Goal: Feedback & Contribution: Contribute content

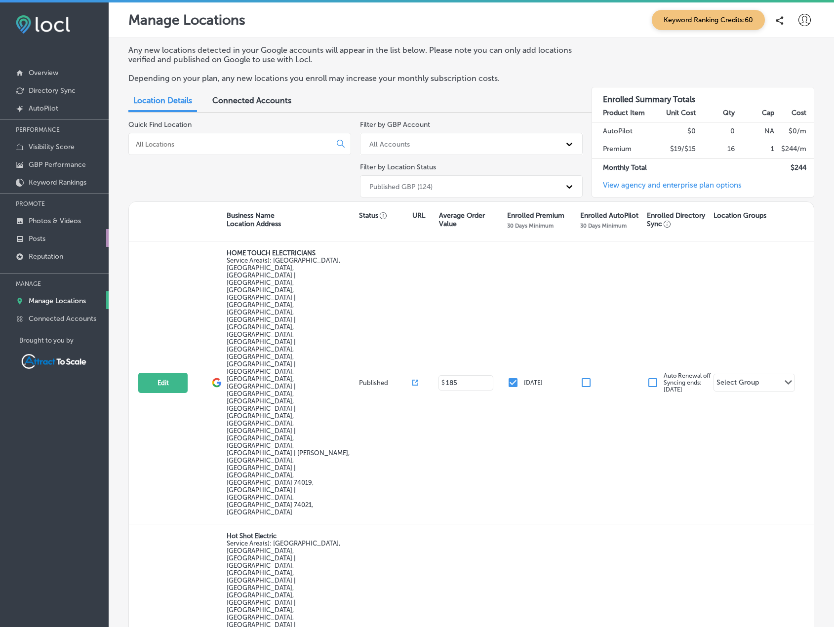
click at [54, 231] on link "Posts" at bounding box center [54, 238] width 109 height 18
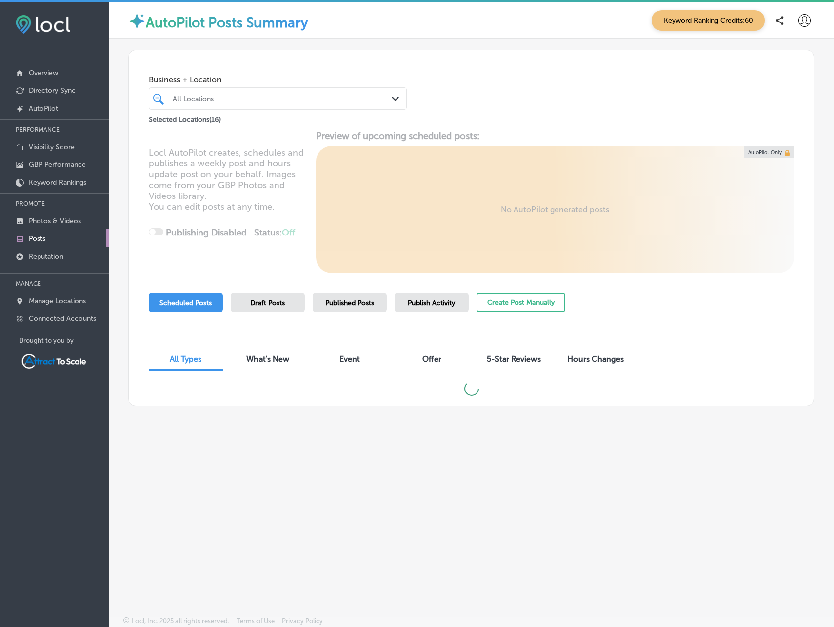
click at [249, 100] on div "All Locations" at bounding box center [283, 98] width 220 height 8
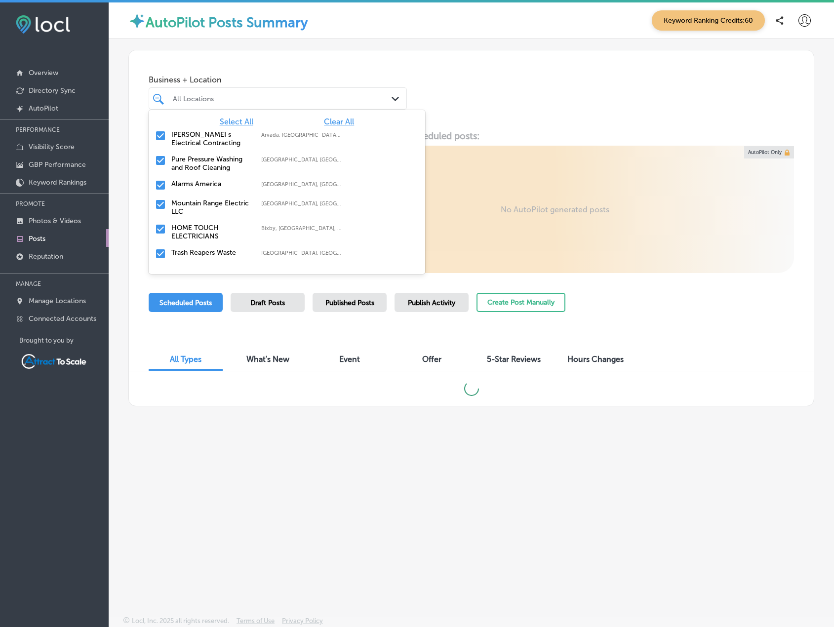
click at [331, 125] on span "Clear All" at bounding box center [339, 121] width 30 height 9
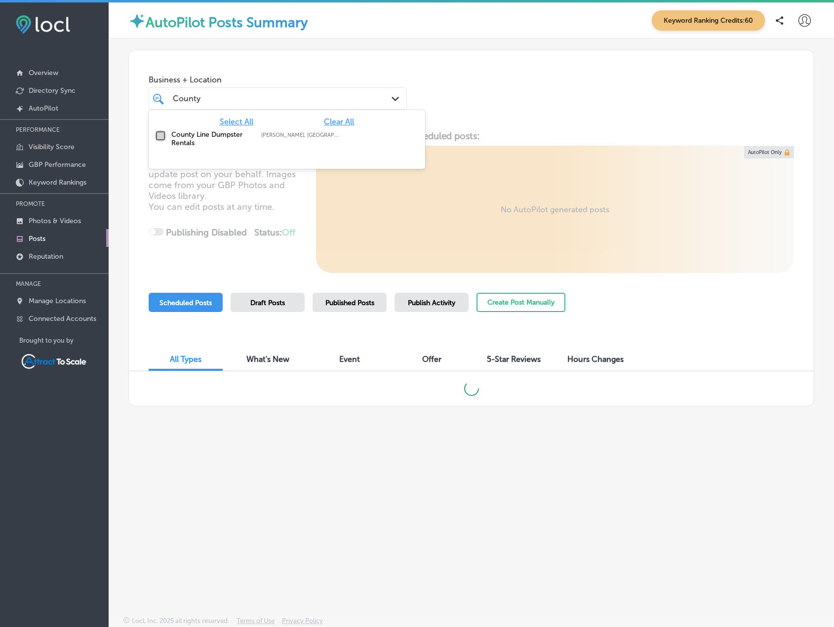
click at [156, 131] on input "checkbox" at bounding box center [161, 136] width 12 height 12
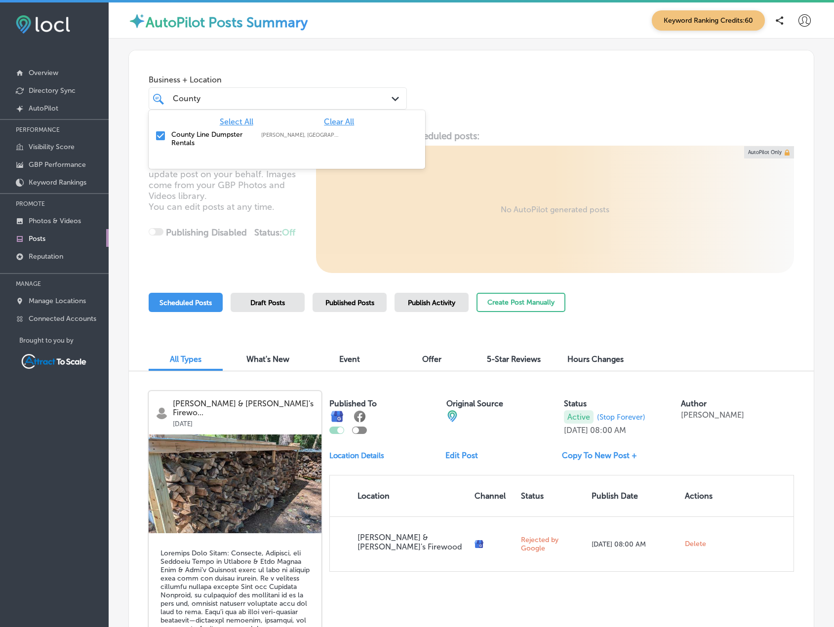
type input "County"
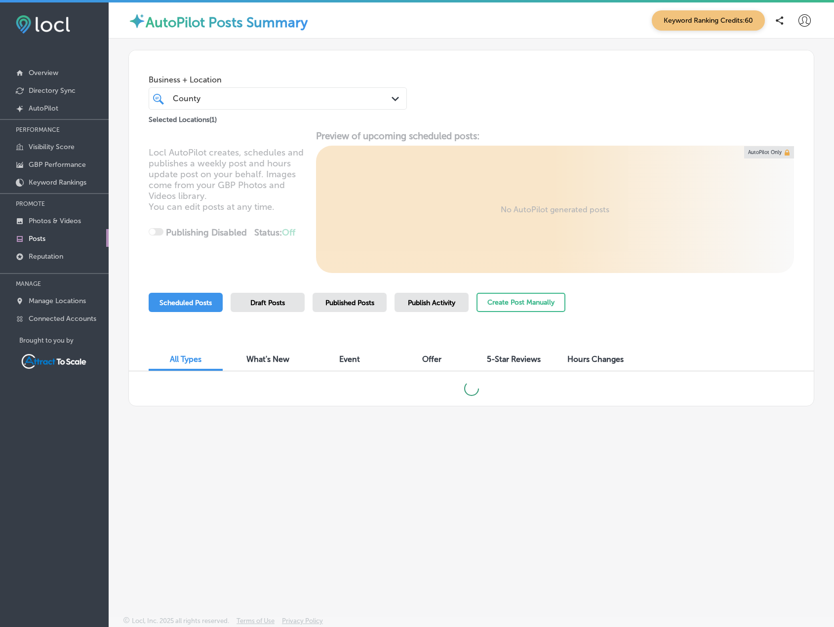
click at [476, 97] on div "Business + Location [GEOGRAPHIC_DATA] Path Created with Sketch. Selected Locati…" at bounding box center [471, 87] width 685 height 75
click at [78, 221] on p "Photos & Videos" at bounding box center [55, 221] width 52 height 8
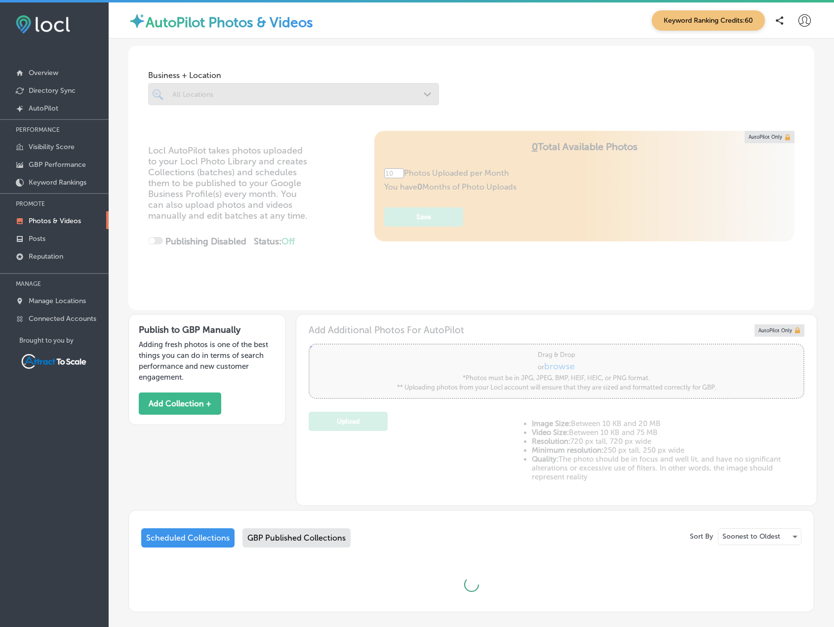
click at [245, 97] on div at bounding box center [293, 94] width 291 height 22
type input "5"
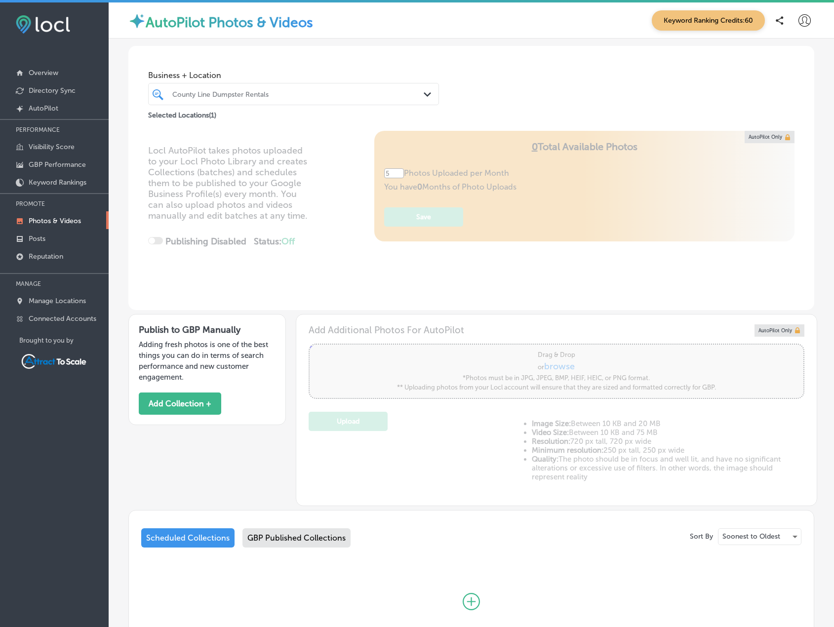
click at [301, 97] on div "County Line Dumpster Rentals" at bounding box center [298, 94] width 252 height 8
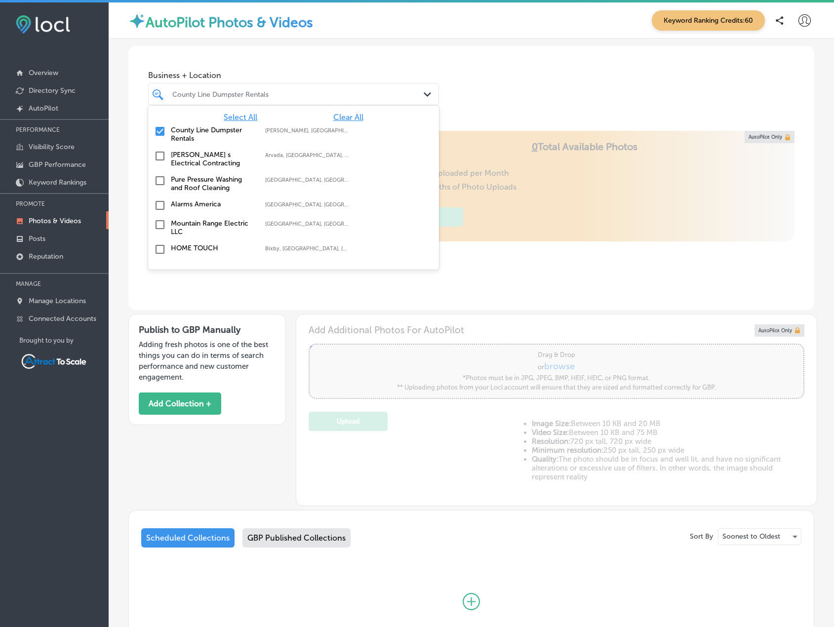
click at [326, 69] on div "Business + Location option focused, 1 of 17. 17 results available. Use Up and D…" at bounding box center [293, 86] width 291 height 40
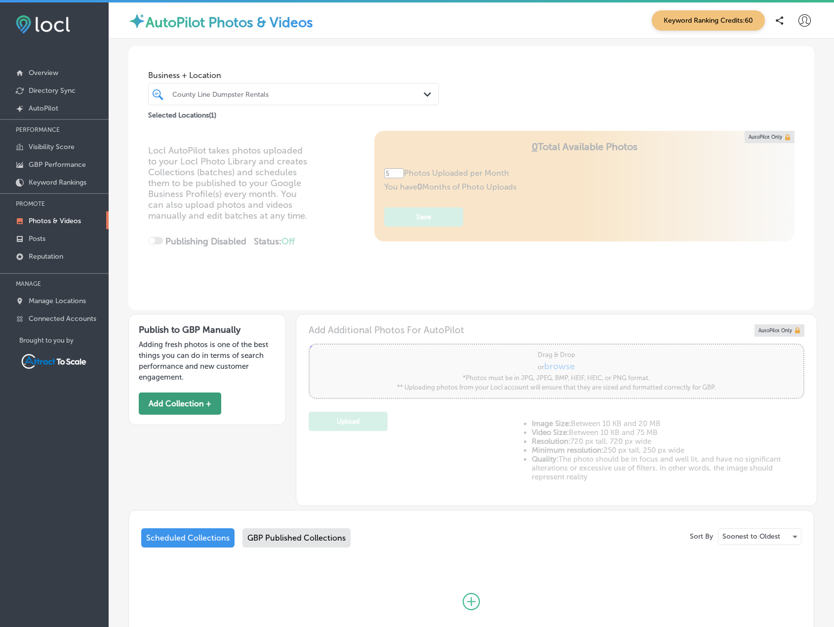
click at [207, 410] on button "Add Collection +" at bounding box center [180, 404] width 82 height 22
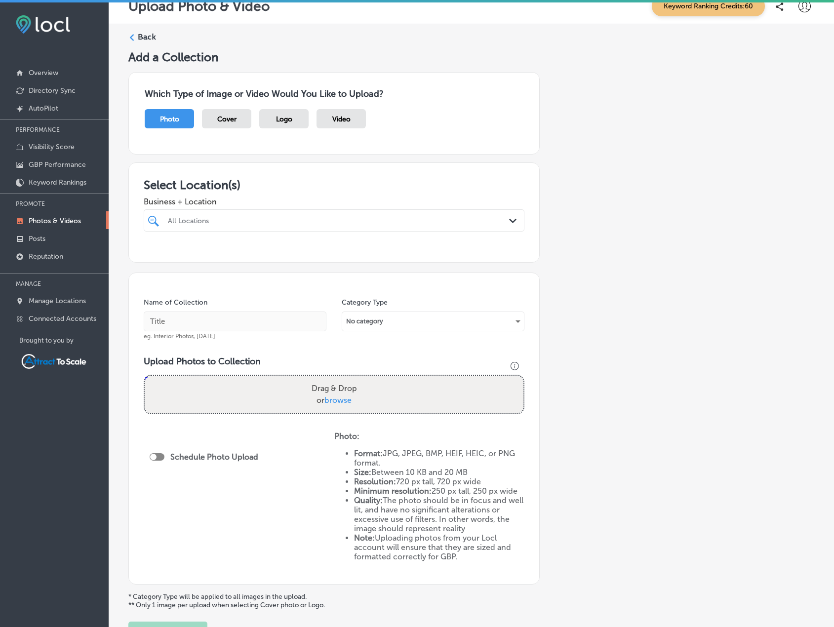
scroll to position [97, 0]
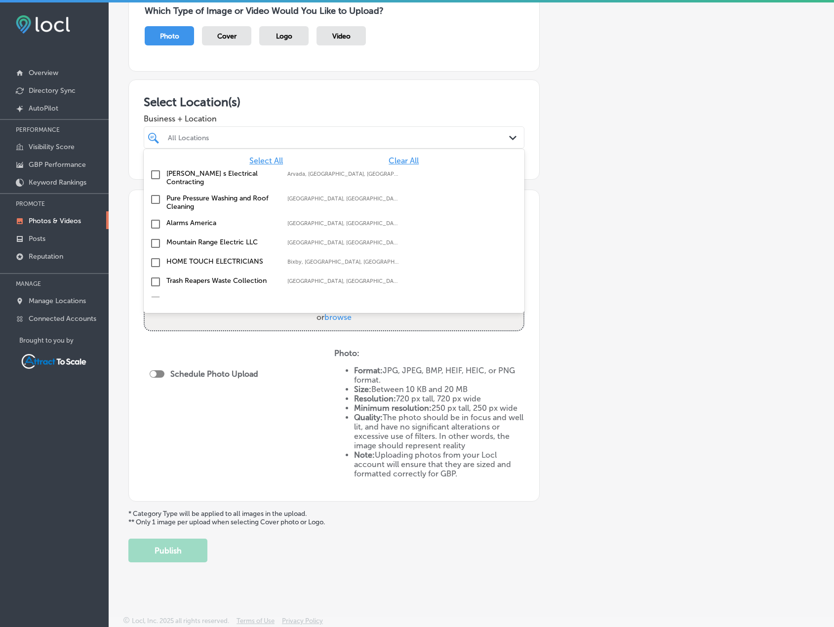
click at [334, 130] on div "All Locations" at bounding box center [334, 137] width 342 height 15
click at [189, 132] on div at bounding box center [317, 137] width 301 height 13
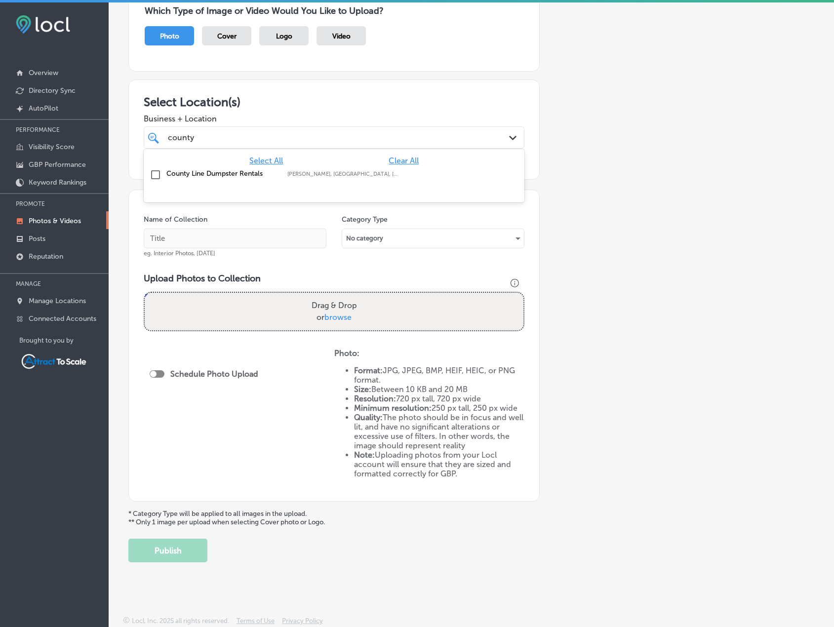
click at [155, 173] on input "checkbox" at bounding box center [156, 175] width 12 height 12
type input "county"
click at [534, 231] on div "Name of Collection eg. Interior Photos, [DATE] Category Type No category Upload…" at bounding box center [333, 346] width 411 height 312
click at [226, 233] on input "text" at bounding box center [235, 239] width 183 height 20
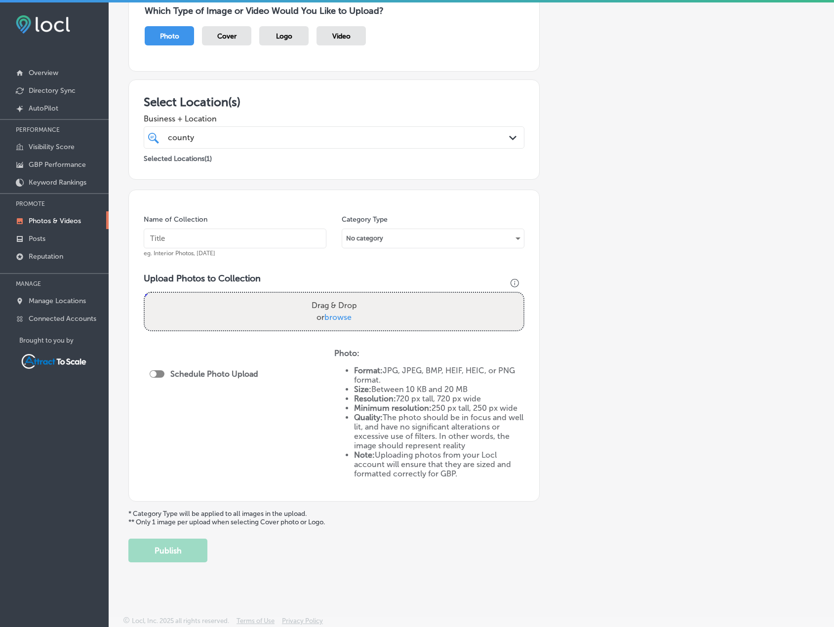
click at [221, 241] on input "text" at bounding box center [235, 239] width 183 height 20
type input "Dumpster"
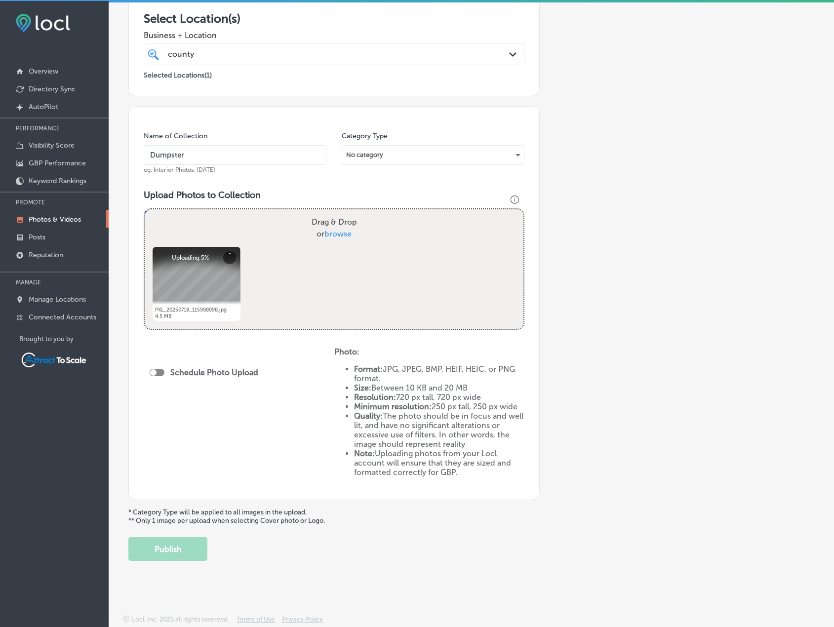
scroll to position [2, 0]
click at [199, 545] on button "Publish" at bounding box center [167, 548] width 79 height 24
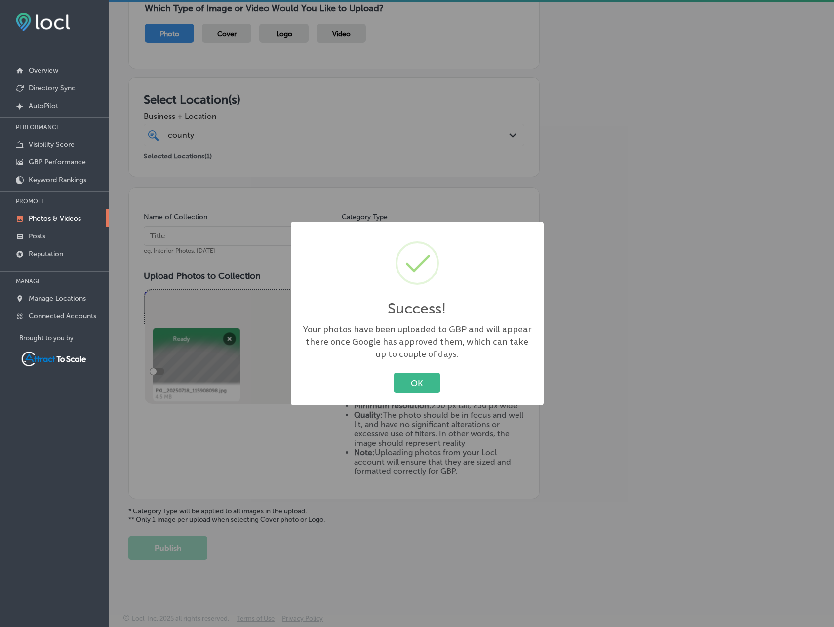
scroll to position [97, 0]
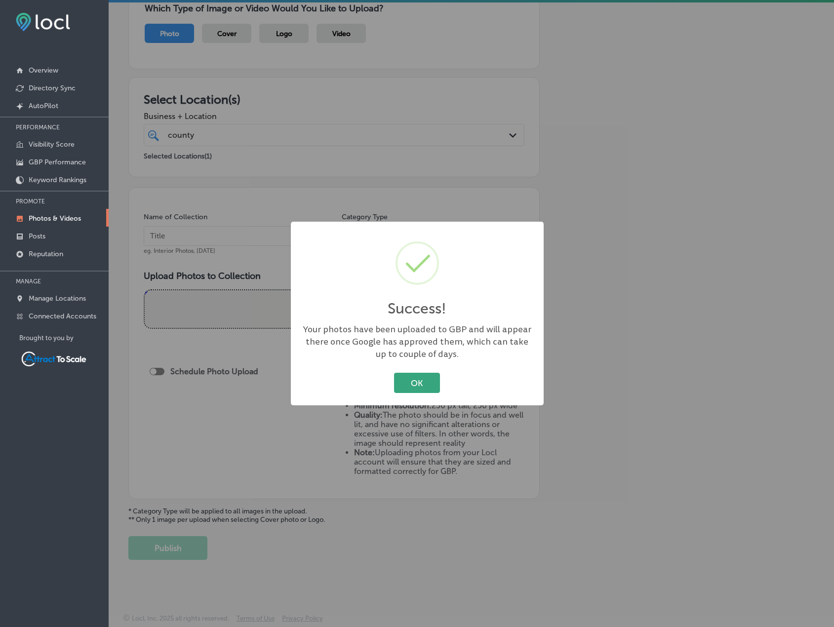
click at [424, 383] on button "OK" at bounding box center [417, 383] width 46 height 20
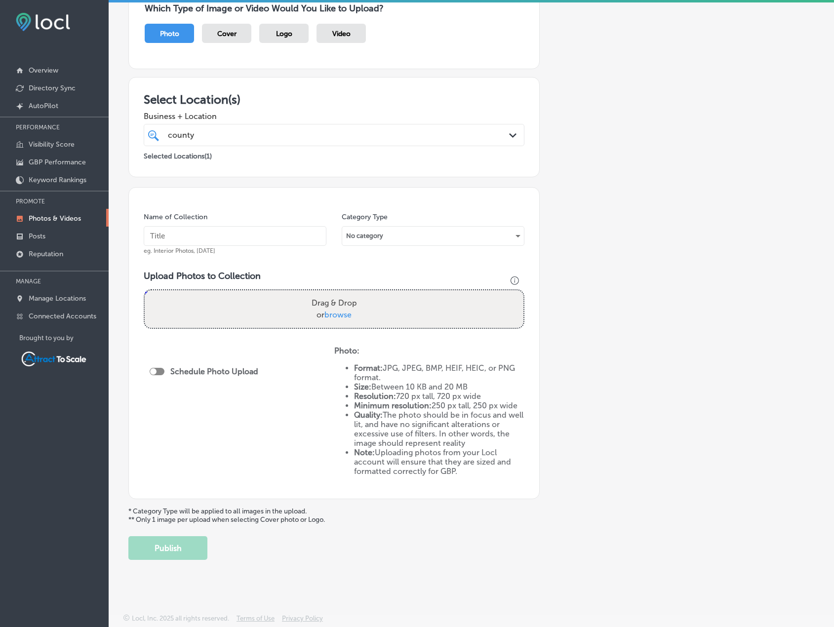
click at [258, 227] on input "text" at bounding box center [235, 236] width 183 height 20
click at [215, 233] on input "text" at bounding box center [235, 236] width 183 height 20
type input "Dumpster"
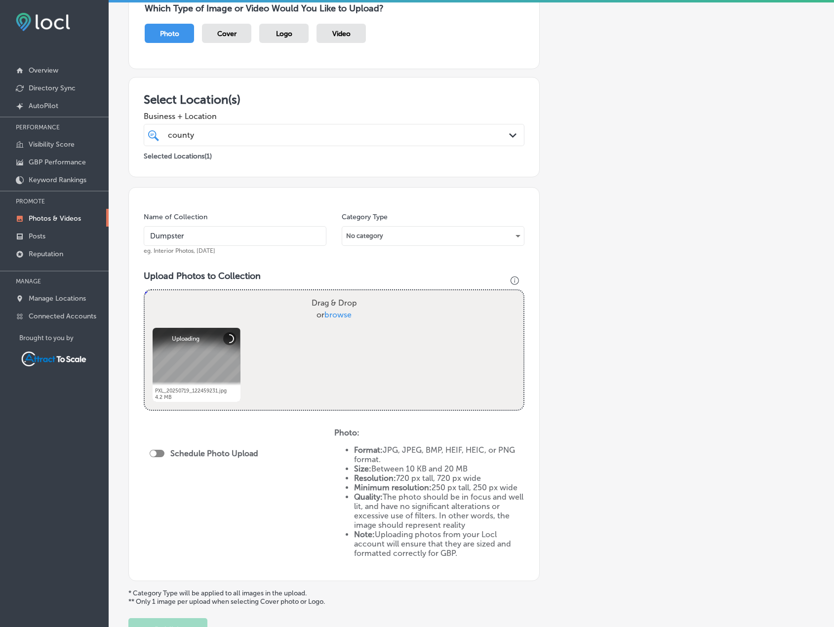
click at [160, 454] on div at bounding box center [157, 453] width 15 height 7
checkbox input "true"
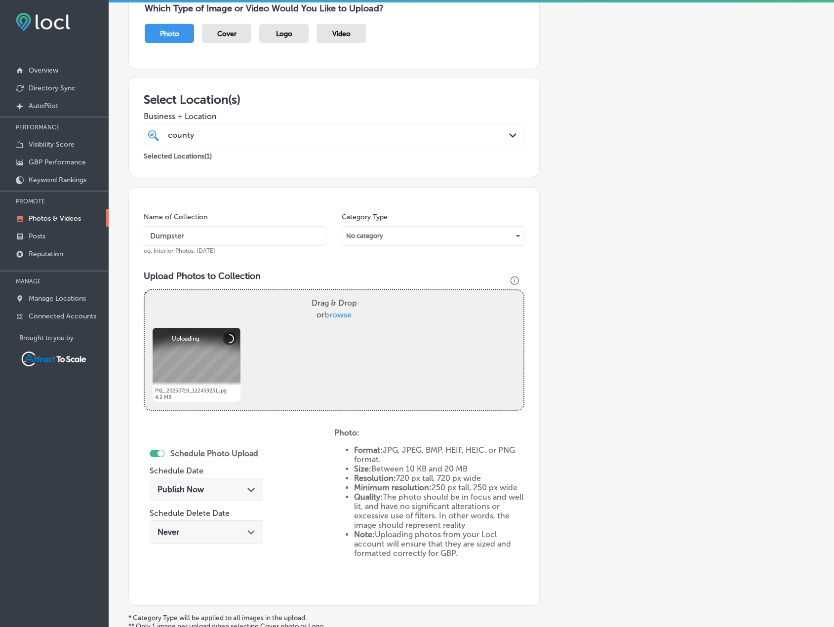
scroll to position [196, 0]
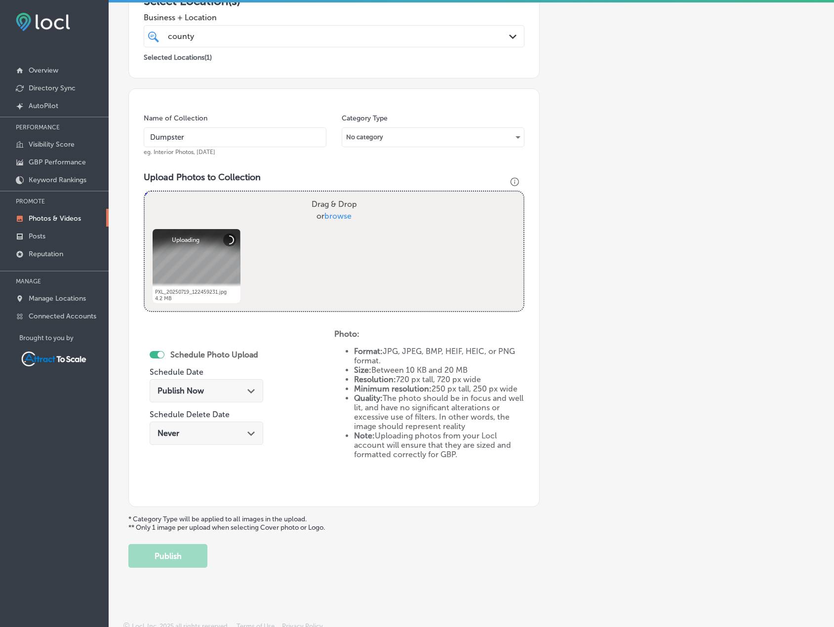
click at [228, 393] on div "Publish Now Path Created with Sketch." at bounding box center [207, 390] width 98 height 9
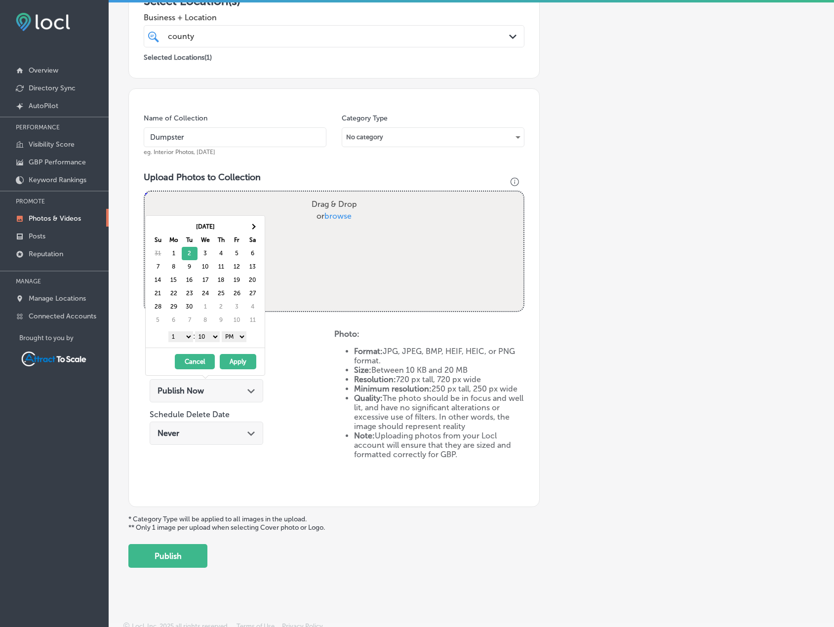
click at [238, 356] on button "Apply" at bounding box center [238, 361] width 37 height 15
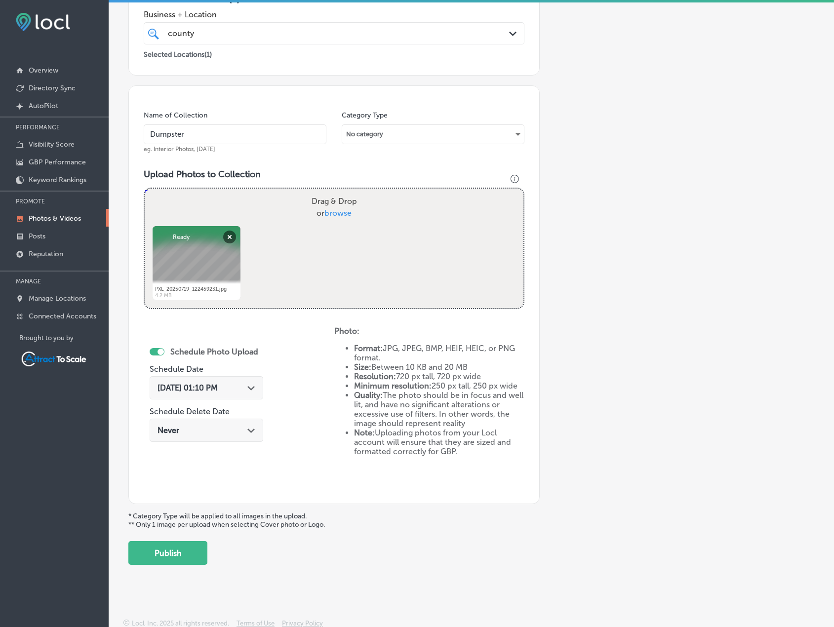
scroll to position [203, 0]
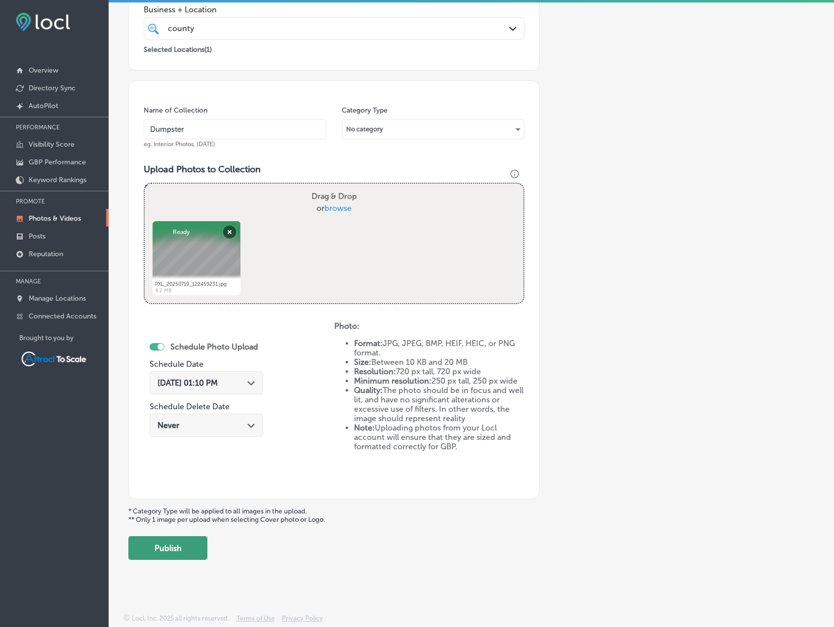
click at [192, 550] on button "Publish" at bounding box center [167, 548] width 79 height 24
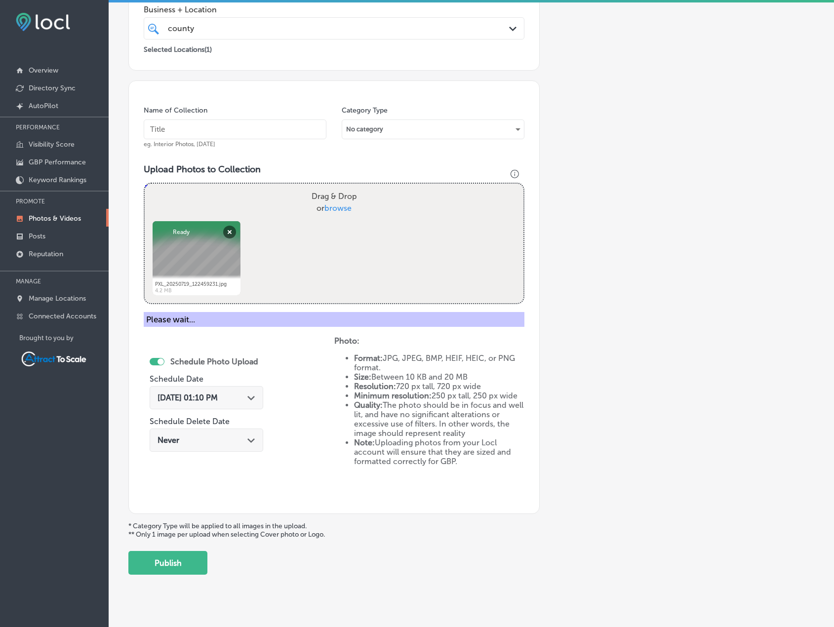
scroll to position [121, 0]
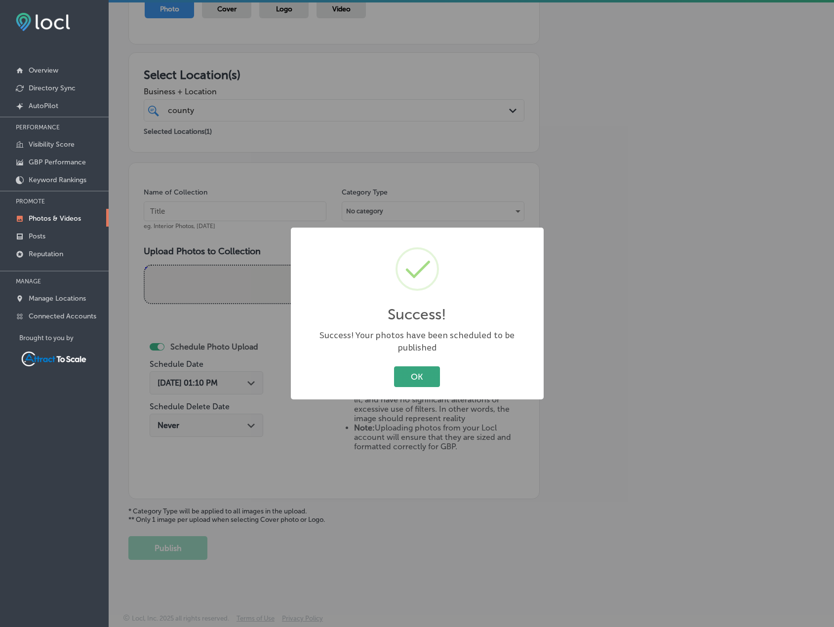
click at [420, 373] on button "OK" at bounding box center [417, 376] width 46 height 20
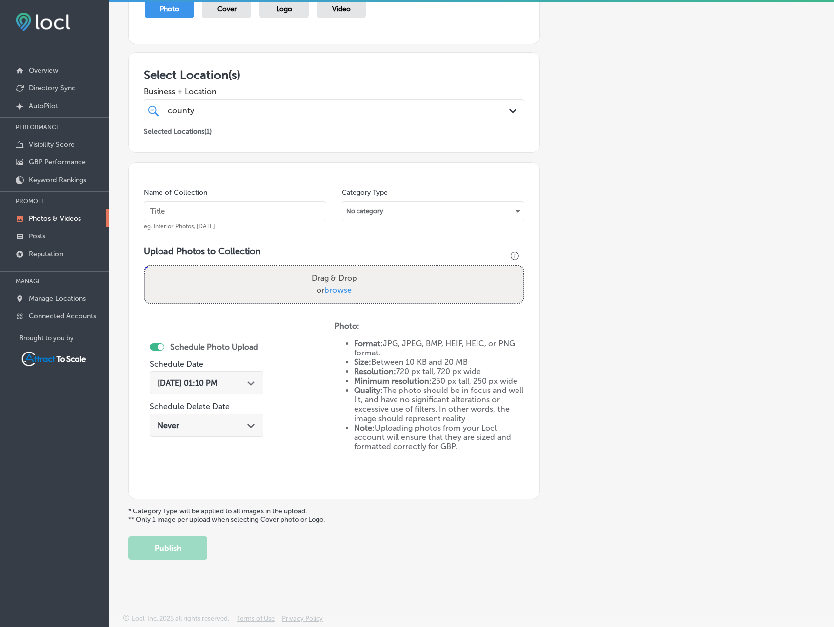
click at [232, 208] on input "text" at bounding box center [235, 211] width 183 height 20
type input "Dumpster"
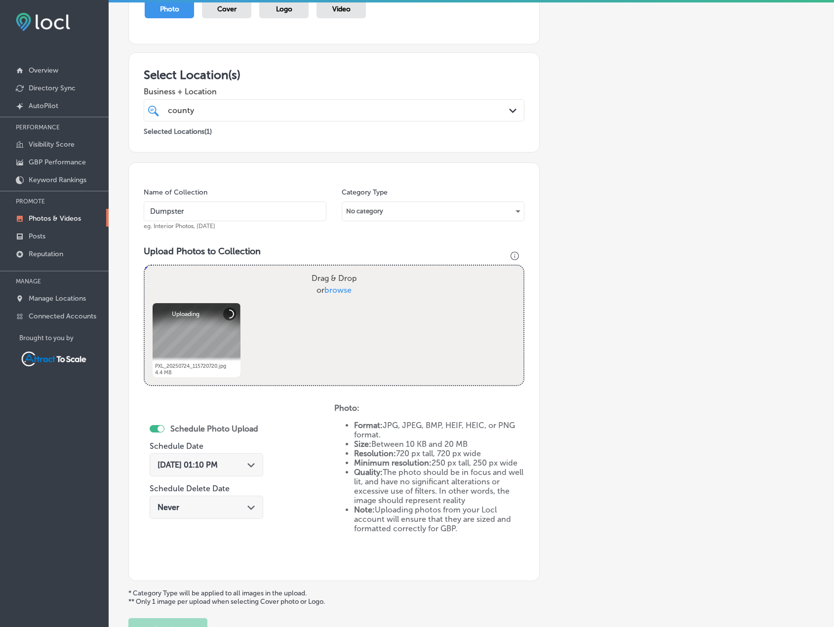
click at [239, 467] on div "[DATE] 01:10 PM Path Created with Sketch." at bounding box center [207, 464] width 98 height 9
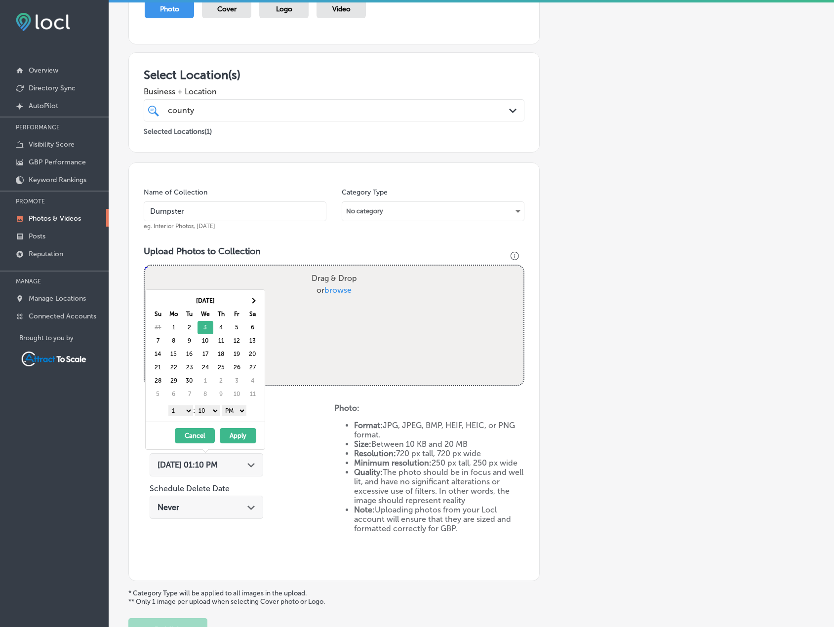
click at [236, 438] on button "Apply" at bounding box center [238, 435] width 37 height 15
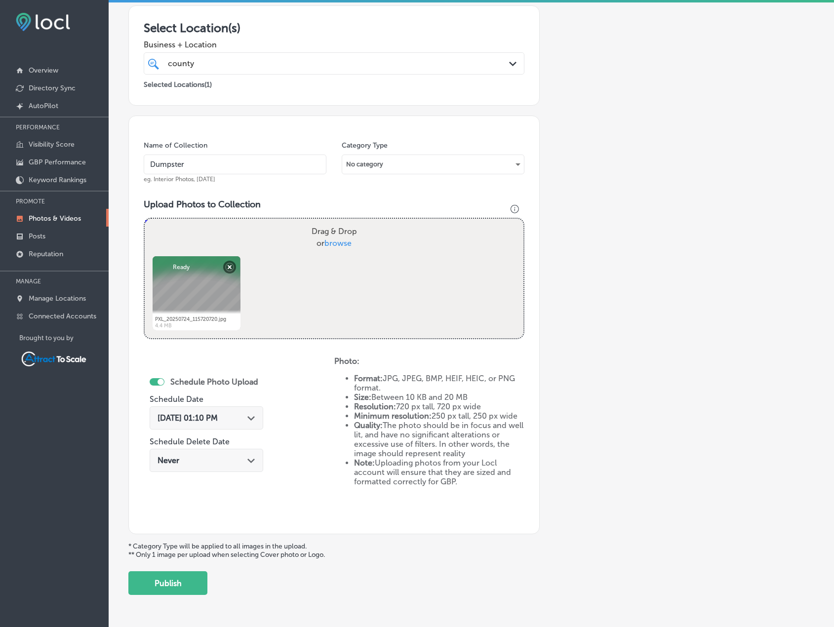
scroll to position [203, 0]
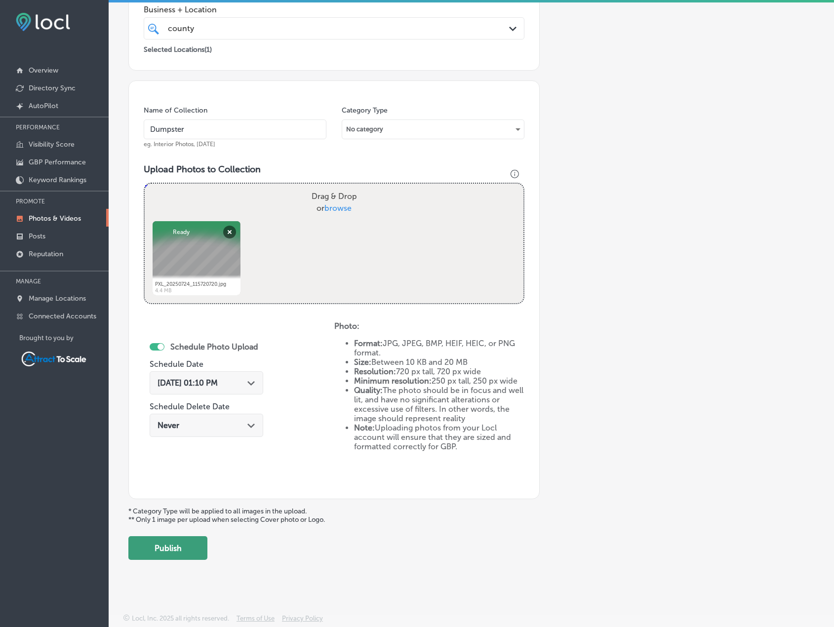
click at [194, 552] on button "Publish" at bounding box center [167, 548] width 79 height 24
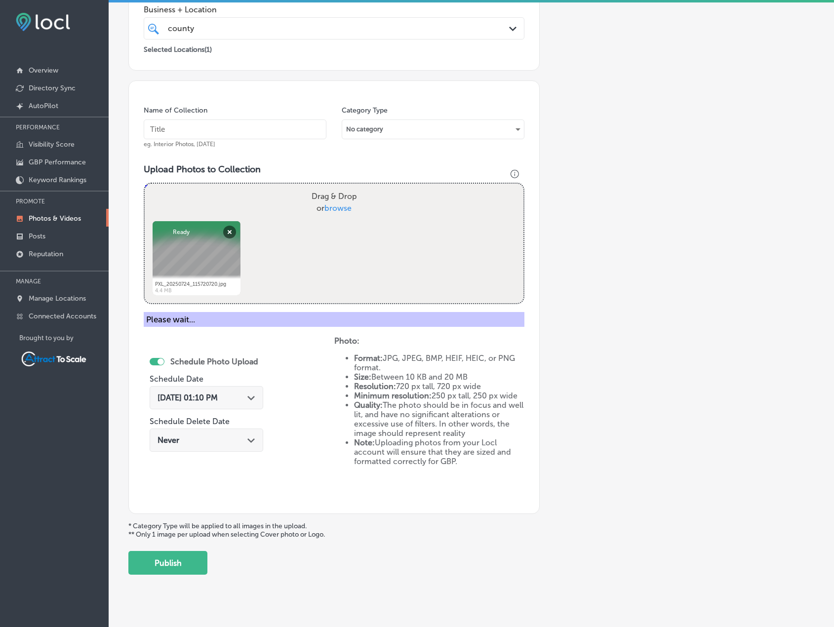
scroll to position [121, 0]
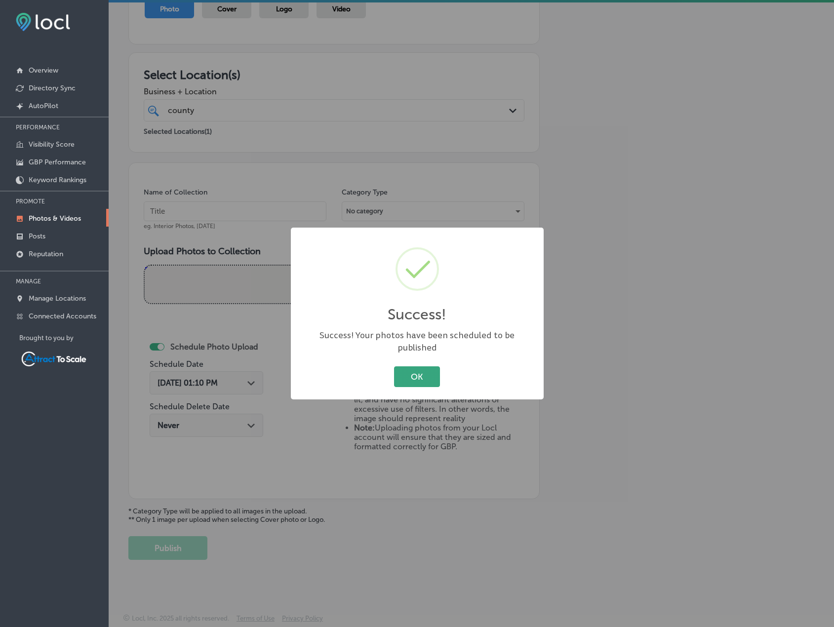
click at [432, 371] on button "OK" at bounding box center [417, 376] width 46 height 20
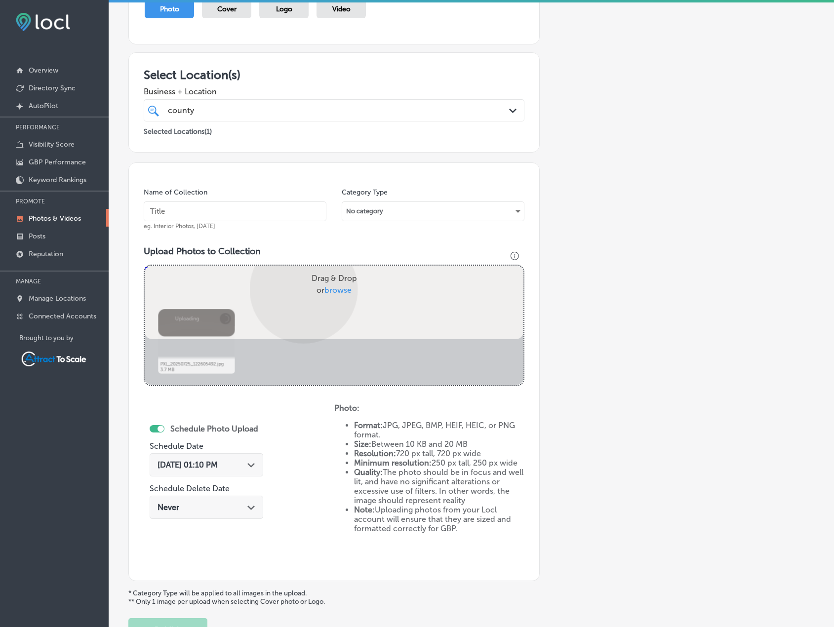
scroll to position [203, 0]
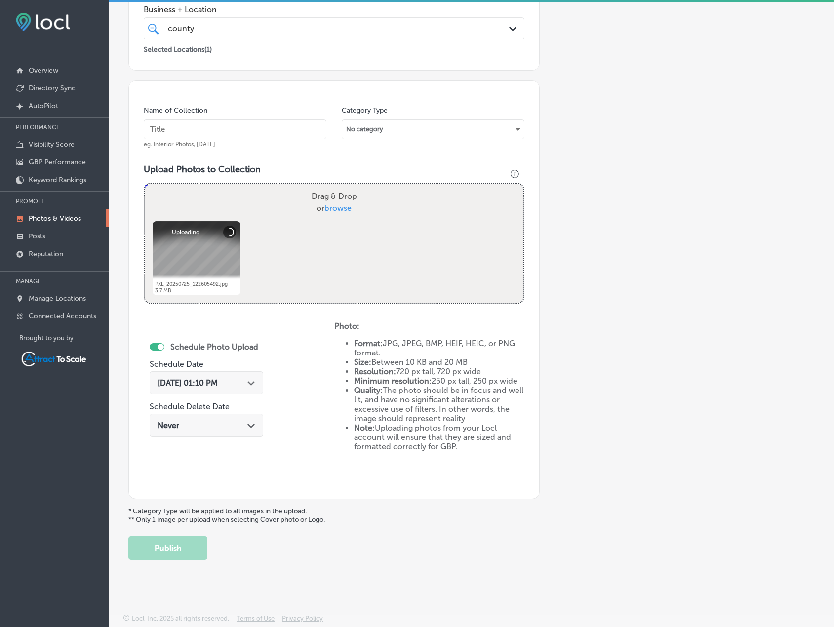
click at [232, 137] on input "text" at bounding box center [235, 129] width 183 height 20
type input "Dumpster"
click at [233, 377] on div "[DATE] 01:10 PM Path Created with Sketch." at bounding box center [207, 382] width 114 height 23
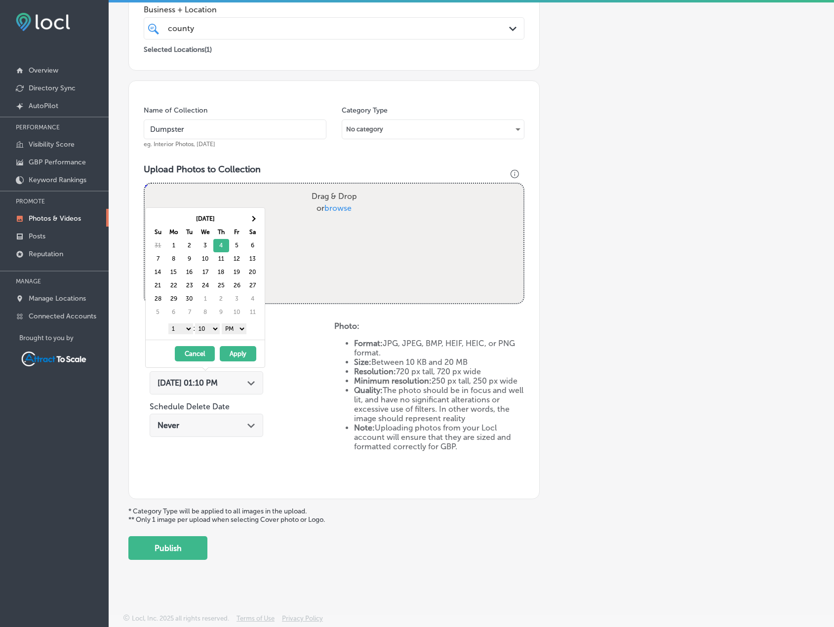
click at [241, 349] on button "Apply" at bounding box center [238, 353] width 37 height 15
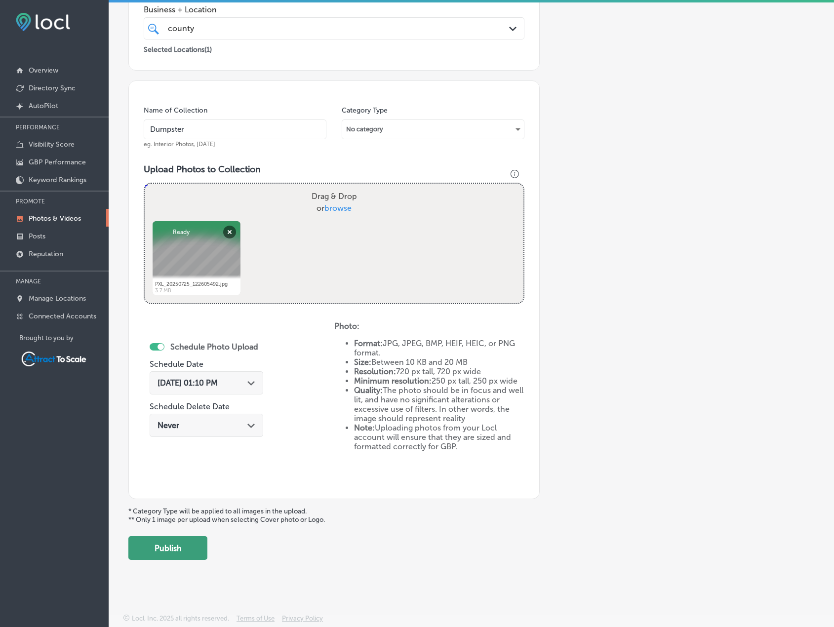
click at [193, 541] on button "Publish" at bounding box center [167, 548] width 79 height 24
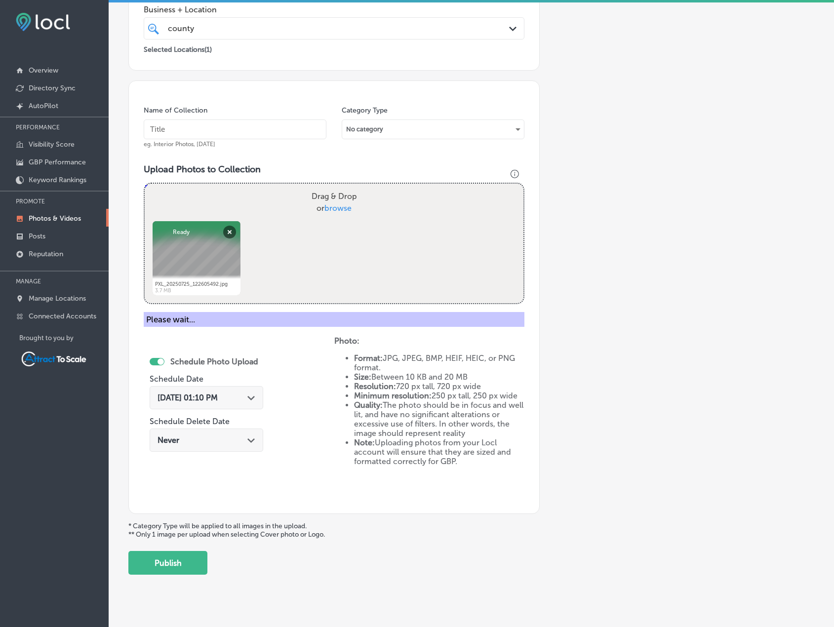
scroll to position [121, 0]
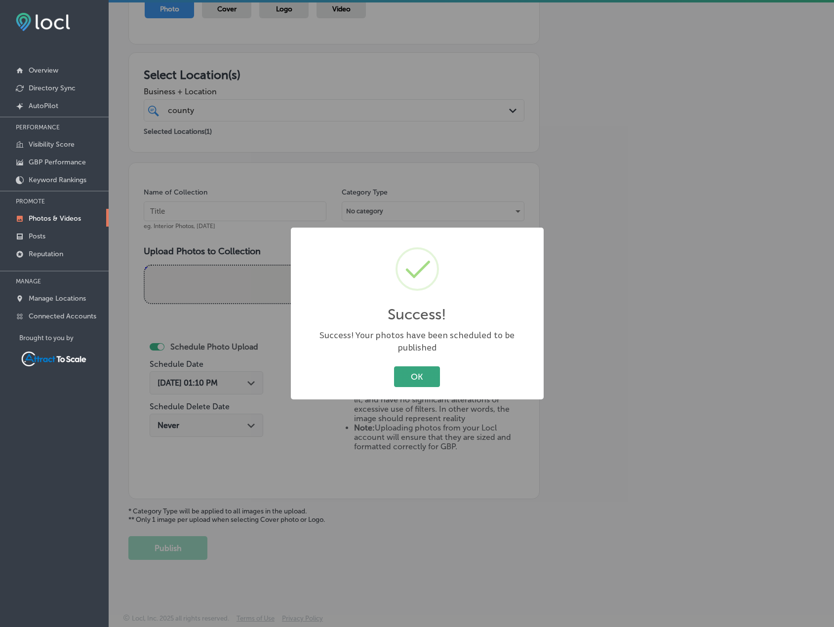
click at [414, 367] on button "OK" at bounding box center [417, 376] width 46 height 20
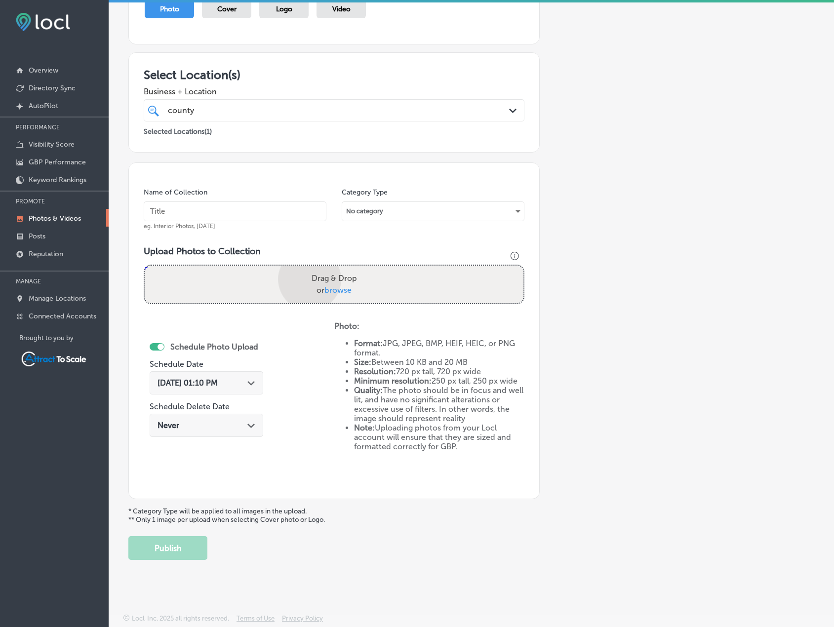
scroll to position [203, 0]
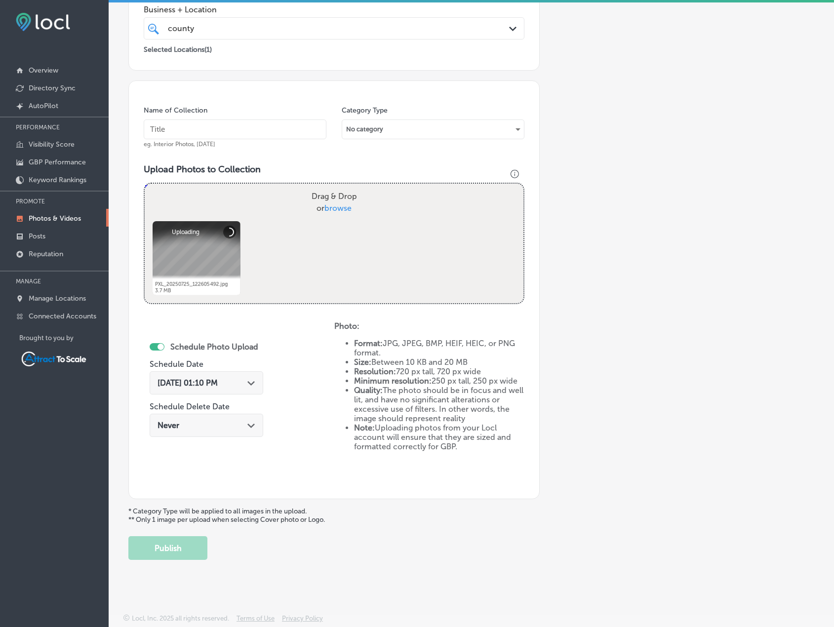
click at [212, 124] on input "text" at bounding box center [235, 129] width 183 height 20
type input "Dumpster"
click at [239, 381] on div "[DATE] 01:10 PM Path Created with Sketch." at bounding box center [207, 382] width 98 height 9
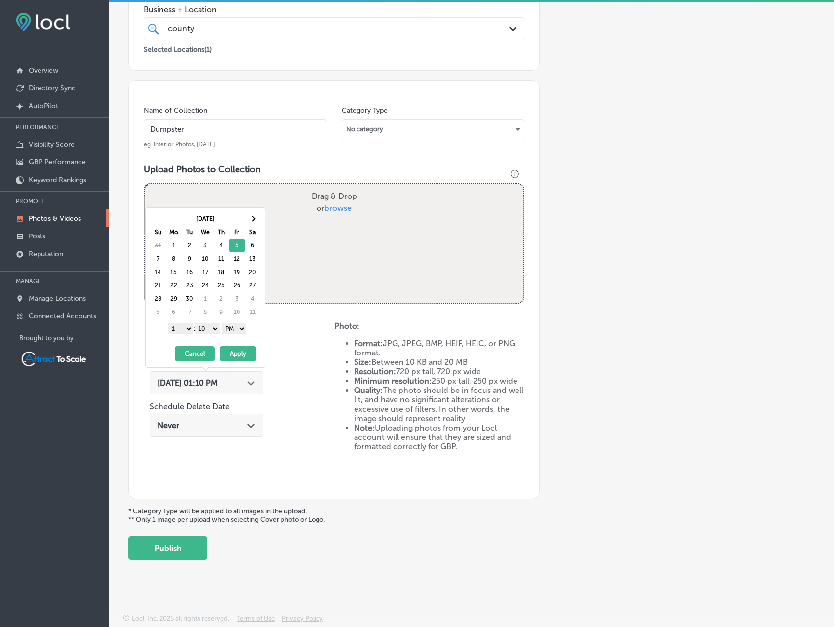
click at [240, 351] on button "Apply" at bounding box center [238, 353] width 37 height 15
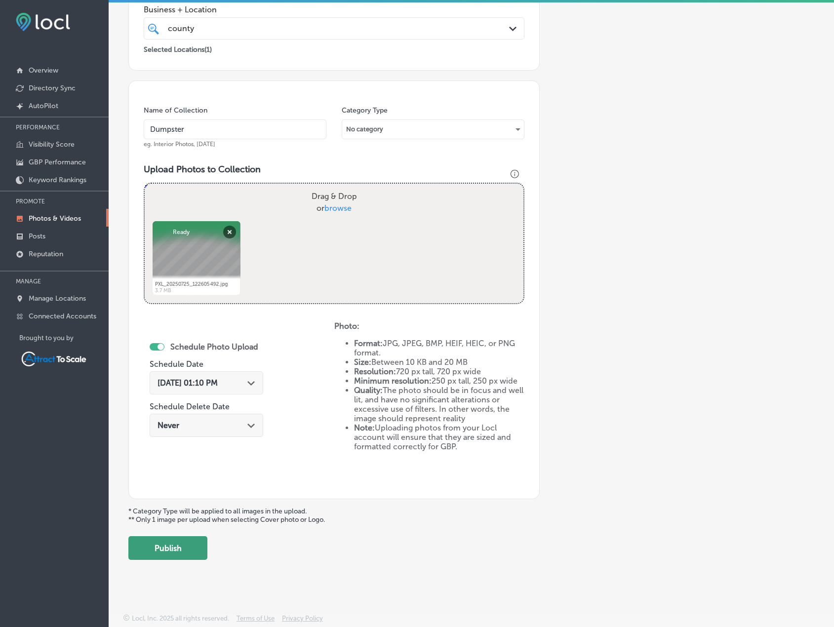
click at [185, 548] on button "Publish" at bounding box center [167, 548] width 79 height 24
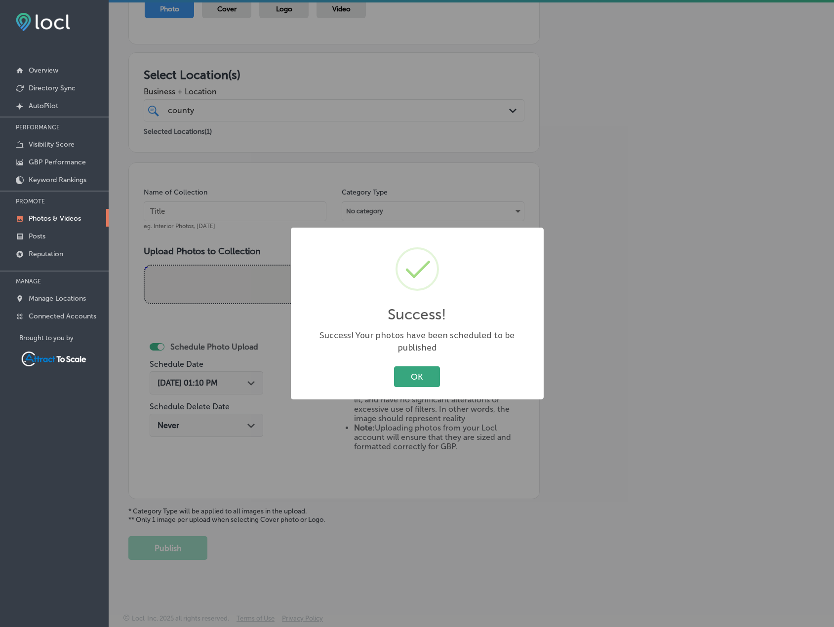
click at [403, 366] on button "OK" at bounding box center [417, 376] width 46 height 20
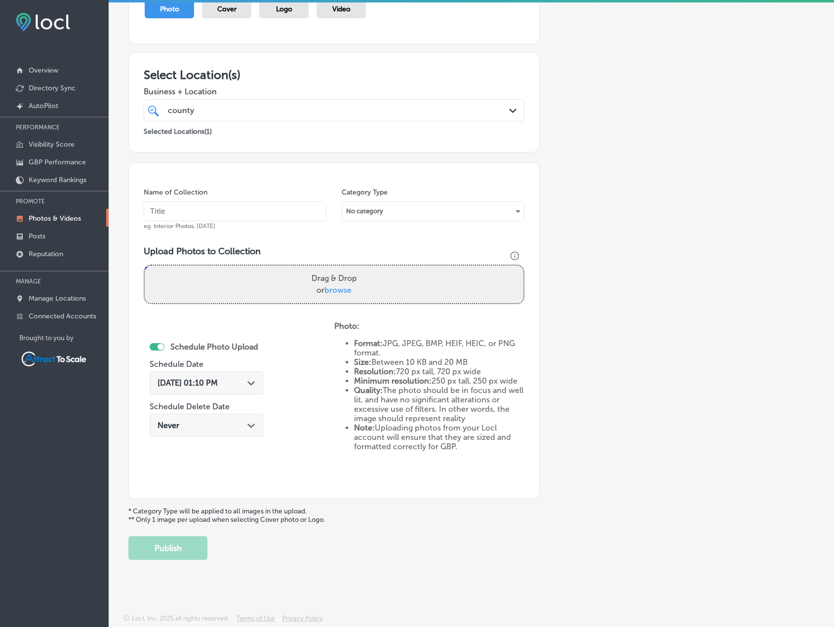
click at [212, 216] on input "text" at bounding box center [235, 211] width 183 height 20
type input "Dumpster"
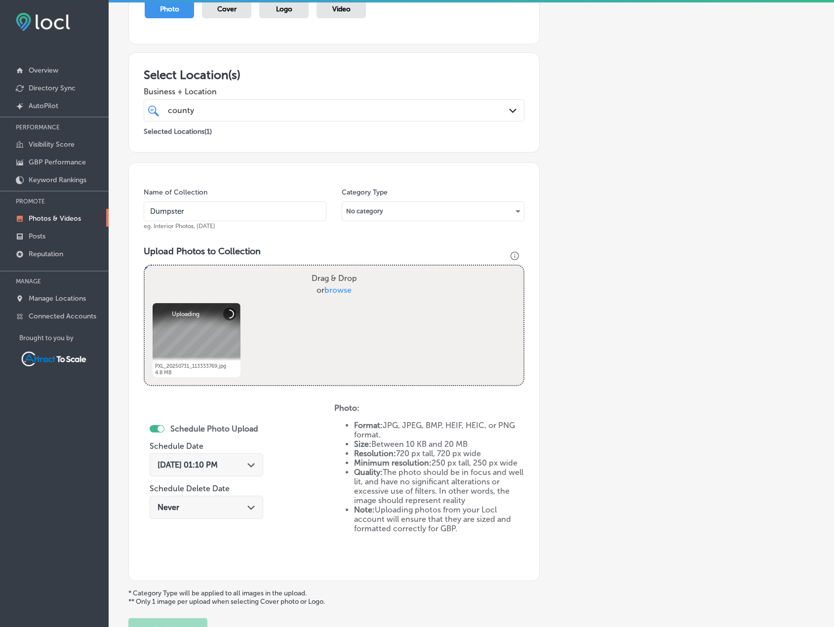
click at [214, 457] on div "[DATE] 01:10 PM Path Created with Sketch." at bounding box center [207, 464] width 114 height 23
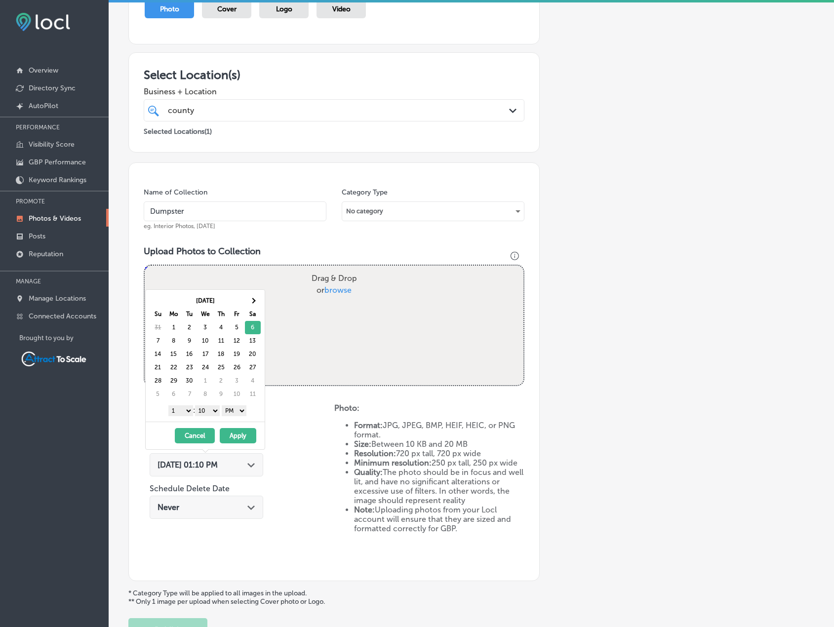
click at [245, 434] on button "Apply" at bounding box center [238, 435] width 37 height 15
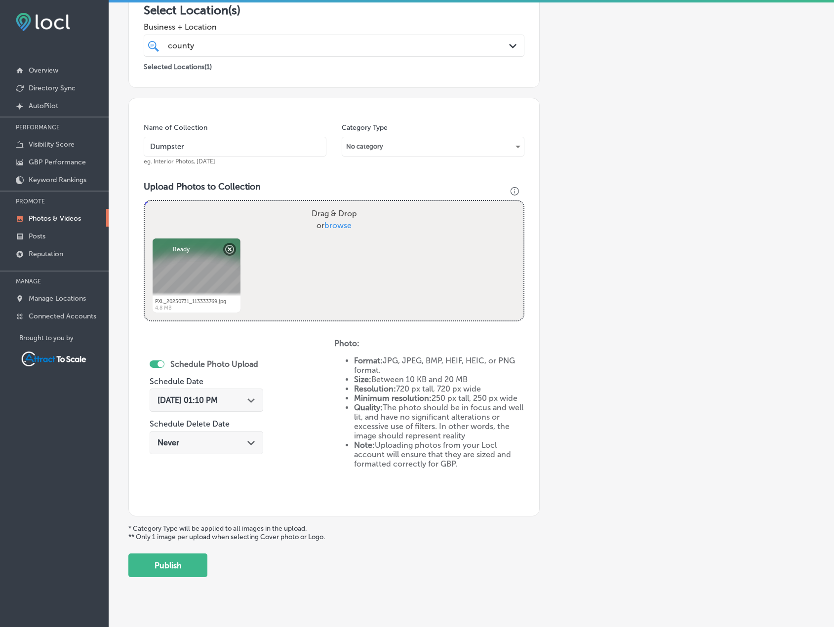
scroll to position [203, 0]
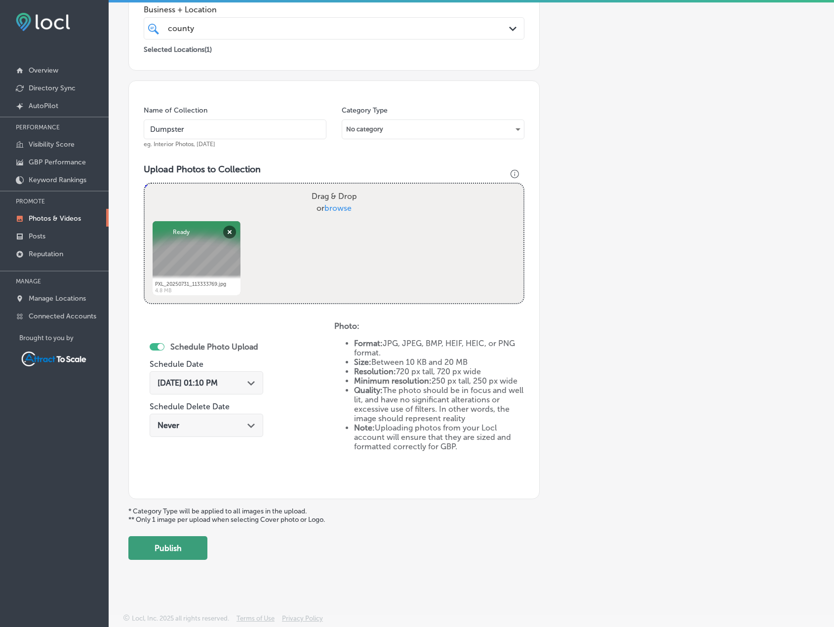
click at [191, 546] on button "Publish" at bounding box center [167, 548] width 79 height 24
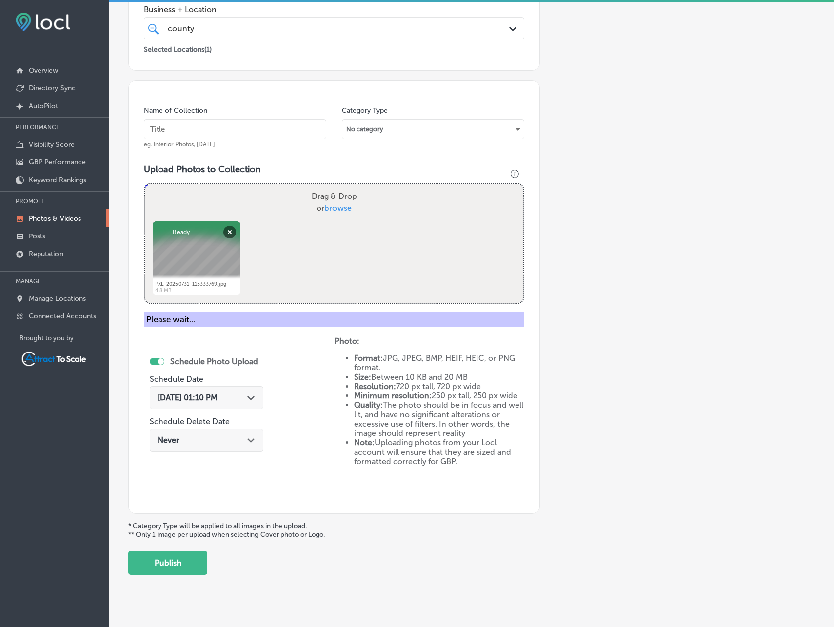
scroll to position [121, 0]
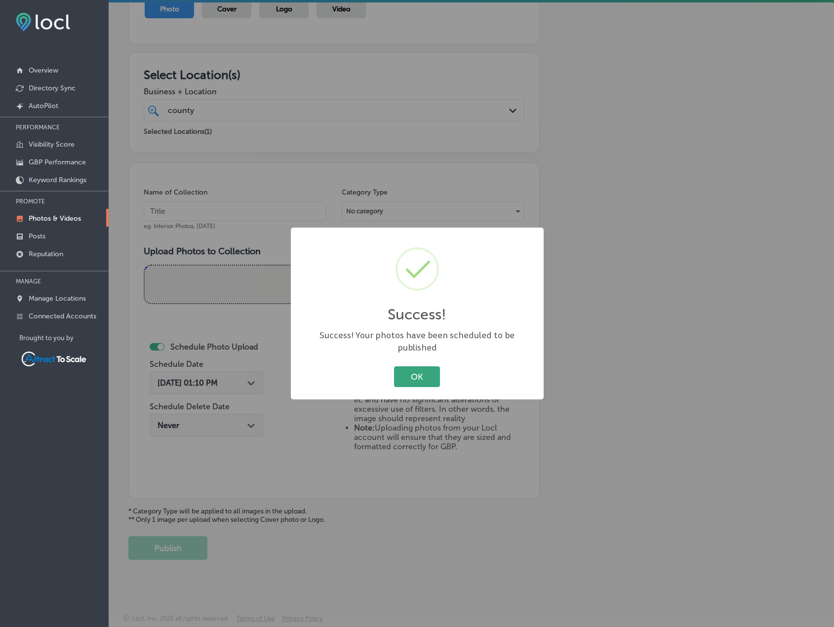
click at [429, 372] on button "OK" at bounding box center [417, 376] width 46 height 20
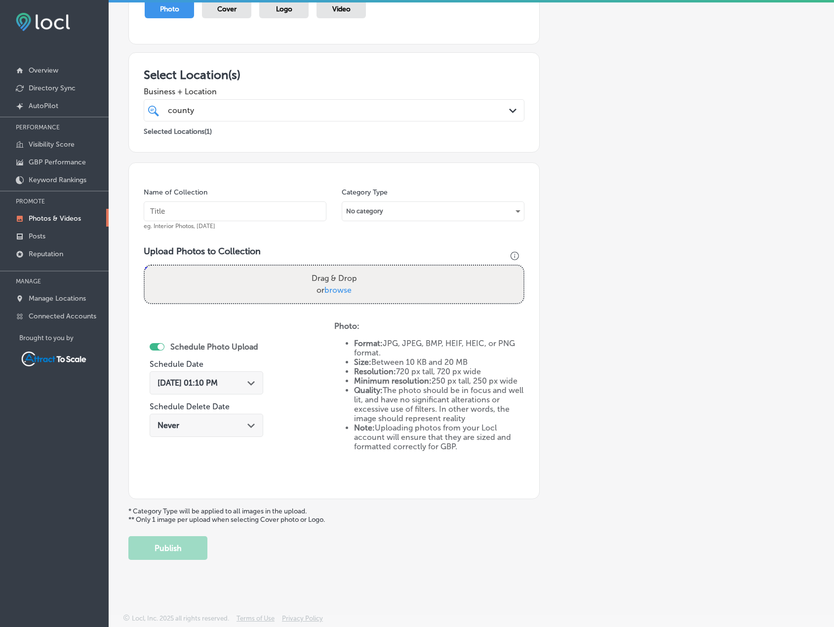
click at [190, 216] on input "text" at bounding box center [235, 211] width 183 height 20
type input "Dumpster"
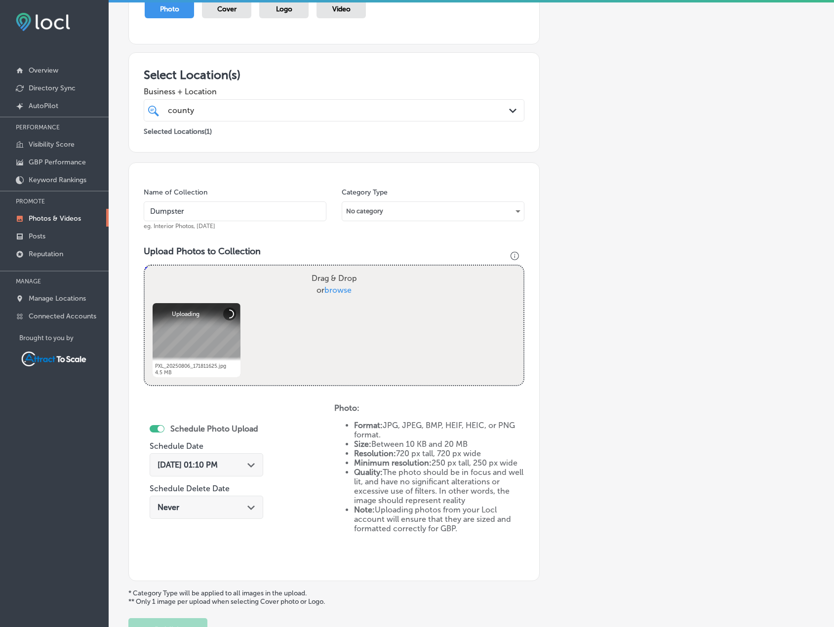
click at [231, 470] on div "[DATE] 01:10 PM Path Created with Sketch." at bounding box center [207, 464] width 114 height 23
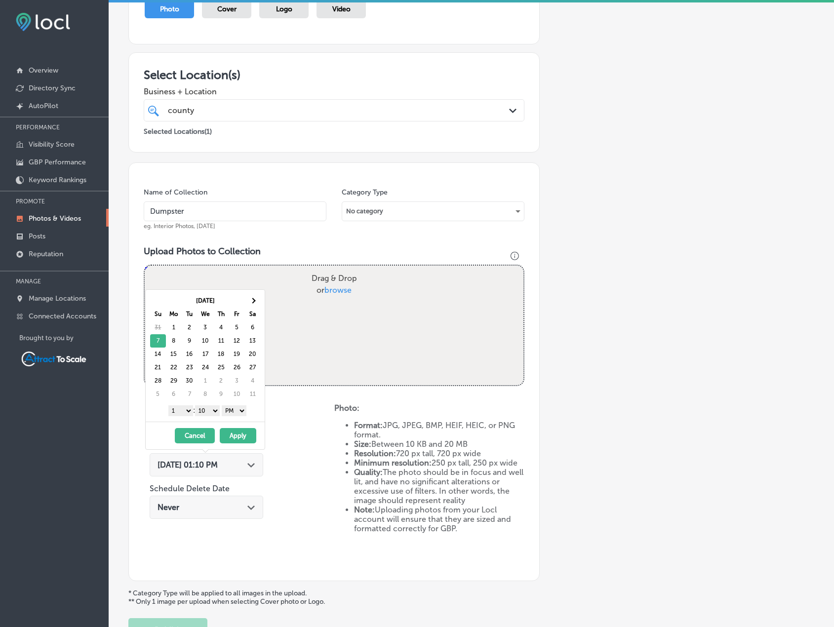
click at [238, 432] on button "Apply" at bounding box center [238, 435] width 37 height 15
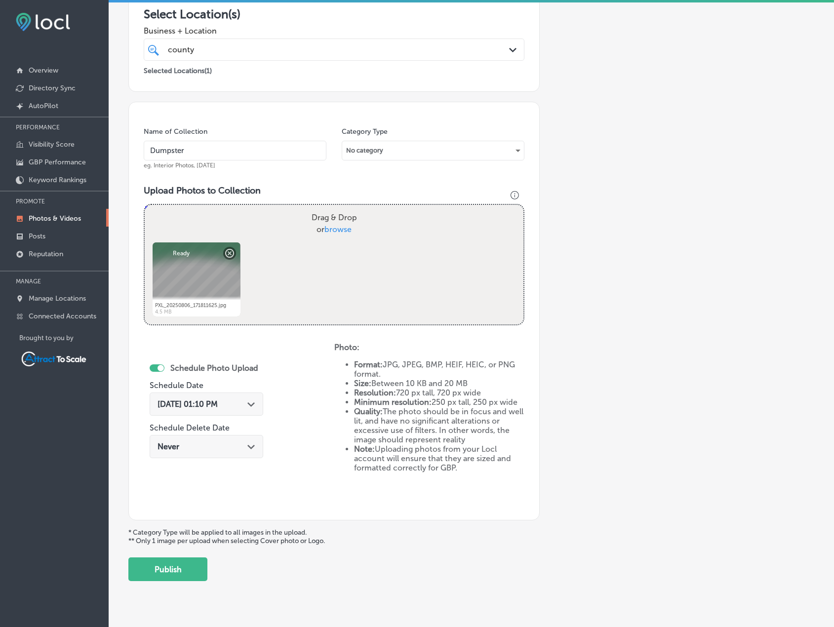
scroll to position [203, 0]
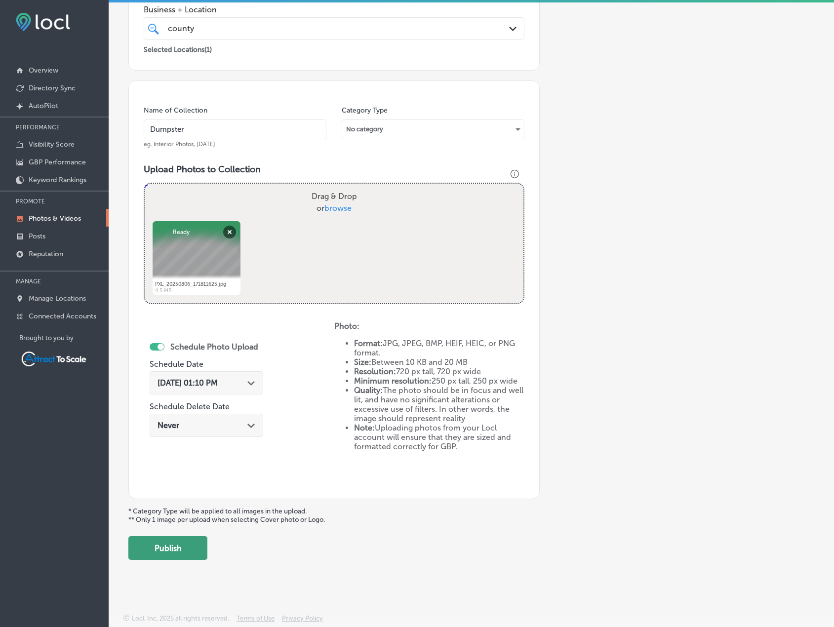
click at [197, 549] on button "Publish" at bounding box center [167, 548] width 79 height 24
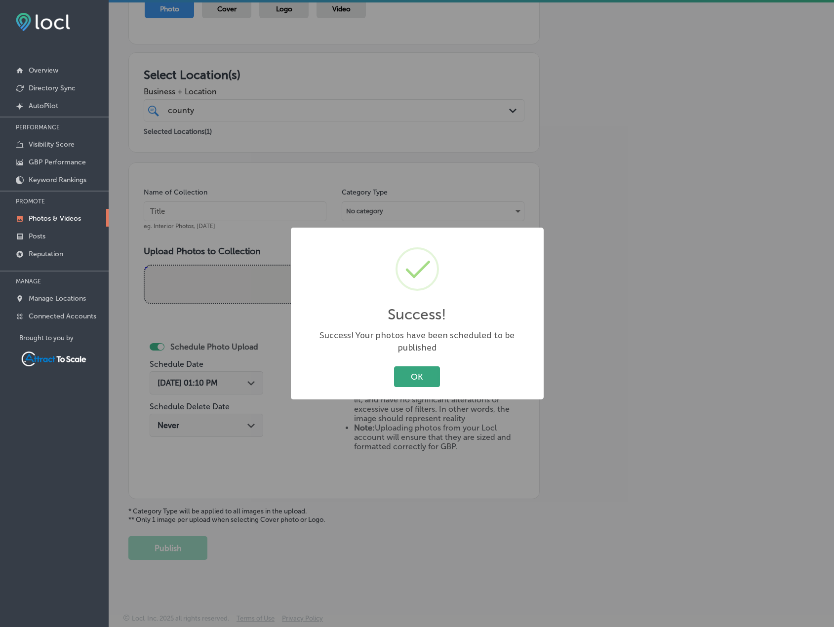
click at [398, 377] on button "OK" at bounding box center [417, 376] width 46 height 20
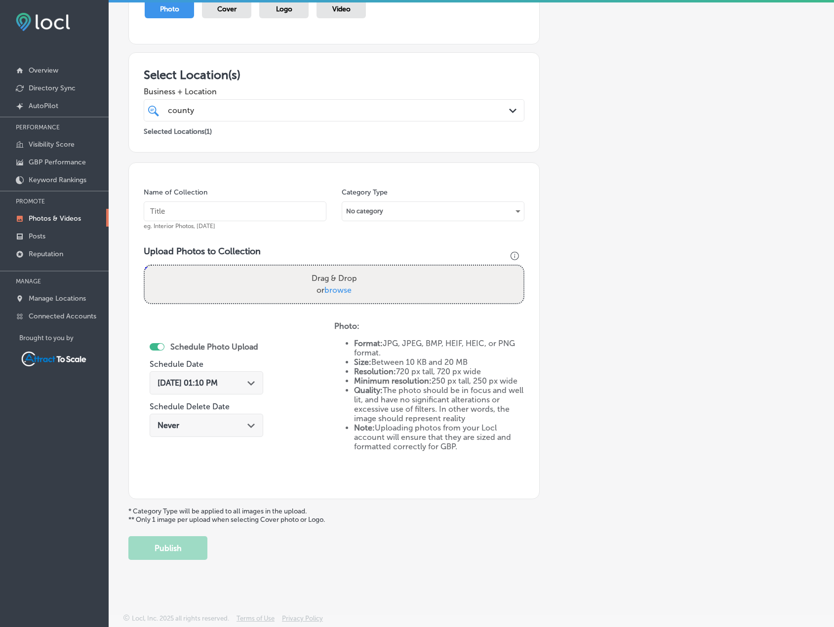
click at [250, 374] on div "[DATE] 01:10 PM Path Created with Sketch." at bounding box center [207, 382] width 114 height 23
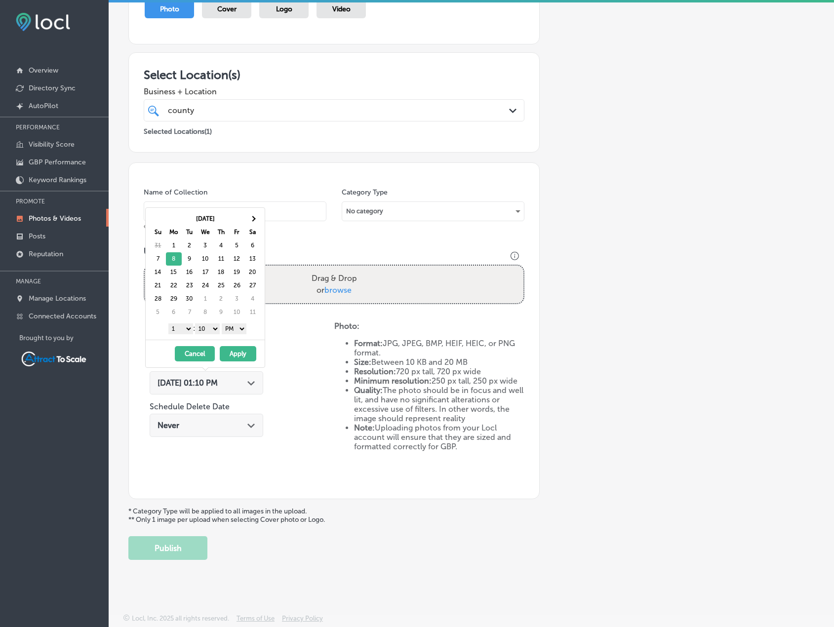
click at [239, 353] on button "Apply" at bounding box center [238, 353] width 37 height 15
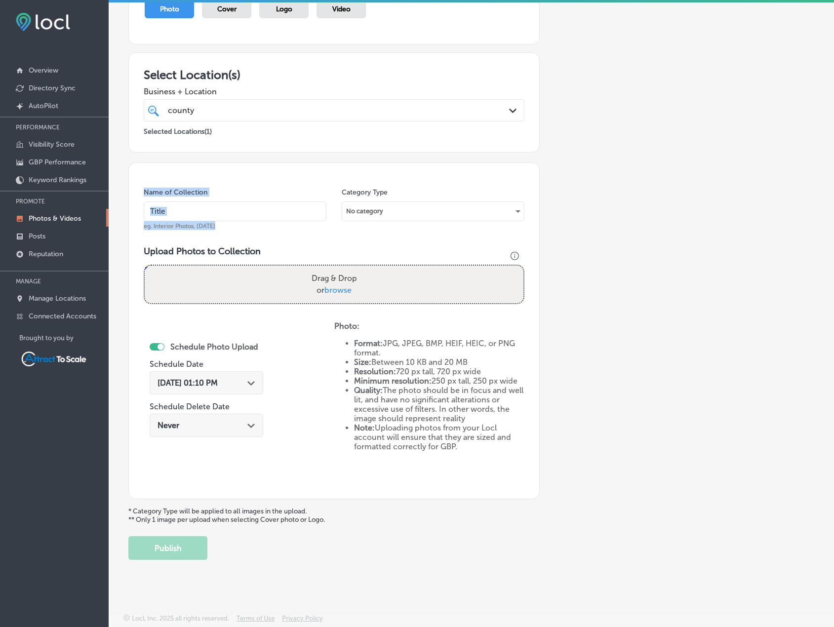
click at [216, 218] on div "Name of Collection eg. Interior Photos, [DATE]" at bounding box center [235, 209] width 183 height 42
click at [216, 203] on input "text" at bounding box center [235, 211] width 183 height 20
click at [216, 204] on input "text" at bounding box center [235, 211] width 183 height 20
click at [214, 210] on input "text" at bounding box center [235, 211] width 183 height 20
type input "Dumpster"
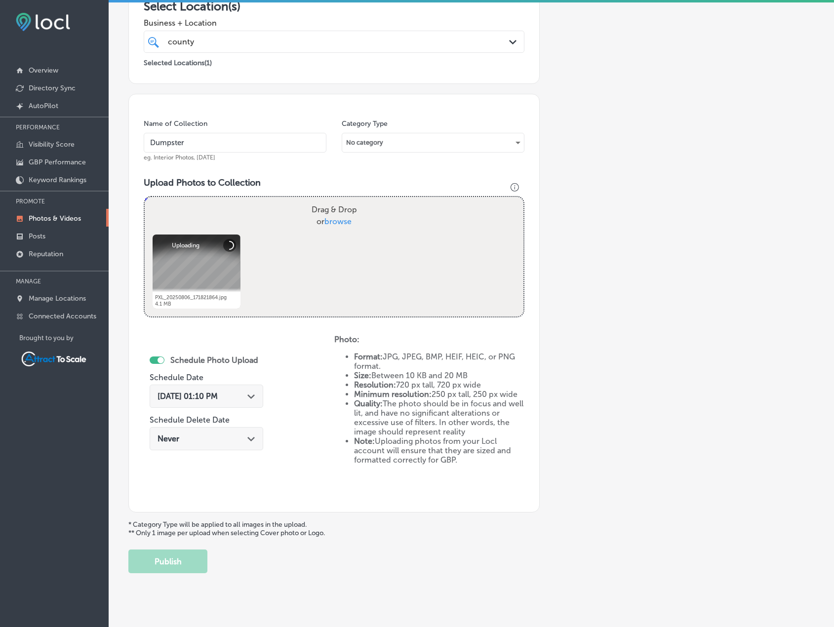
scroll to position [203, 0]
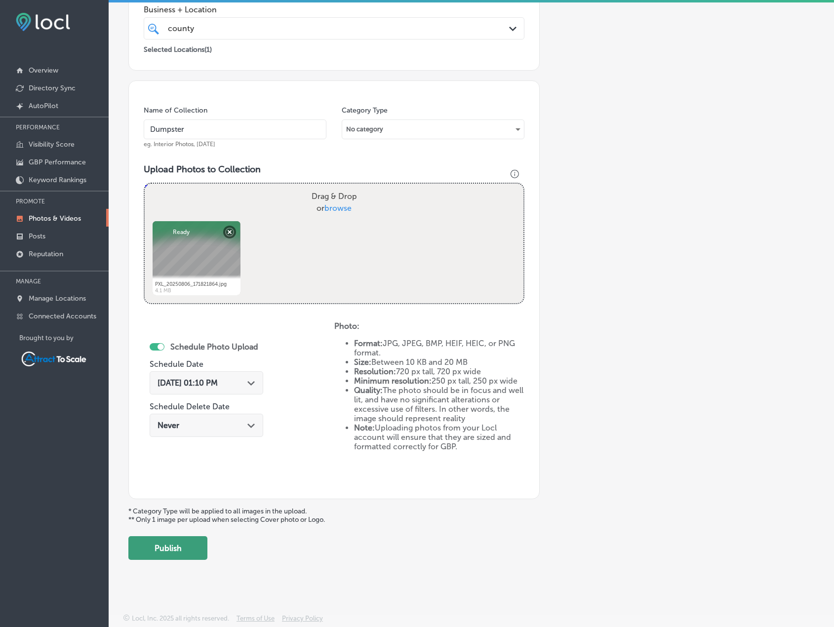
click at [186, 548] on button "Publish" at bounding box center [167, 548] width 79 height 24
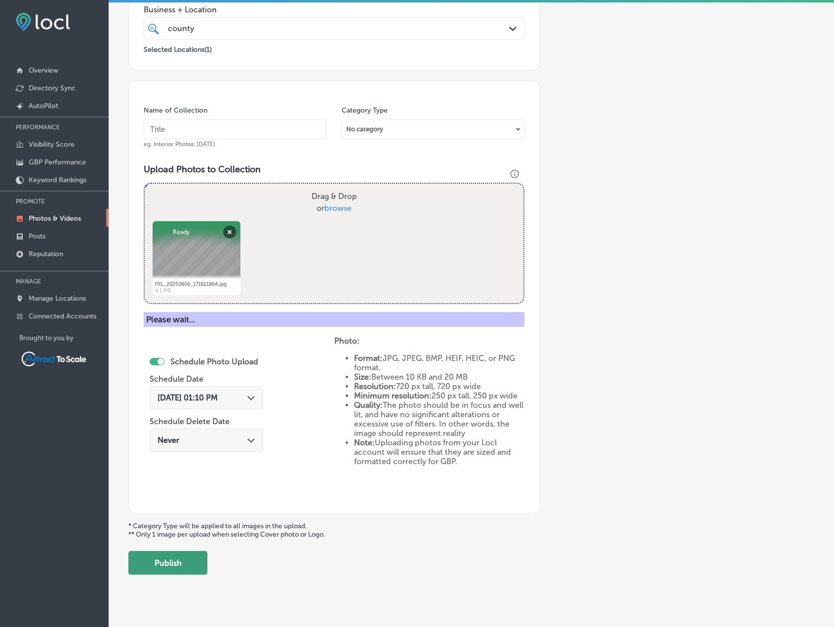
scroll to position [121, 0]
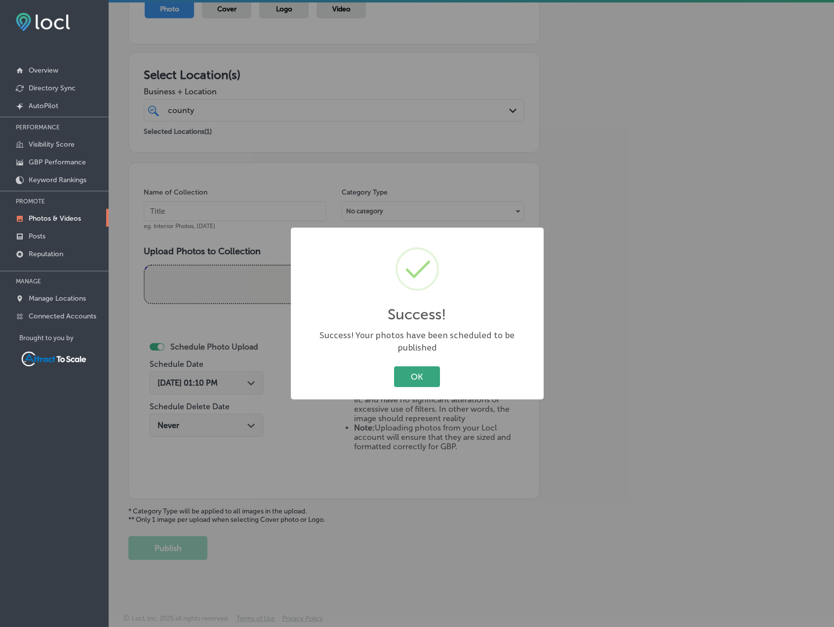
click at [422, 374] on button "OK" at bounding box center [417, 376] width 46 height 20
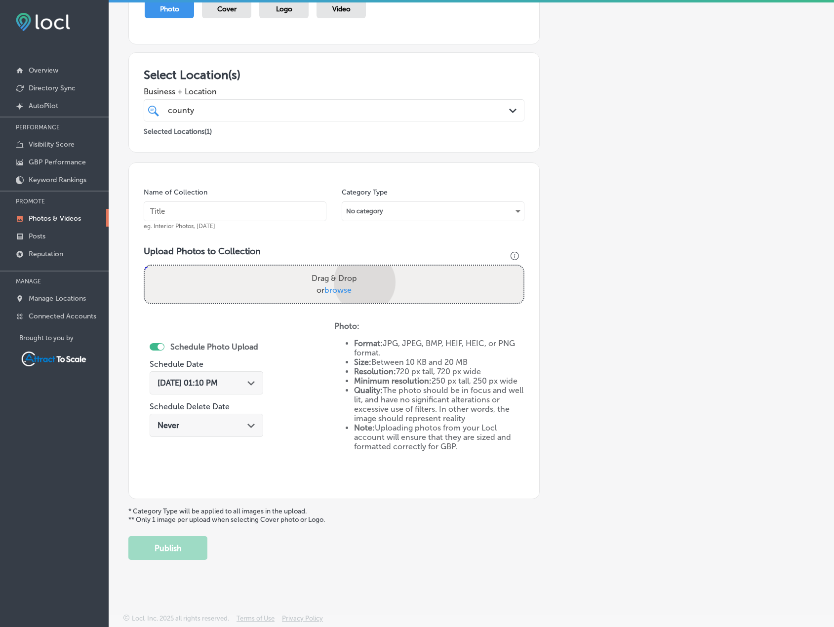
scroll to position [203, 0]
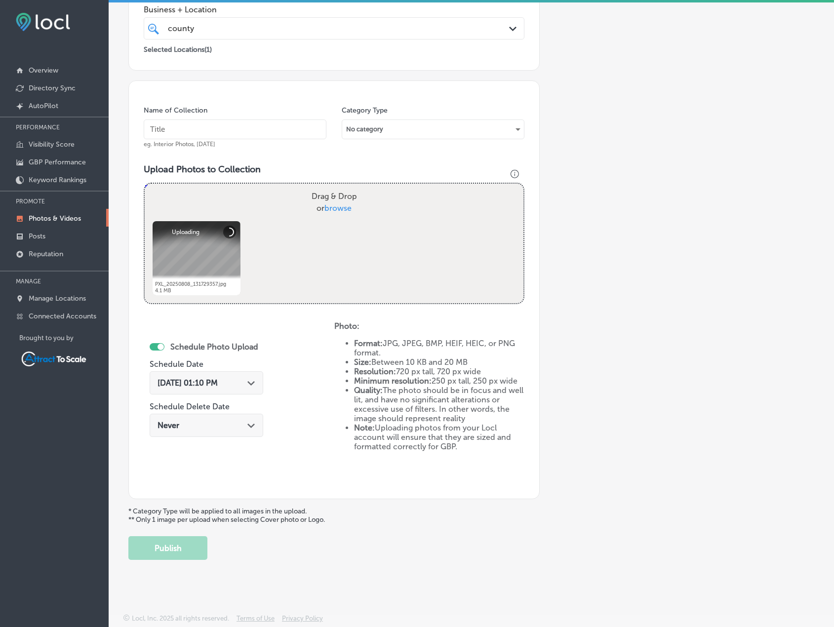
click at [206, 134] on input "text" at bounding box center [235, 129] width 183 height 20
type input "Dumpster"
click at [218, 379] on span "[DATE] 01:10 PM" at bounding box center [188, 382] width 60 height 9
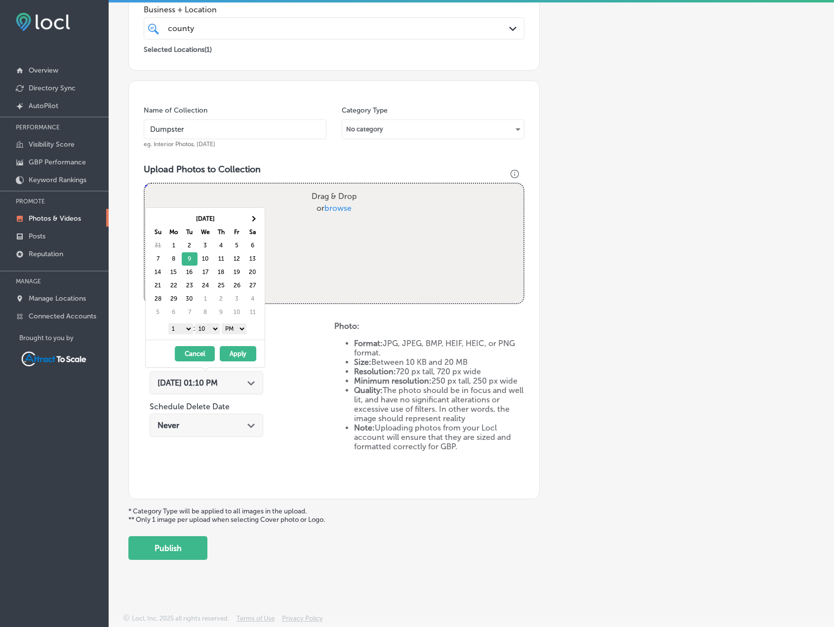
click at [237, 357] on button "Apply" at bounding box center [238, 353] width 37 height 15
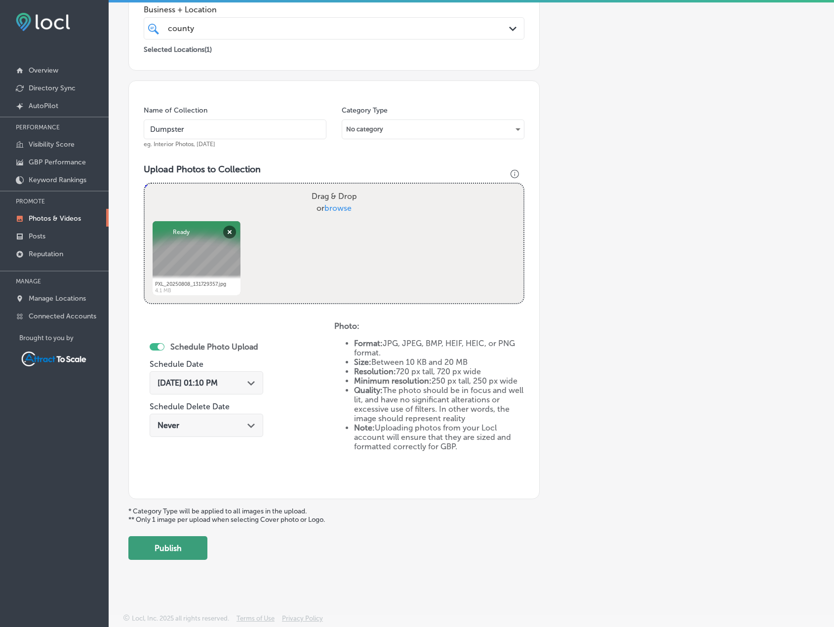
click at [192, 551] on button "Publish" at bounding box center [167, 548] width 79 height 24
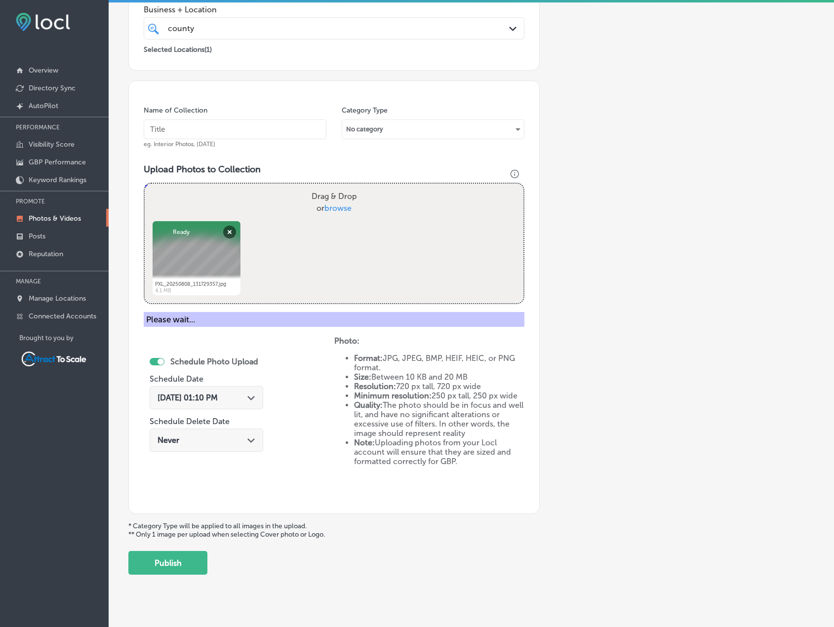
scroll to position [121, 0]
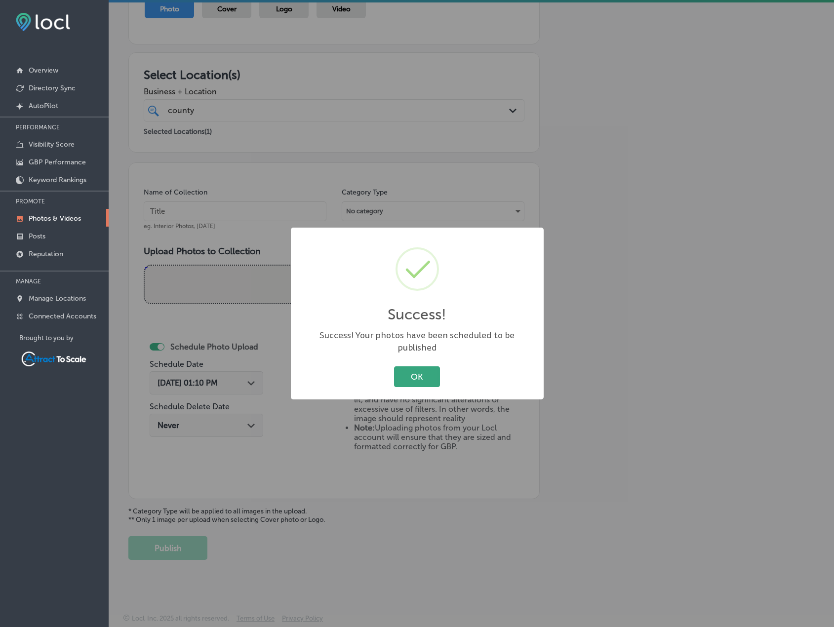
click at [410, 377] on button "OK" at bounding box center [417, 376] width 46 height 20
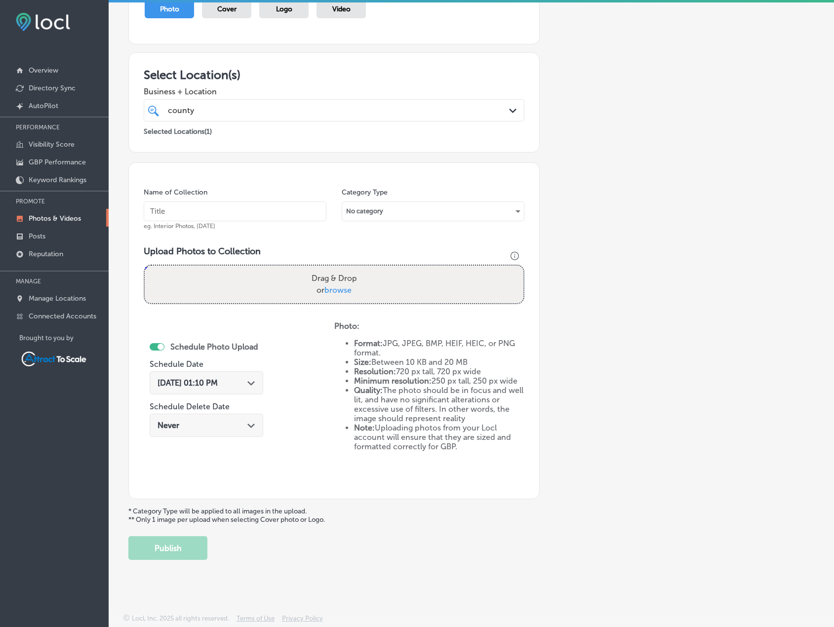
click at [227, 201] on div "Name of Collection eg. Interior Photos, [DATE]" at bounding box center [235, 209] width 183 height 42
click at [227, 205] on input "text" at bounding box center [235, 211] width 183 height 20
type input "Dumpster"
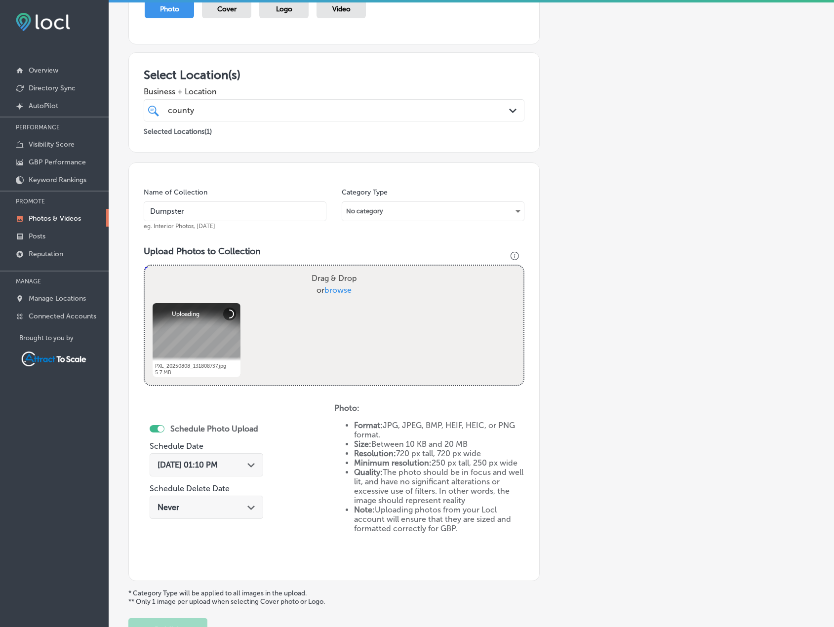
click at [236, 460] on div "[DATE] 01:10 PM Path Created with Sketch." at bounding box center [207, 464] width 98 height 9
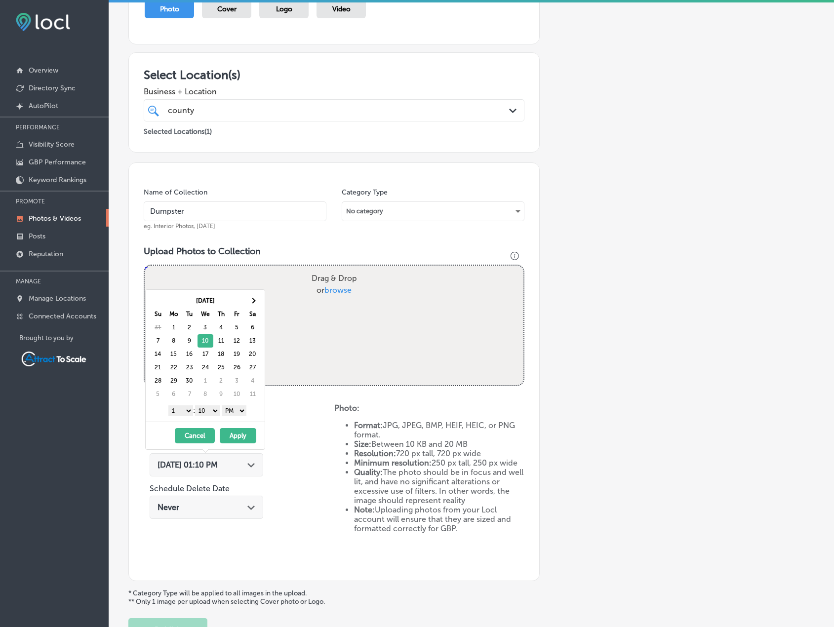
click at [243, 430] on button "Apply" at bounding box center [238, 435] width 37 height 15
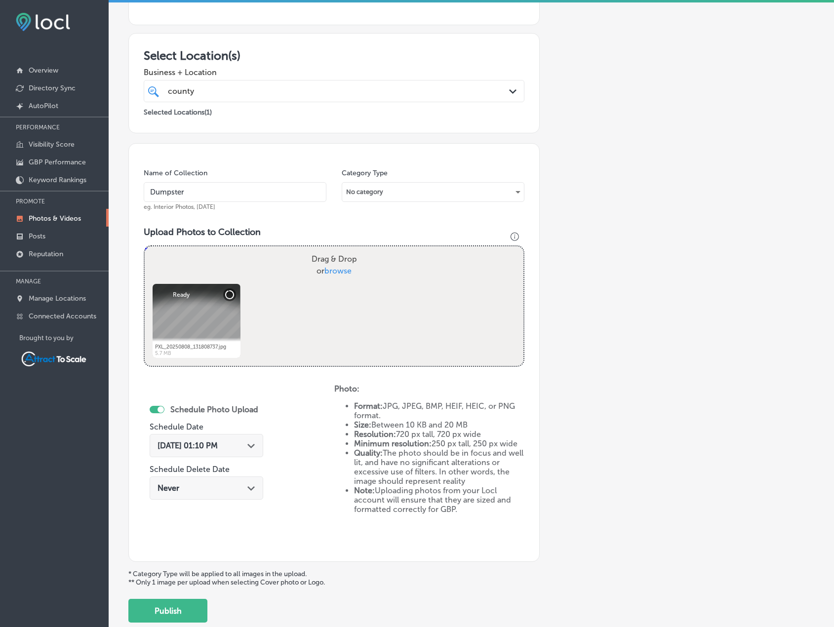
scroll to position [203, 0]
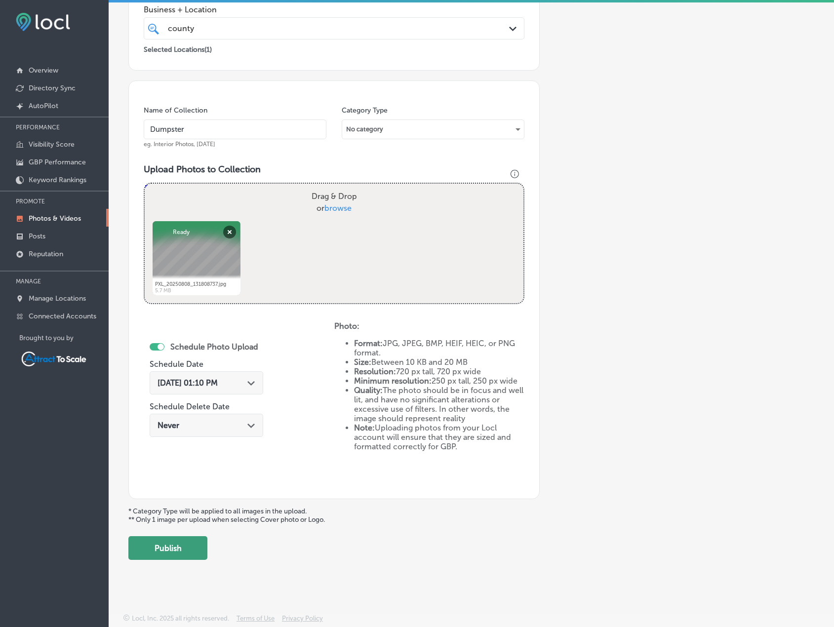
click at [176, 546] on button "Publish" at bounding box center [167, 548] width 79 height 24
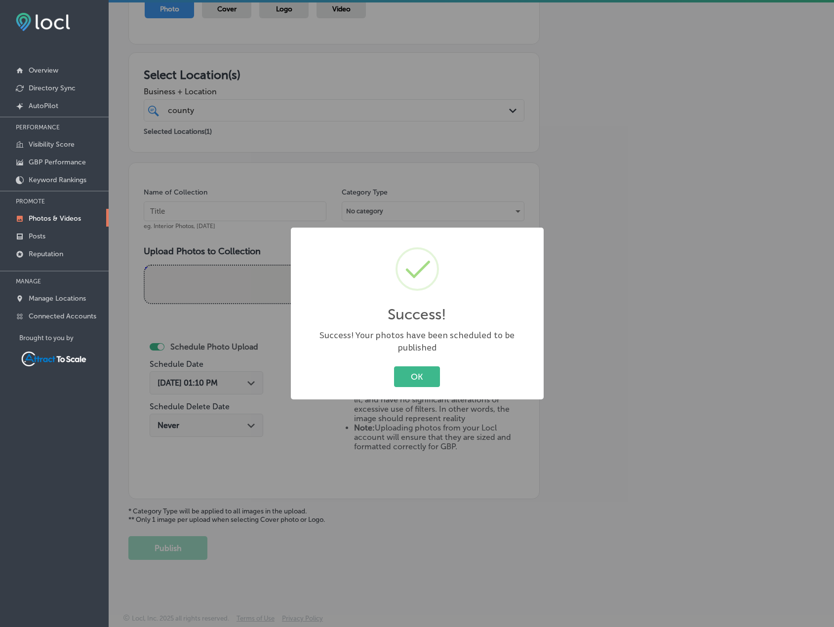
click at [438, 364] on div "OK Cancel" at bounding box center [417, 377] width 233 height 26
click at [424, 370] on button "OK" at bounding box center [417, 376] width 46 height 20
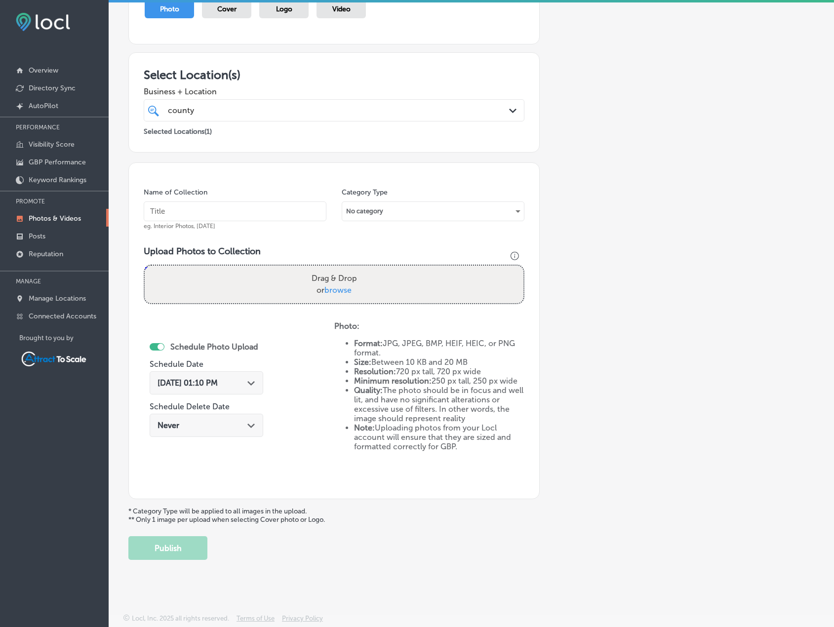
click at [253, 383] on div "[DATE] 01:10 PM Path Created with Sketch." at bounding box center [207, 382] width 114 height 23
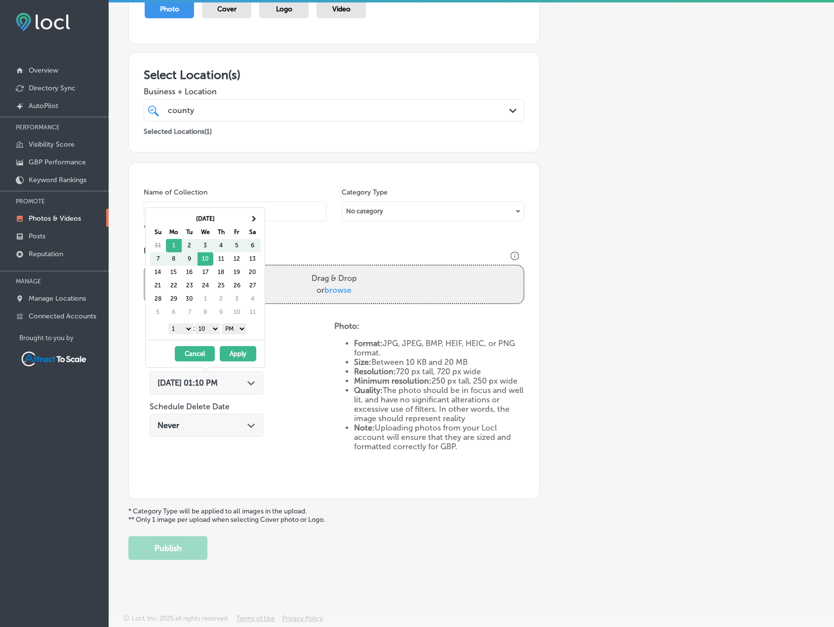
click at [251, 369] on div "[DATE] 01:10 PM Path Created with Sketch." at bounding box center [207, 385] width 114 height 33
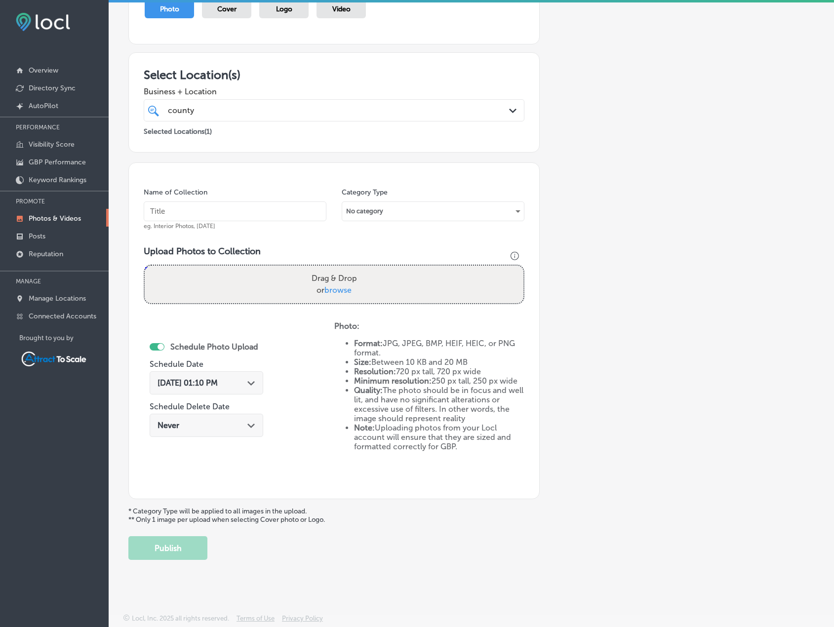
click at [218, 381] on span "[DATE] 01:10 PM" at bounding box center [188, 382] width 60 height 9
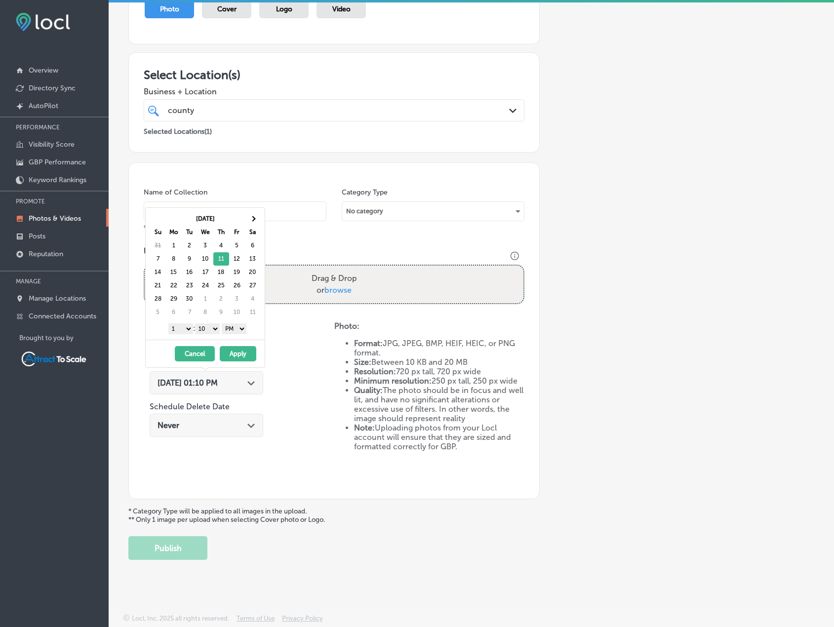
click at [223, 354] on button "Apply" at bounding box center [238, 353] width 37 height 15
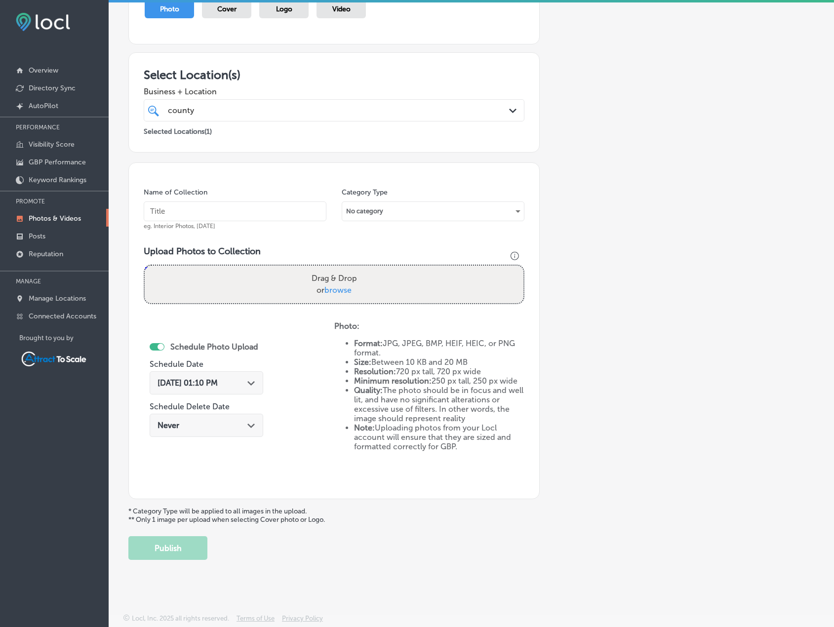
click at [239, 211] on input "text" at bounding box center [235, 211] width 183 height 20
type input "Dumpster"
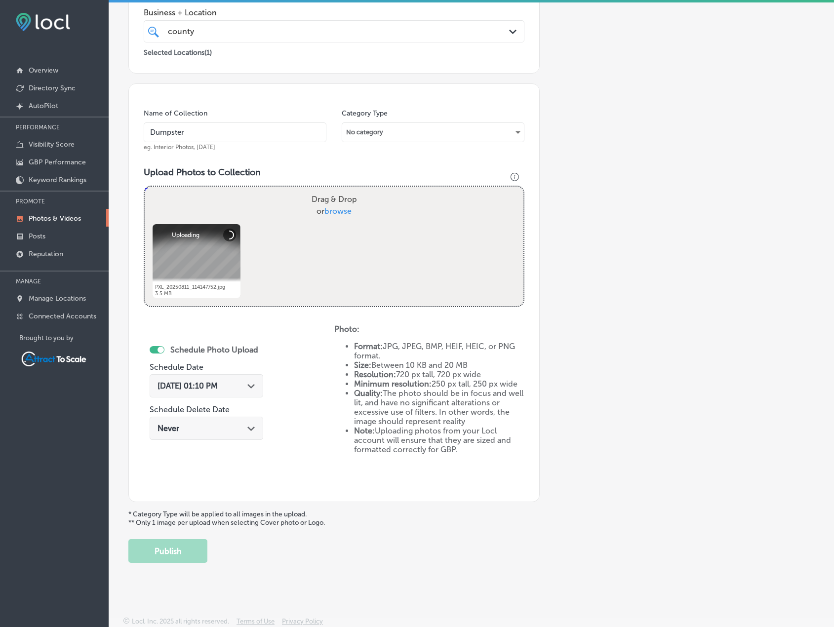
scroll to position [203, 0]
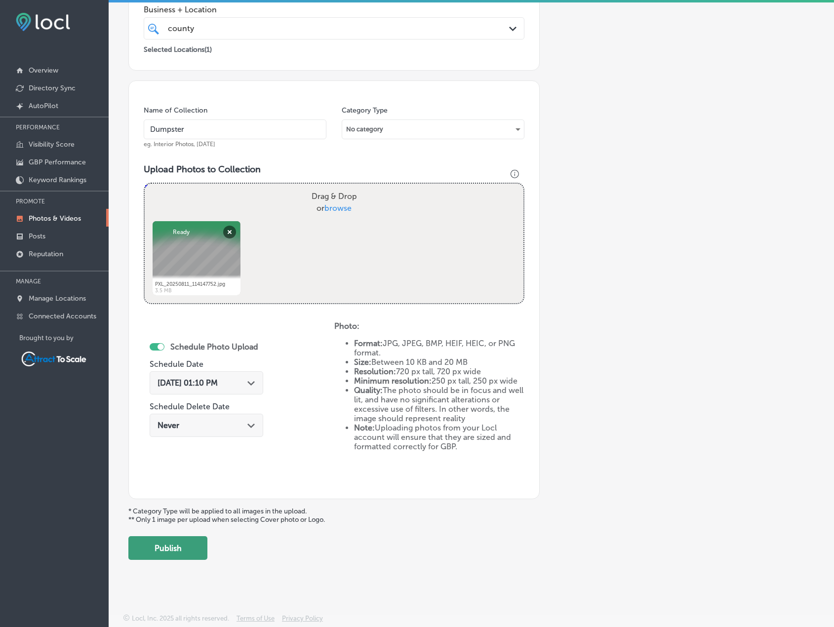
click at [186, 545] on button "Publish" at bounding box center [167, 548] width 79 height 24
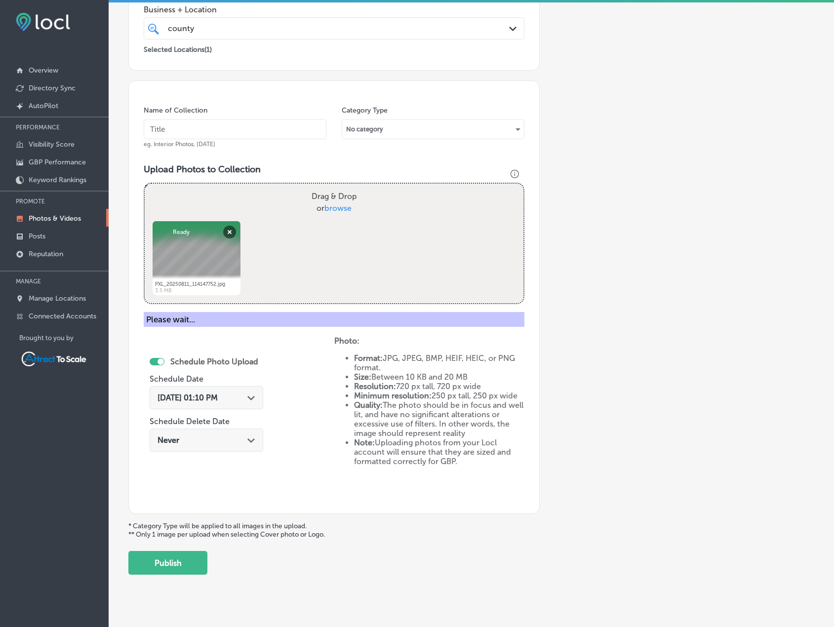
scroll to position [121, 0]
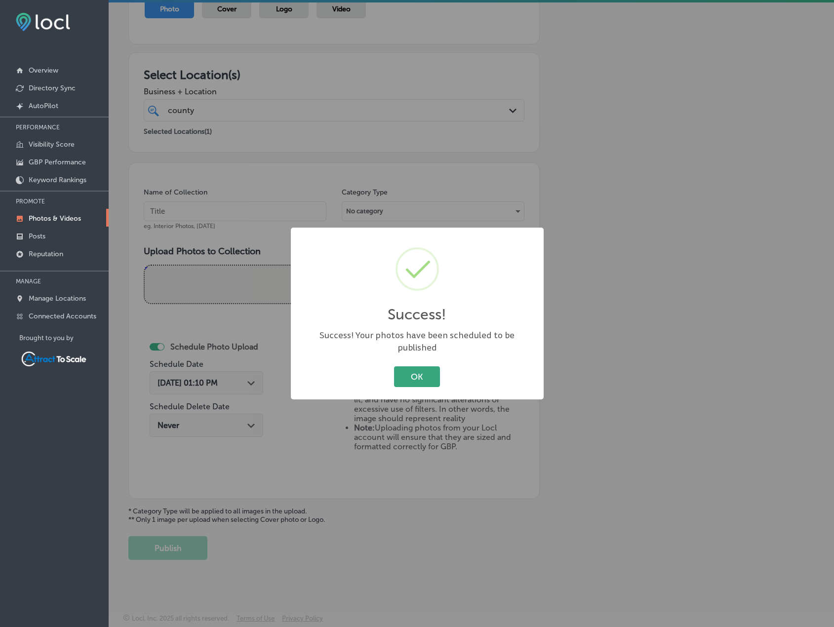
click at [417, 374] on button "OK" at bounding box center [417, 376] width 46 height 20
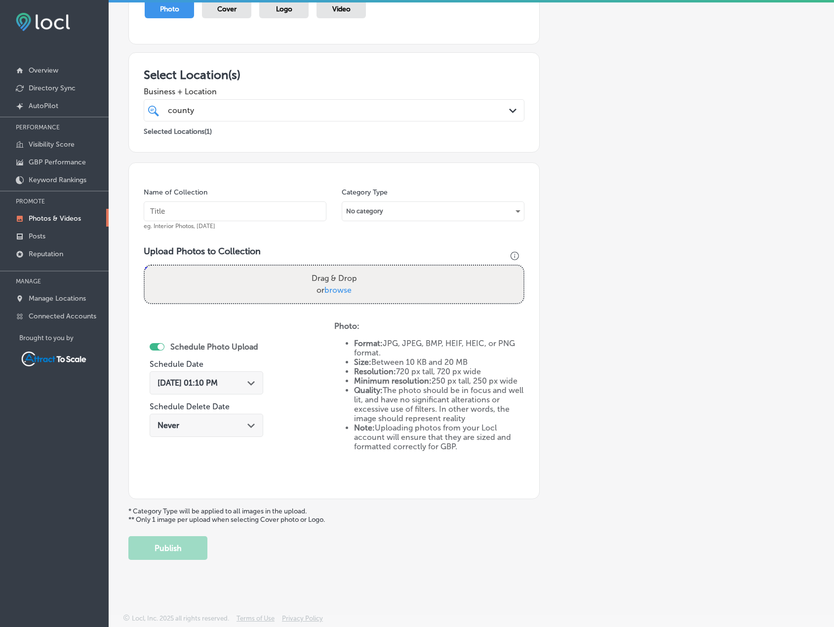
click at [185, 383] on span "[DATE] 01:10 PM" at bounding box center [188, 382] width 60 height 9
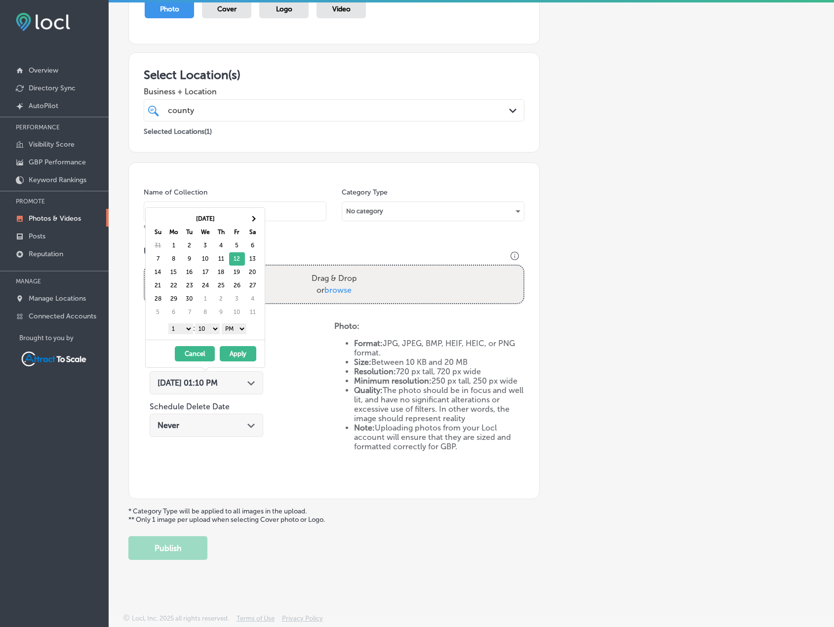
click at [238, 348] on button "Apply" at bounding box center [238, 353] width 37 height 15
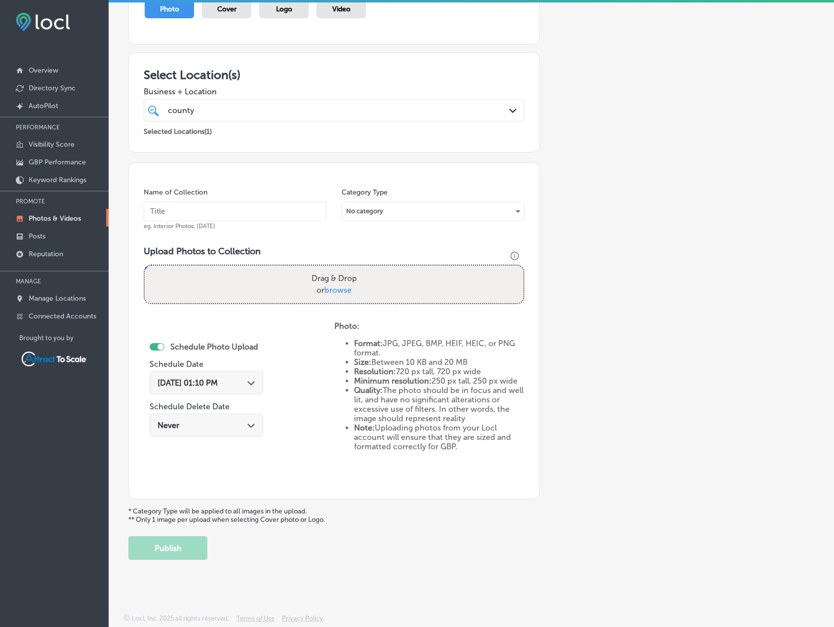
click at [224, 213] on input "text" at bounding box center [235, 211] width 183 height 20
type input "Dumpster"
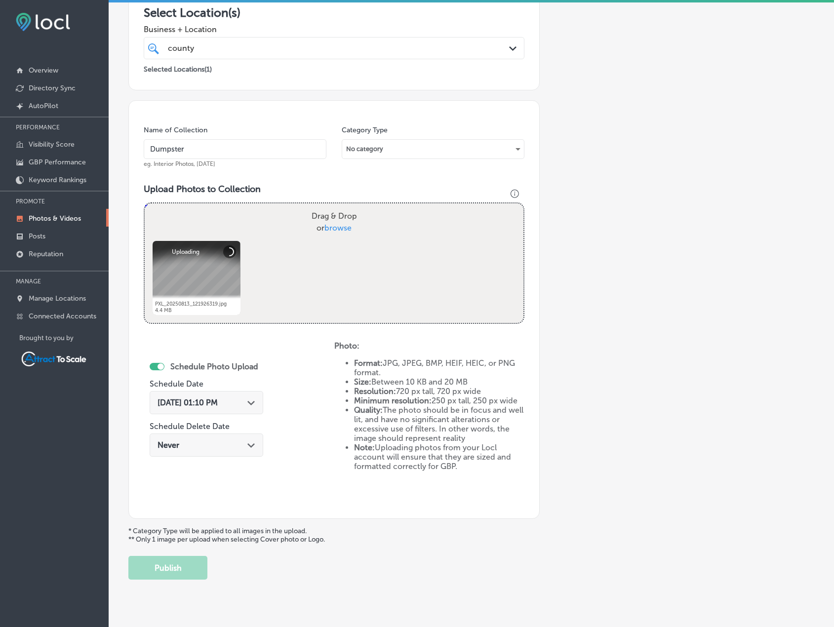
scroll to position [203, 0]
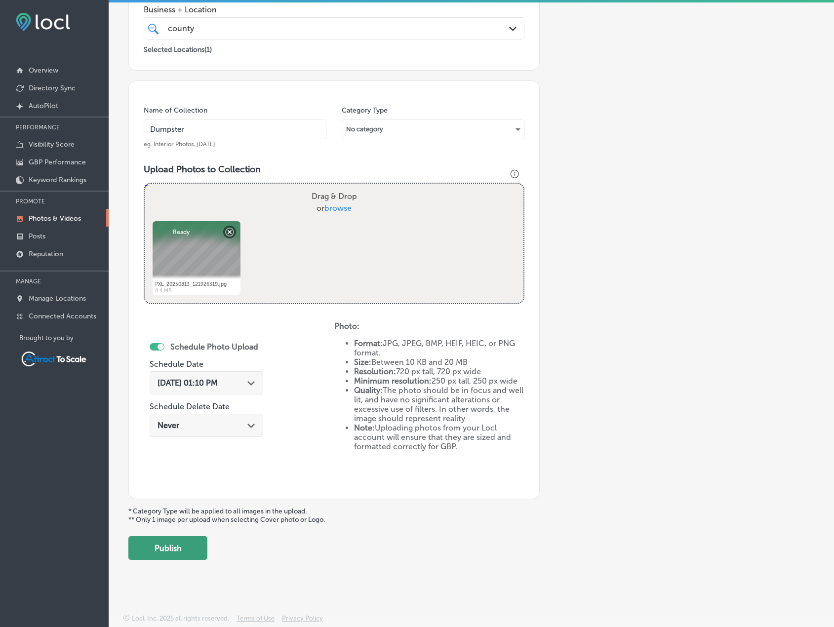
click at [181, 548] on button "Publish" at bounding box center [167, 548] width 79 height 24
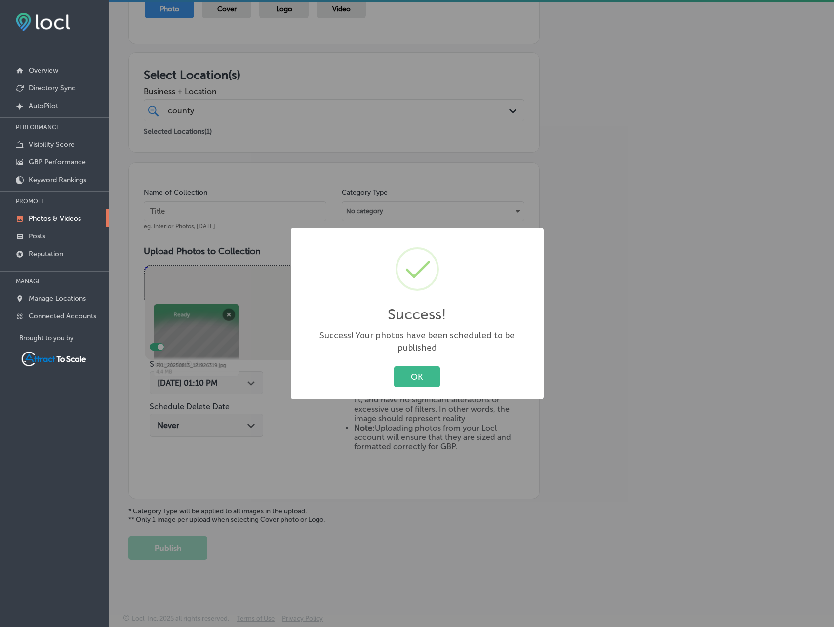
scroll to position [121, 0]
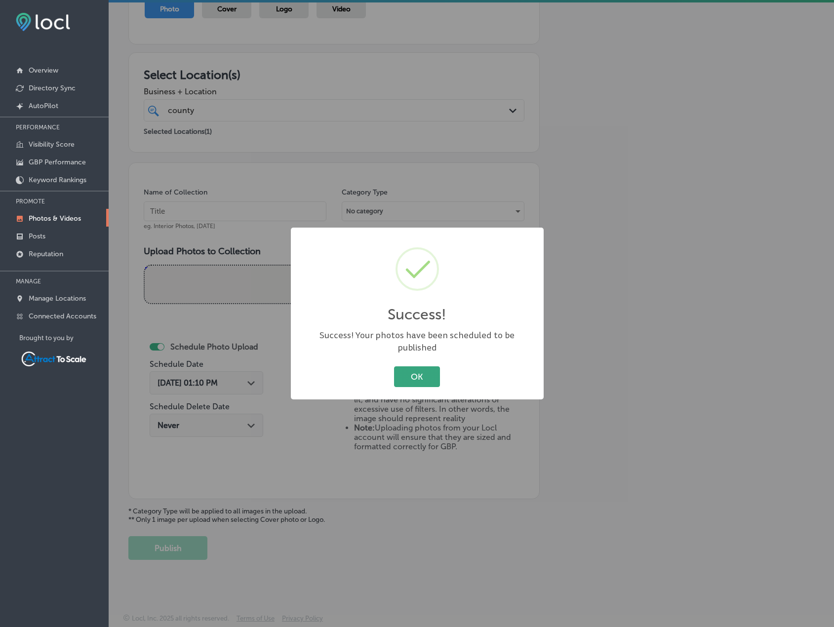
click at [396, 366] on button "OK" at bounding box center [417, 376] width 46 height 20
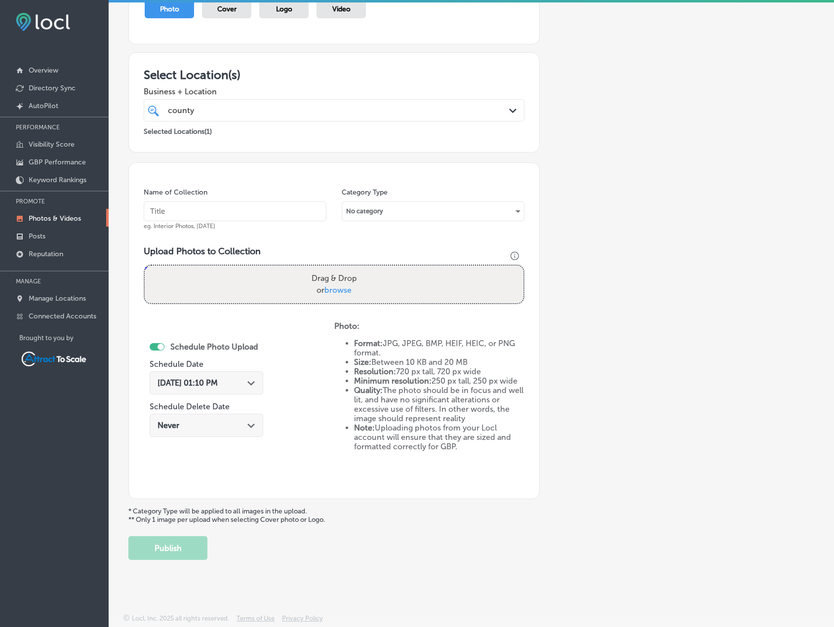
click at [218, 383] on span "[DATE] 01:10 PM" at bounding box center [188, 382] width 60 height 9
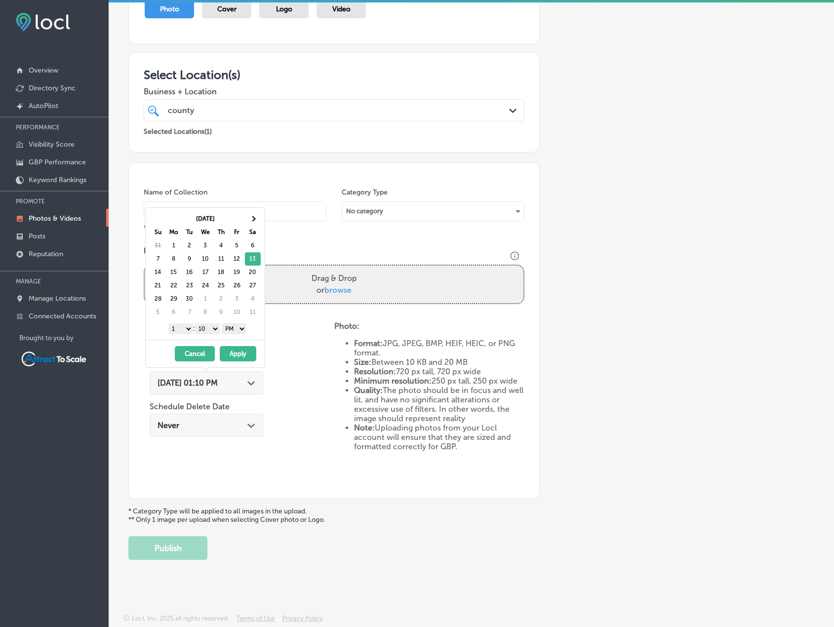
click at [239, 351] on button "Apply" at bounding box center [238, 353] width 37 height 15
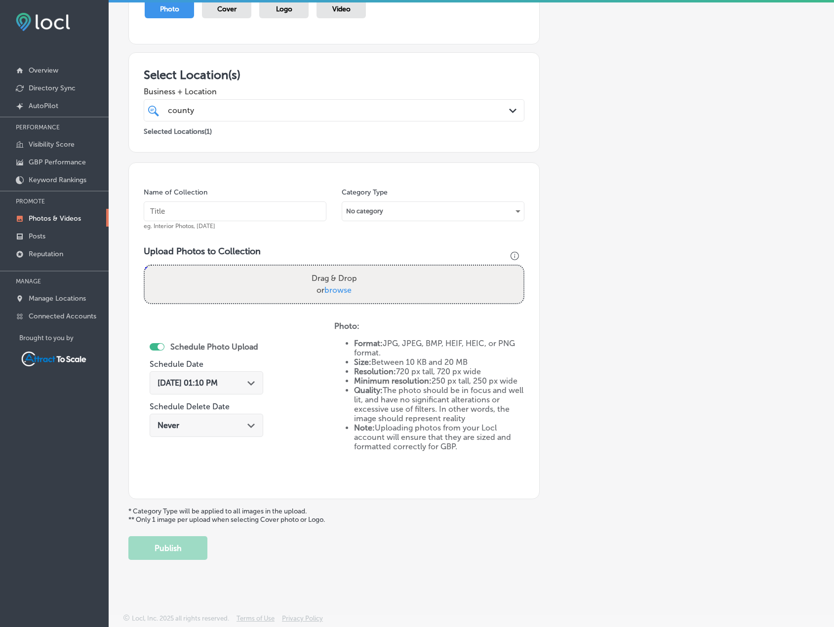
click at [212, 213] on input "text" at bounding box center [235, 211] width 183 height 20
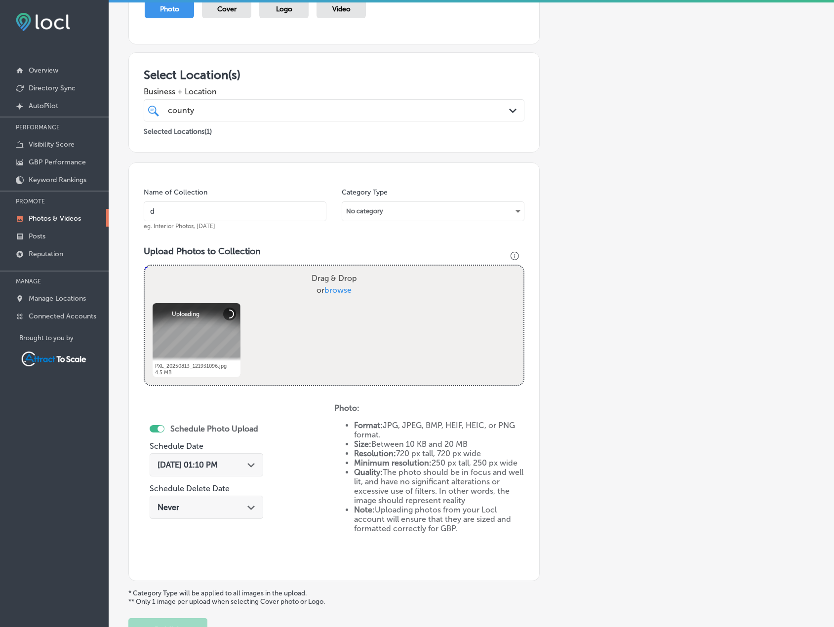
click at [243, 214] on input "d" at bounding box center [235, 211] width 183 height 20
type input "Dumpster"
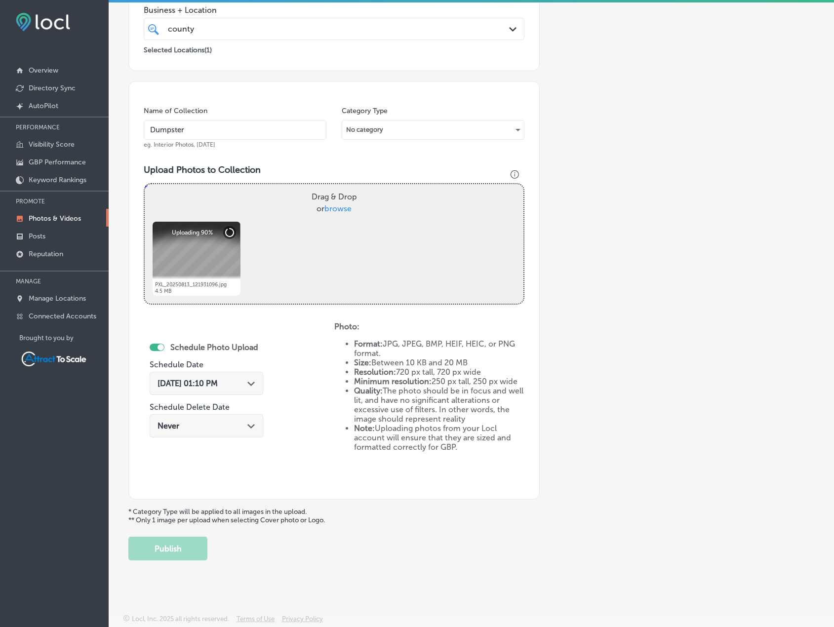
scroll to position [203, 0]
click at [189, 545] on button "Publish" at bounding box center [167, 548] width 79 height 24
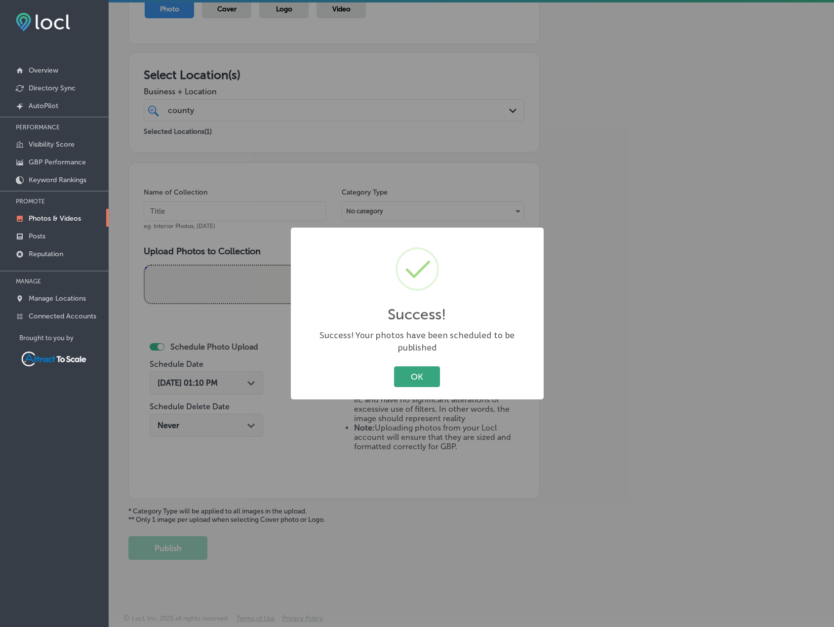
click at [401, 379] on button "OK" at bounding box center [417, 376] width 46 height 20
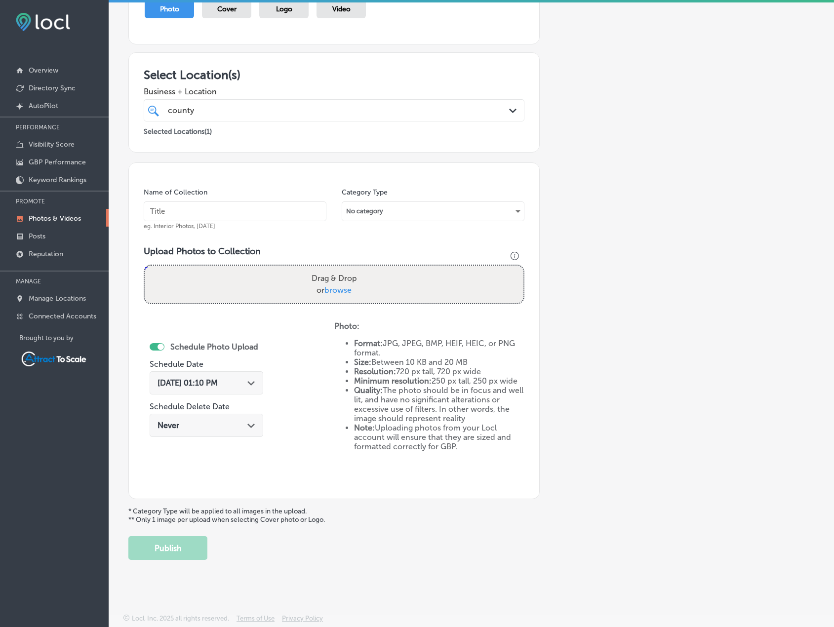
click at [243, 383] on div "[DATE] 01:10 PM Path Created with Sketch." at bounding box center [207, 382] width 98 height 9
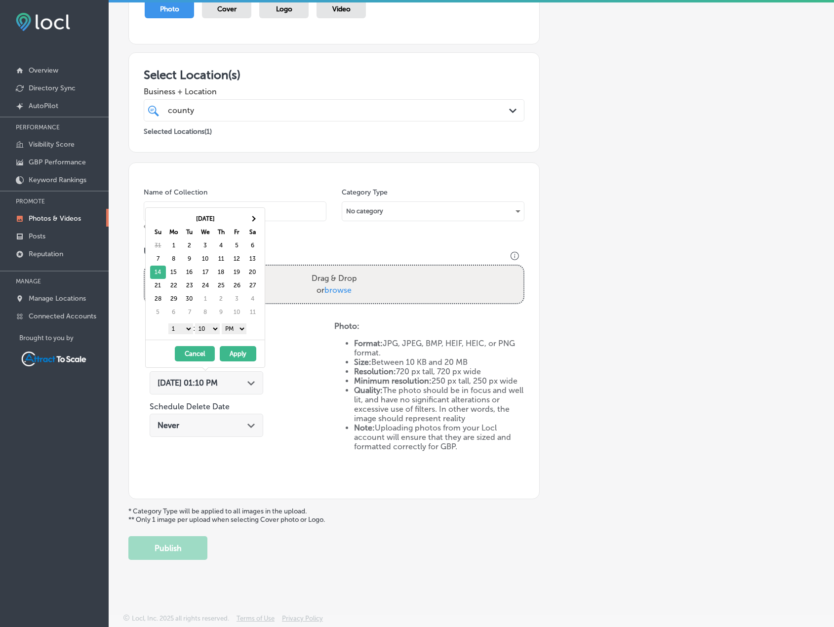
click at [227, 351] on button "Apply" at bounding box center [238, 353] width 37 height 15
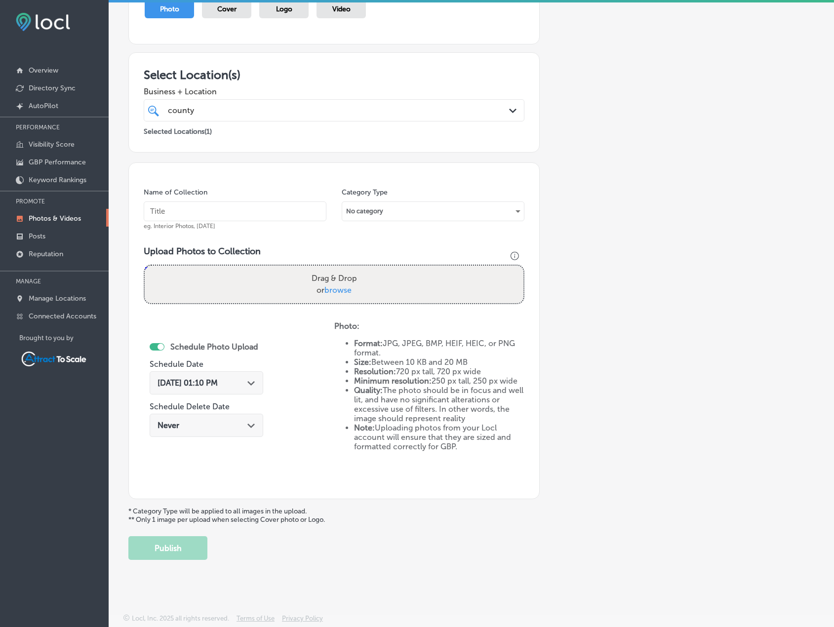
click at [226, 208] on input "text" at bounding box center [235, 211] width 183 height 20
type input "Dumpster"
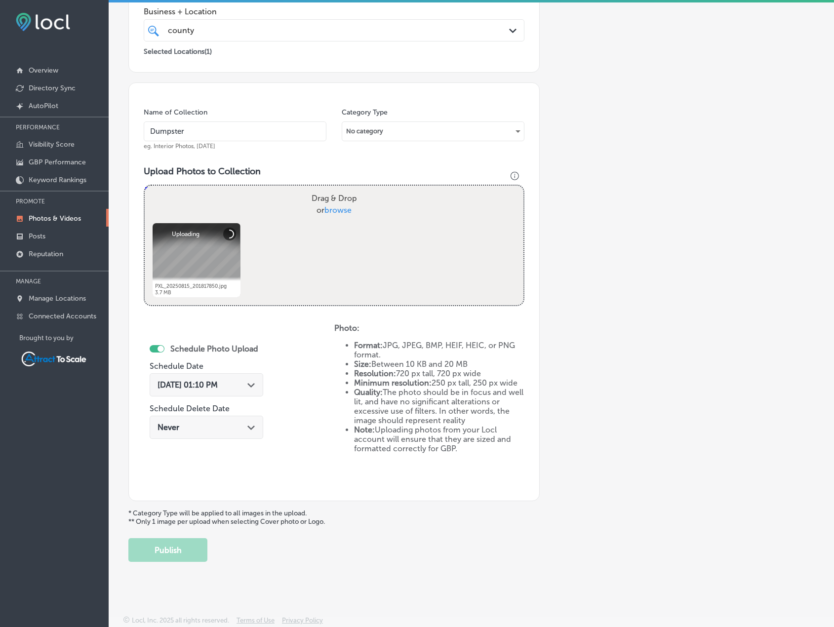
scroll to position [203, 0]
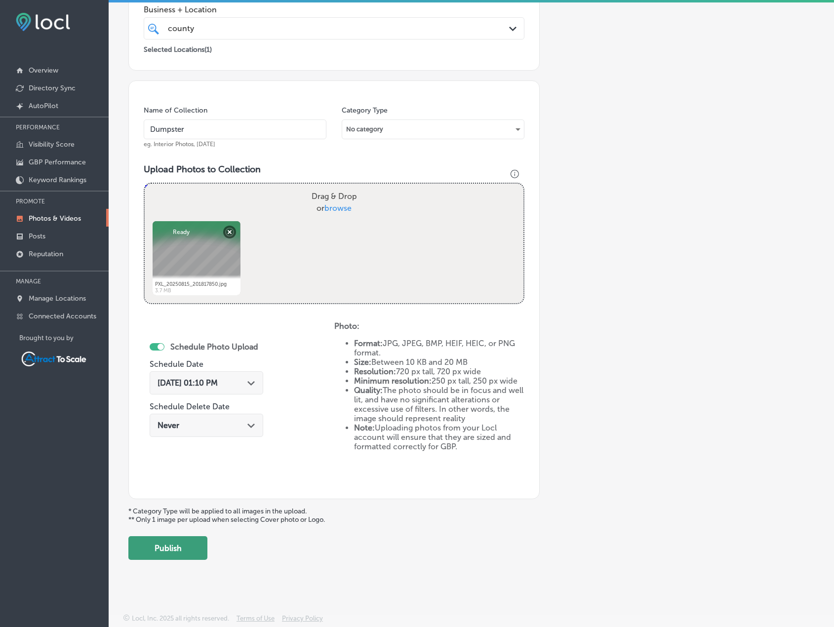
click at [197, 546] on button "Publish" at bounding box center [167, 548] width 79 height 24
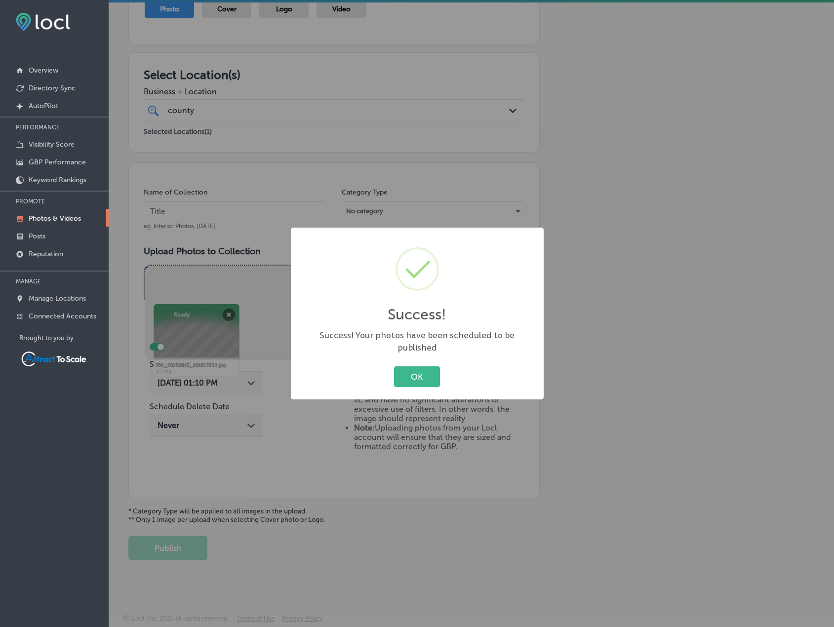
scroll to position [121, 0]
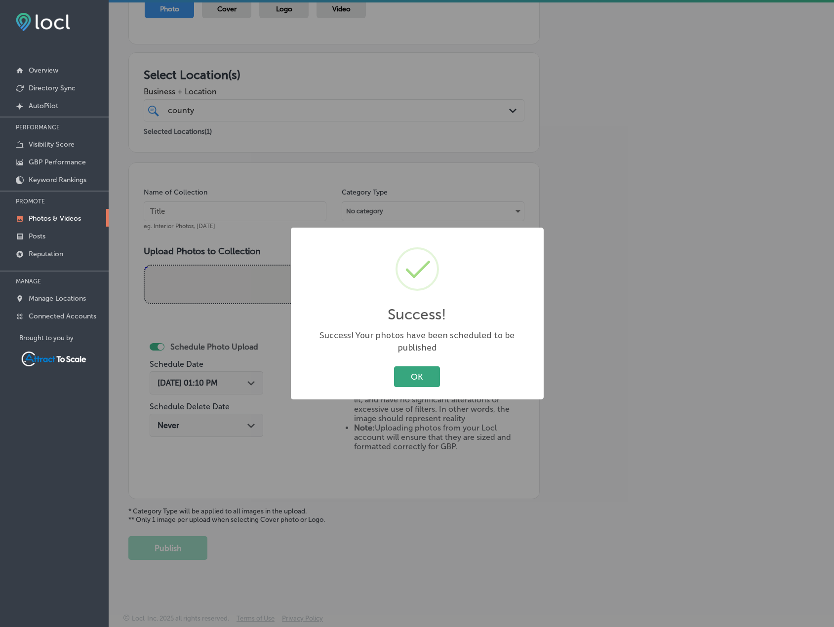
click at [423, 366] on button "OK" at bounding box center [417, 376] width 46 height 20
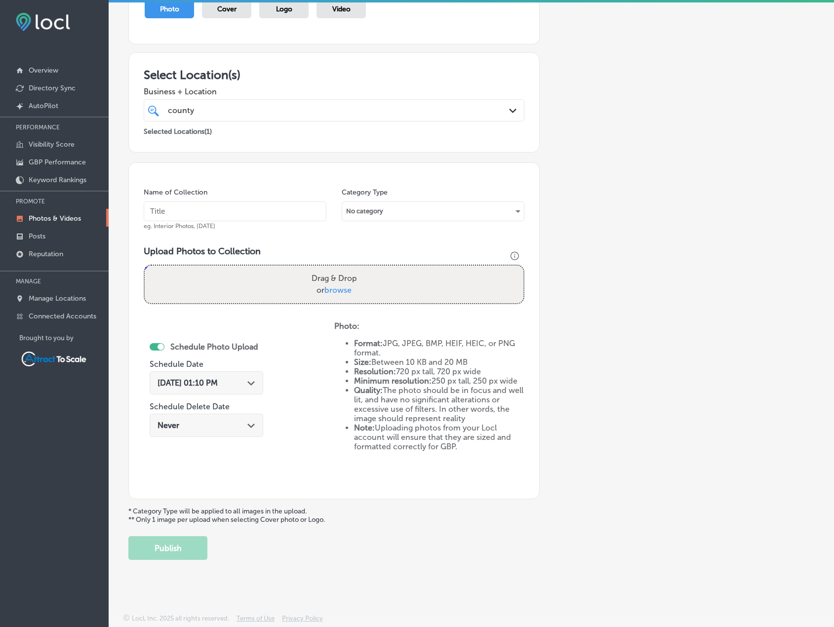
click at [204, 219] on input "text" at bounding box center [235, 211] width 183 height 20
type input "Dumpster"
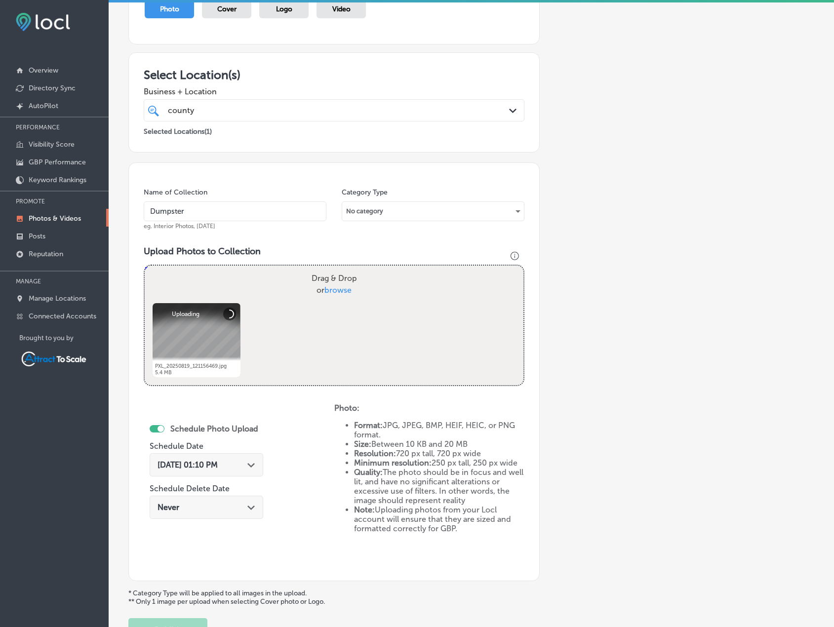
click at [248, 465] on icon "Path Created with Sketch." at bounding box center [250, 465] width 7 height 4
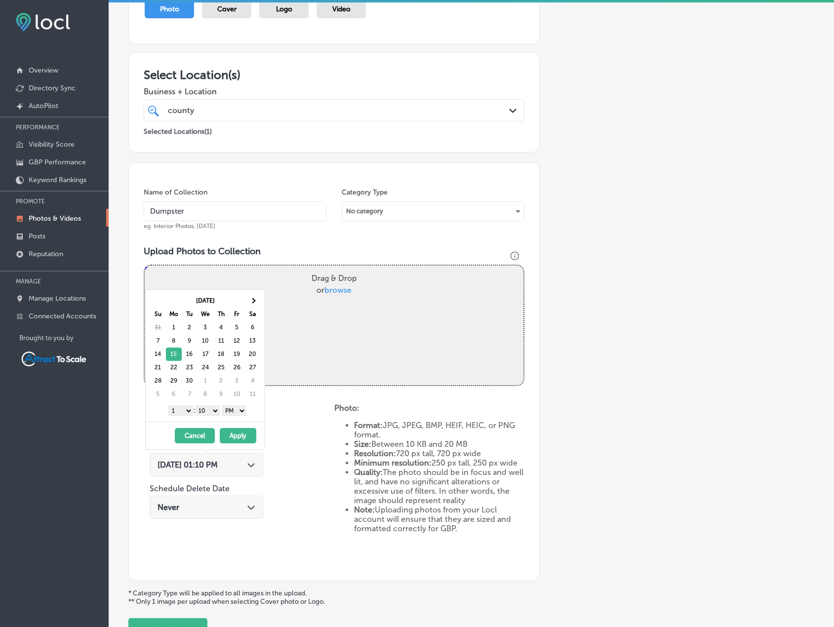
click at [241, 433] on button "Apply" at bounding box center [238, 435] width 37 height 15
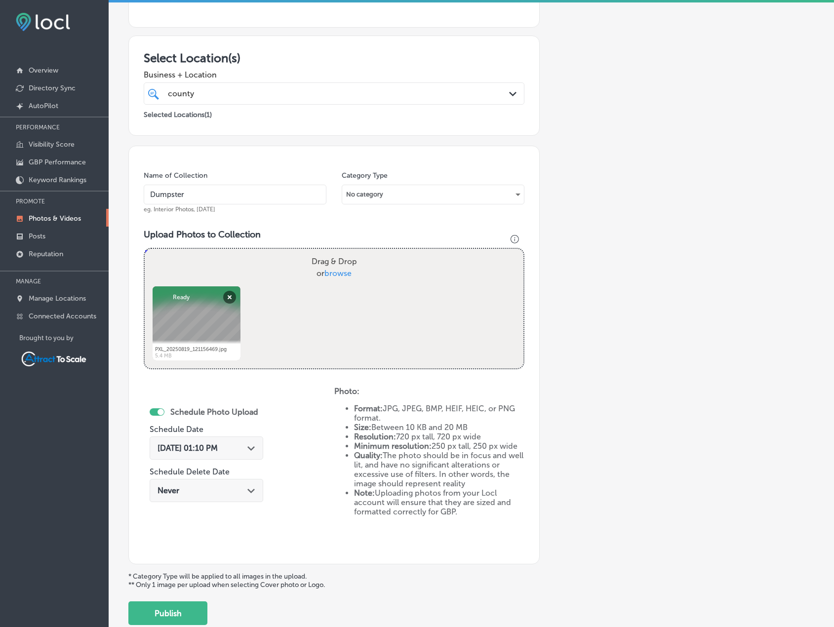
scroll to position [203, 0]
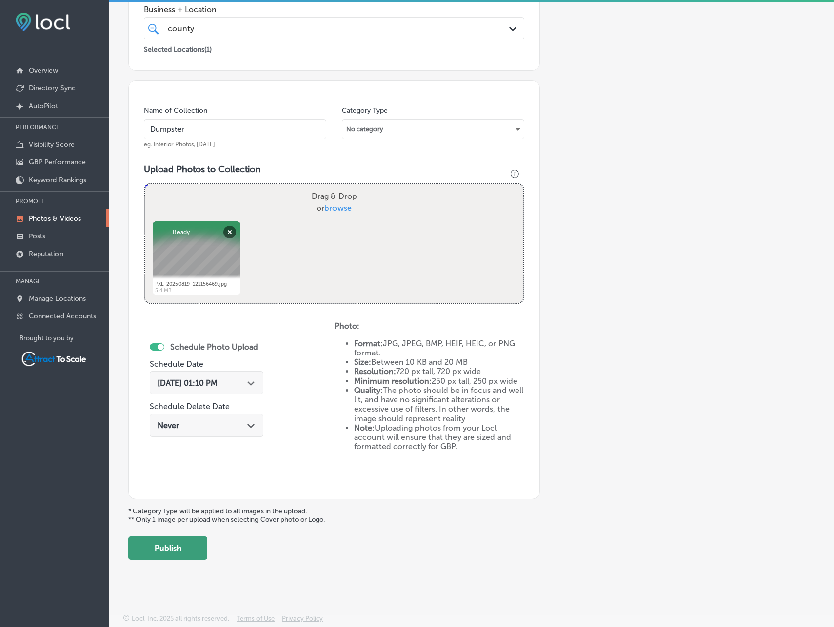
click at [182, 543] on button "Publish" at bounding box center [167, 548] width 79 height 24
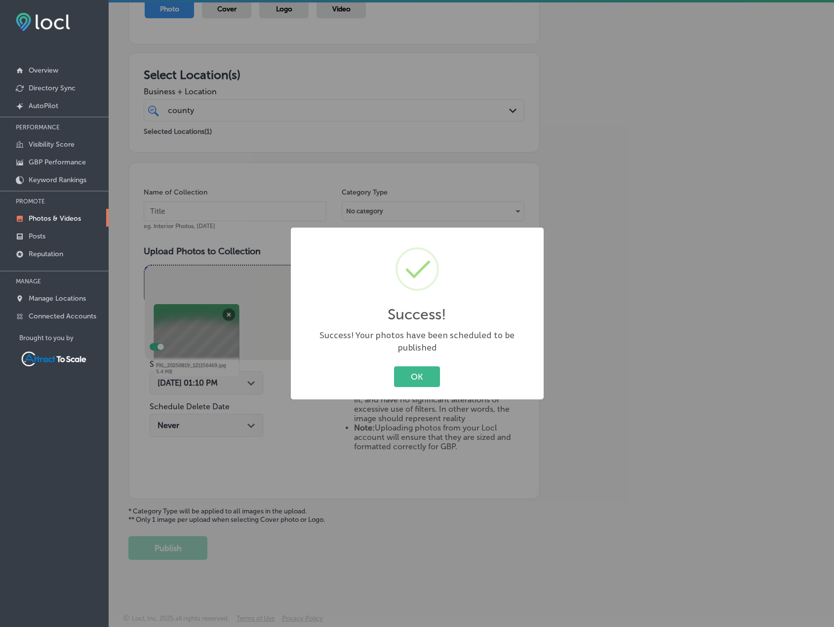
scroll to position [121, 0]
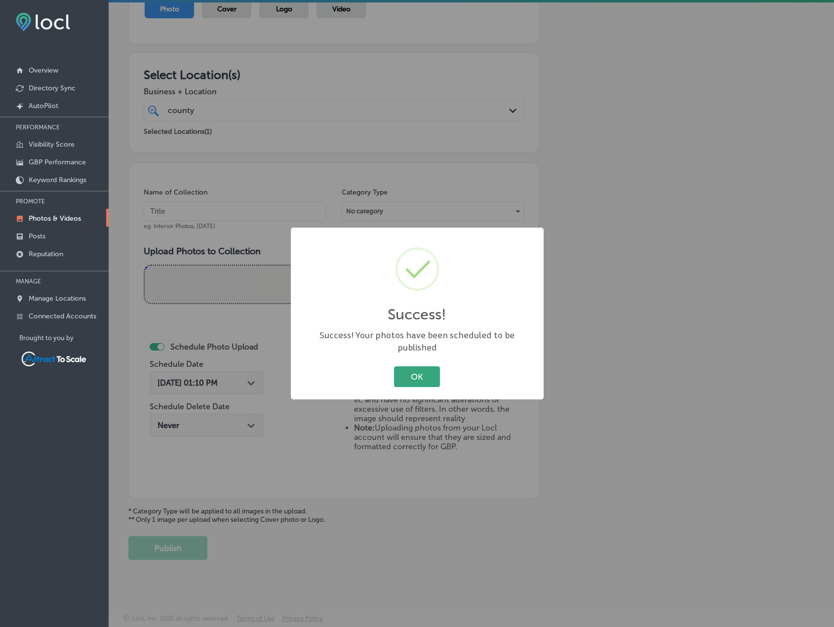
click at [406, 374] on button "OK" at bounding box center [417, 376] width 46 height 20
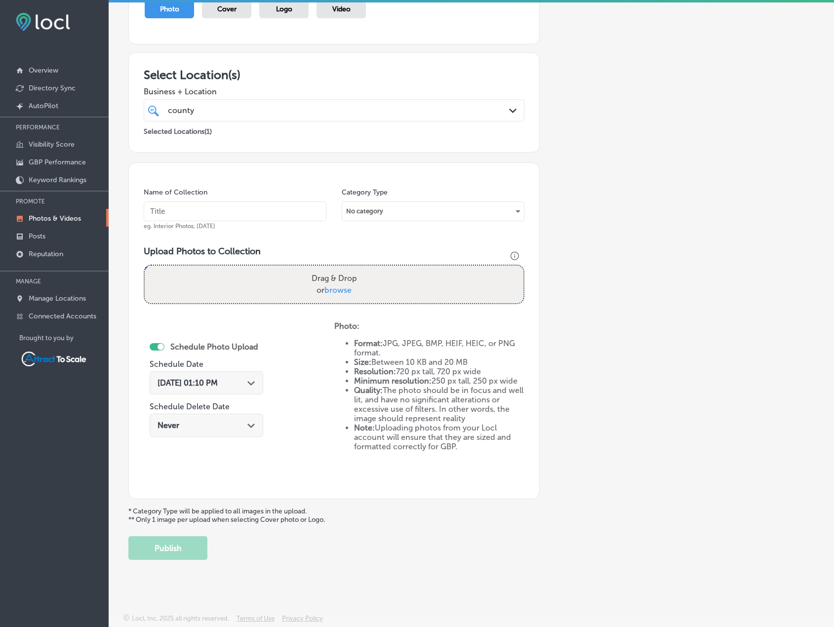
click at [266, 216] on input "text" at bounding box center [235, 211] width 183 height 20
type input "Dumpster"
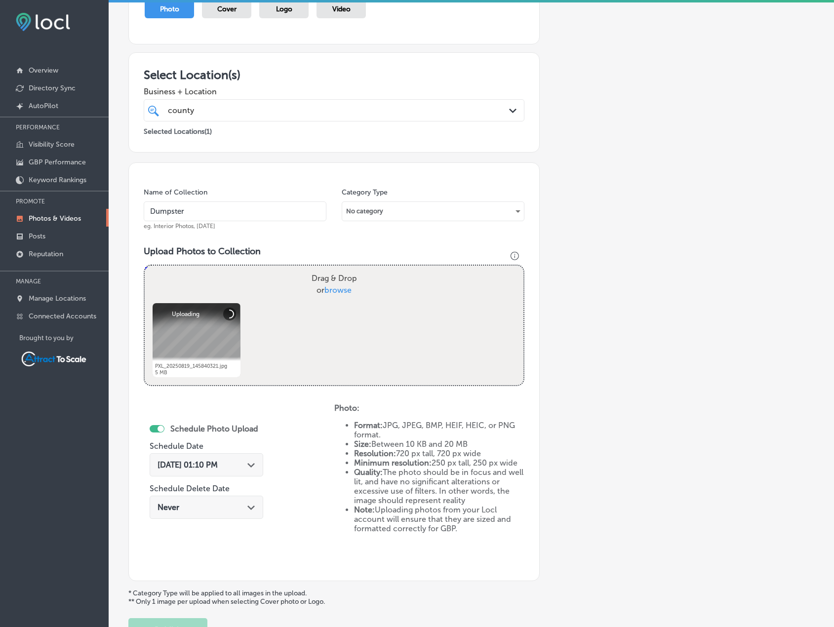
click at [218, 468] on span "[DATE] 01:10 PM" at bounding box center [188, 464] width 60 height 9
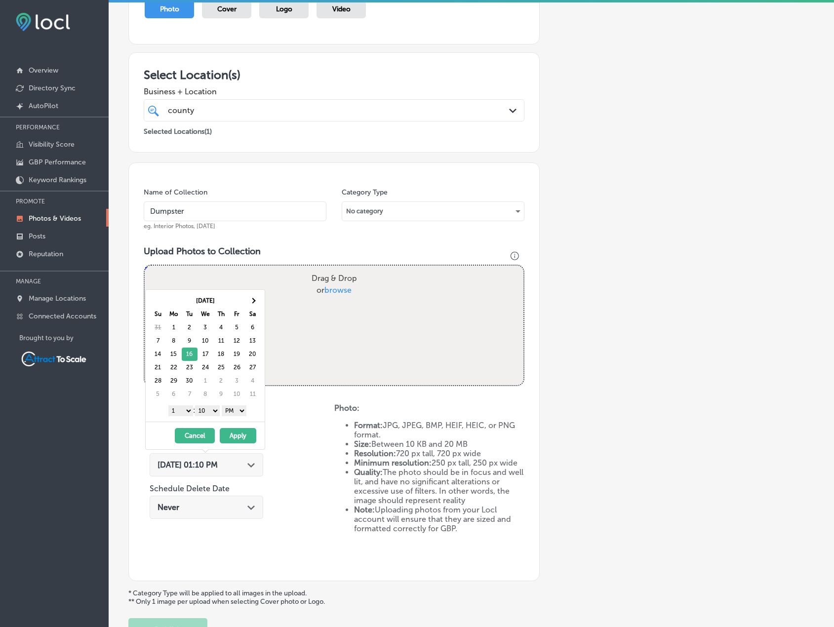
click at [234, 432] on button "Apply" at bounding box center [238, 435] width 37 height 15
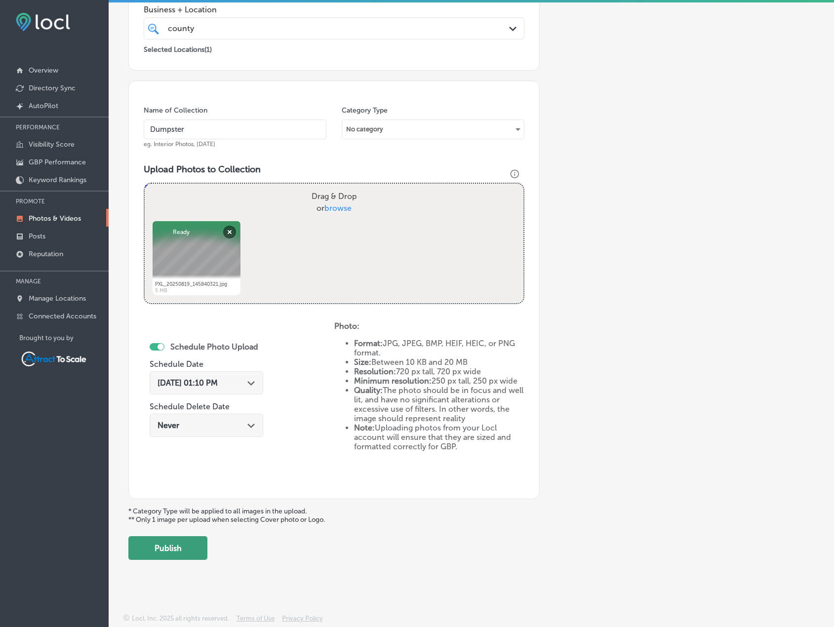
click at [157, 552] on button "Publish" at bounding box center [167, 548] width 79 height 24
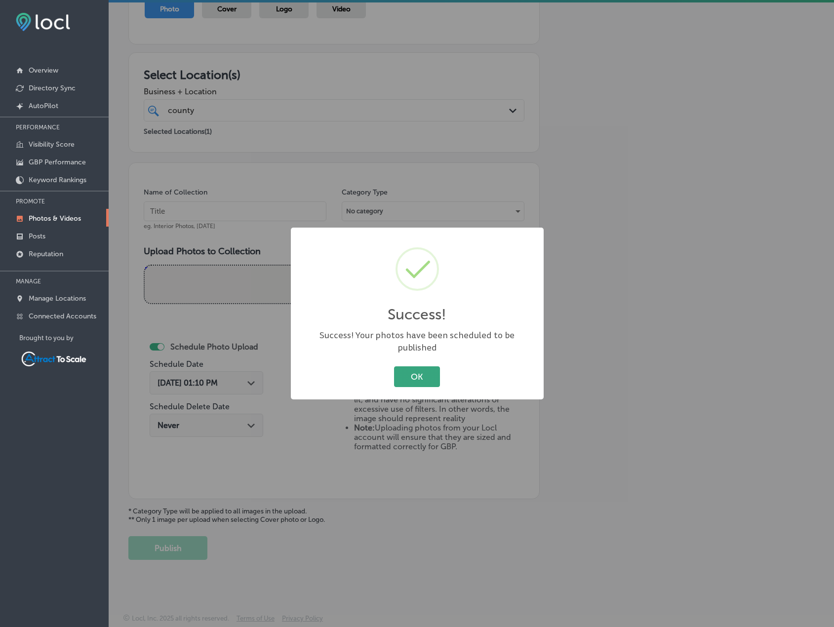
click at [416, 371] on button "OK" at bounding box center [417, 376] width 46 height 20
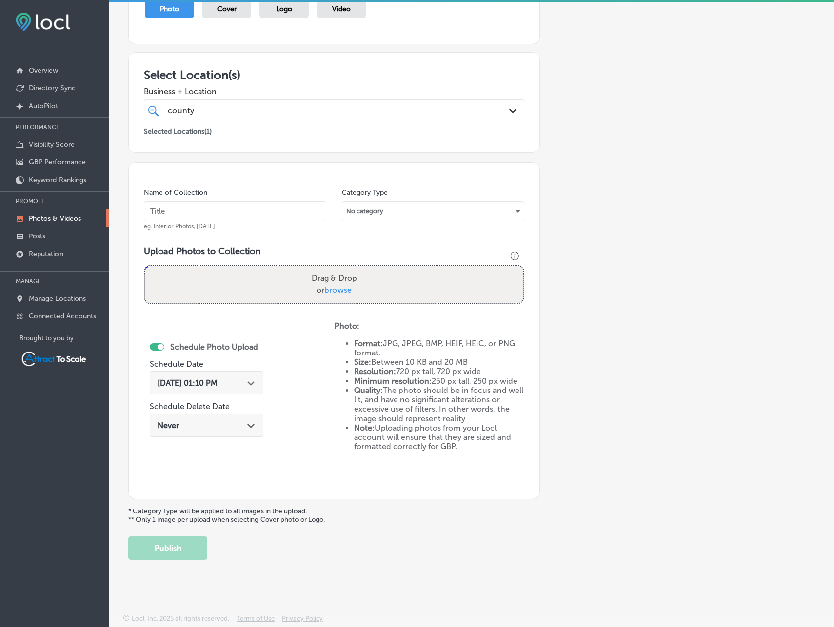
click at [245, 378] on div "[DATE] 01:10 PM Path Created with Sketch." at bounding box center [207, 382] width 114 height 23
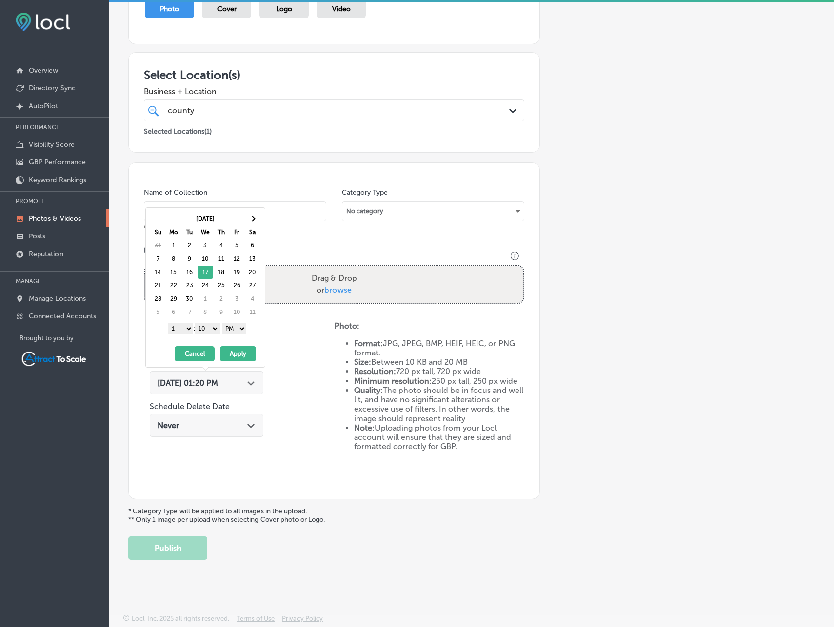
drag, startPoint x: 237, startPoint y: 351, endPoint x: 224, endPoint y: 269, distance: 83.5
click at [237, 351] on button "Apply" at bounding box center [238, 353] width 37 height 15
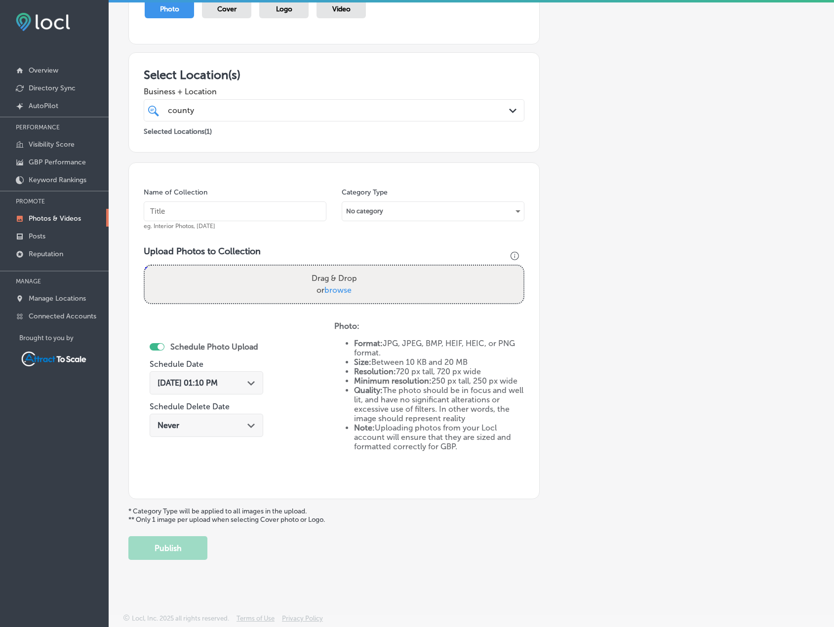
click at [217, 212] on input "text" at bounding box center [235, 211] width 183 height 20
type input "Dumpster"
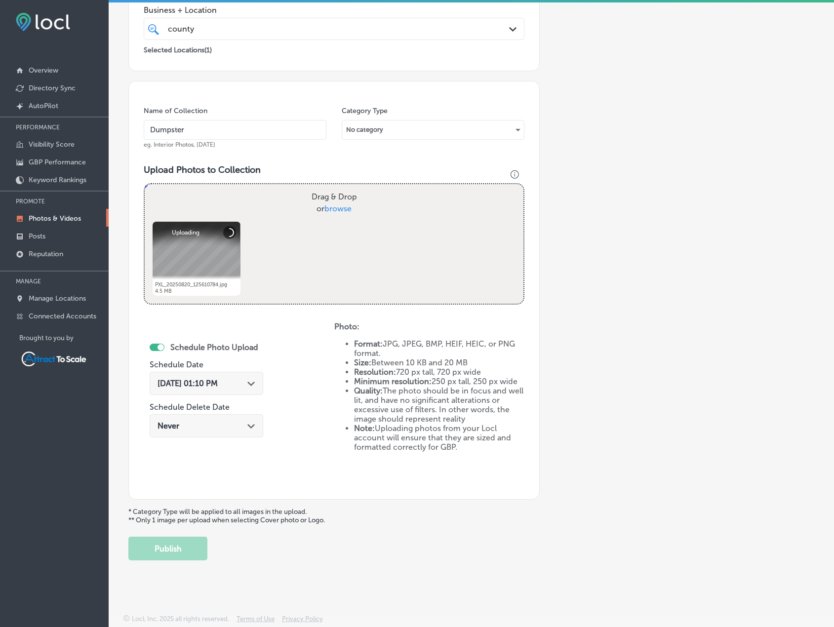
scroll to position [203, 0]
click at [182, 553] on button "Publish" at bounding box center [167, 548] width 79 height 24
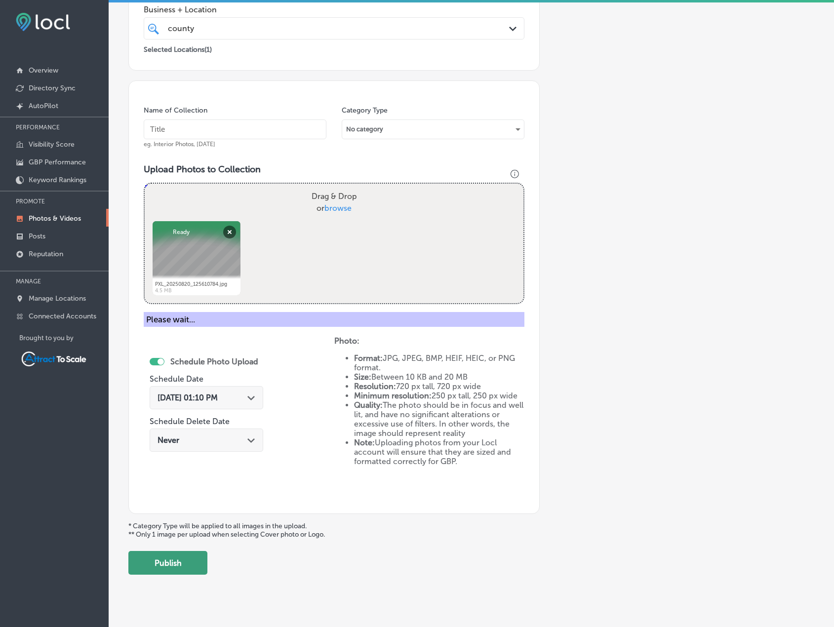
scroll to position [121, 0]
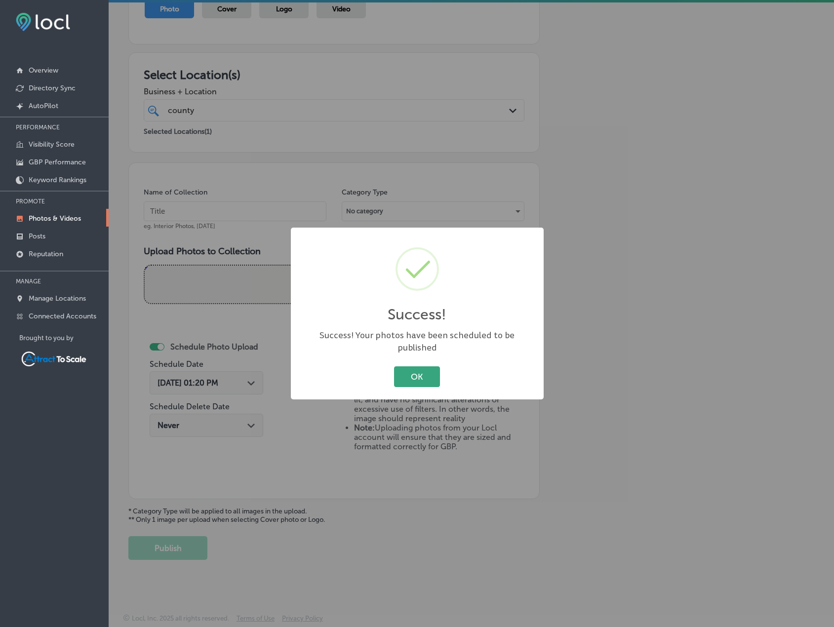
click at [413, 372] on button "OK" at bounding box center [417, 376] width 46 height 20
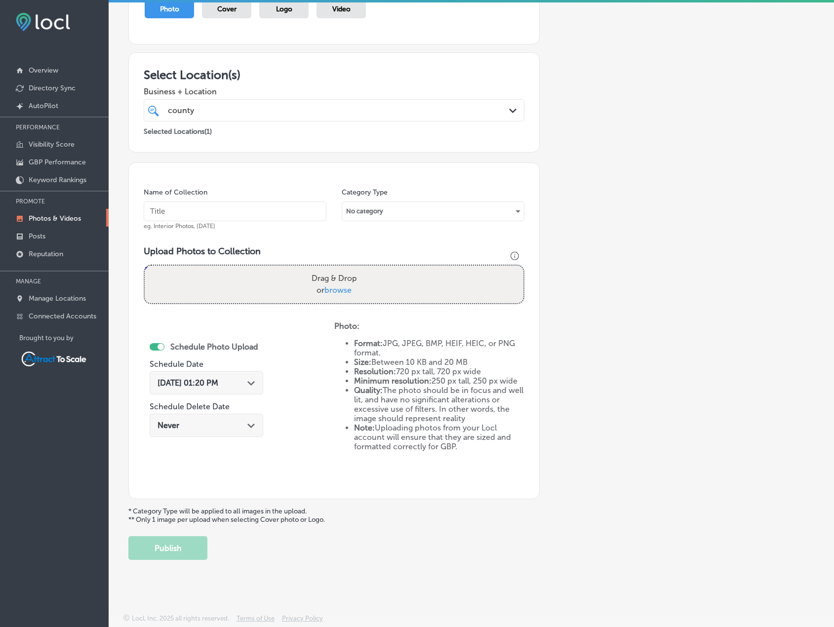
click at [204, 208] on input "text" at bounding box center [235, 211] width 183 height 20
type input "Dumpster"
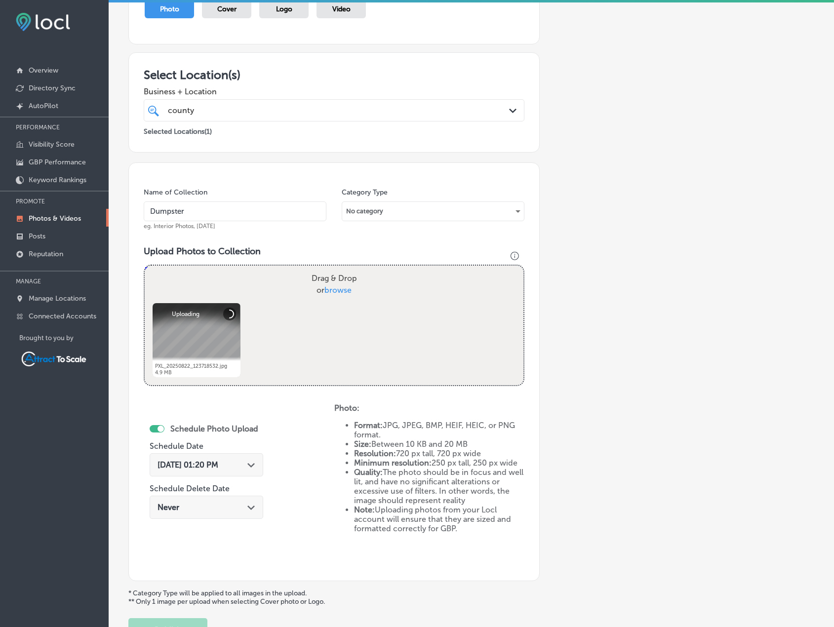
click at [243, 471] on div "[DATE] 01:20 PM Path Created with Sketch." at bounding box center [207, 464] width 114 height 23
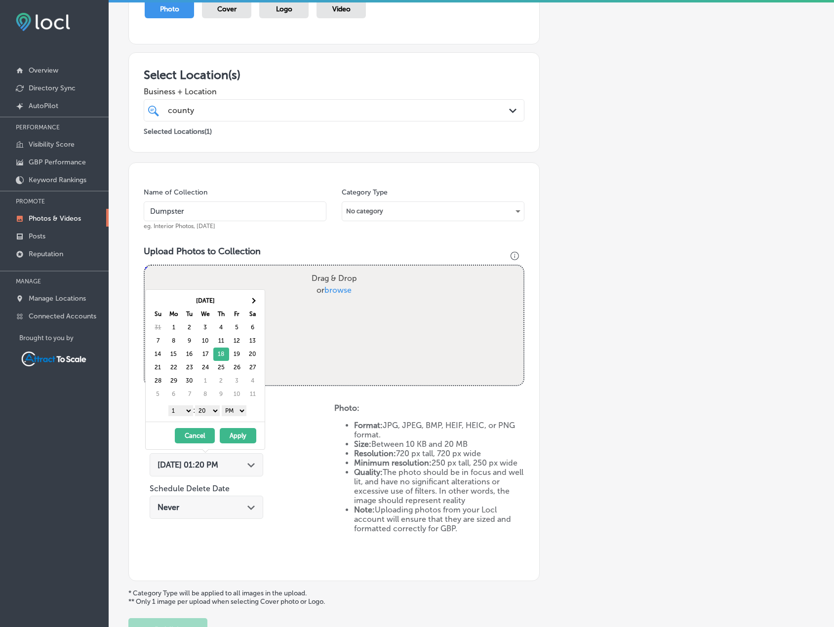
click at [240, 430] on button "Apply" at bounding box center [238, 435] width 37 height 15
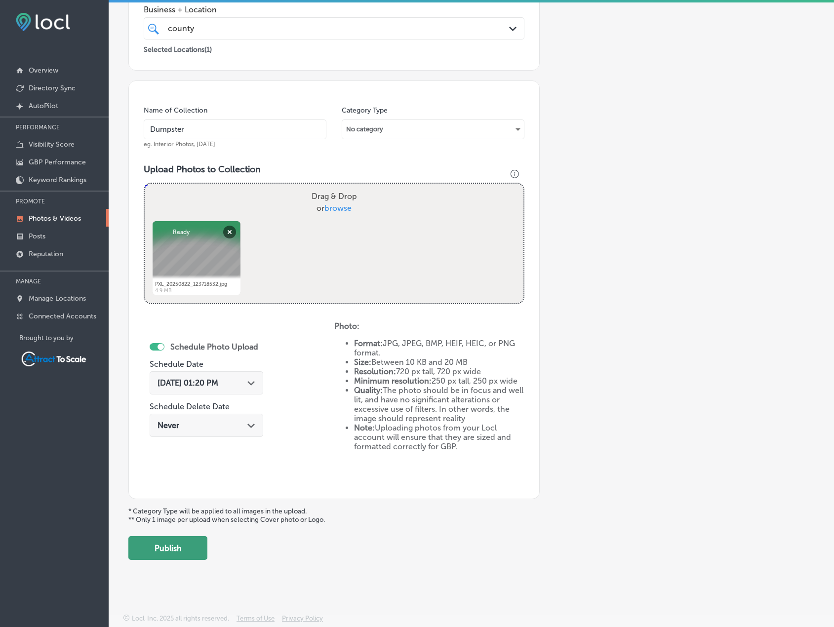
click at [189, 554] on button "Publish" at bounding box center [167, 548] width 79 height 24
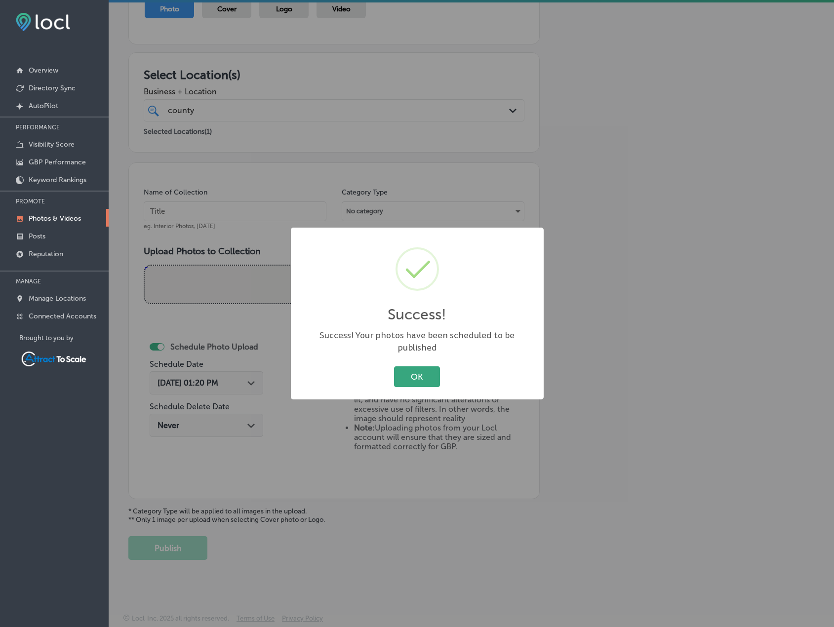
click at [415, 368] on button "OK" at bounding box center [417, 376] width 46 height 20
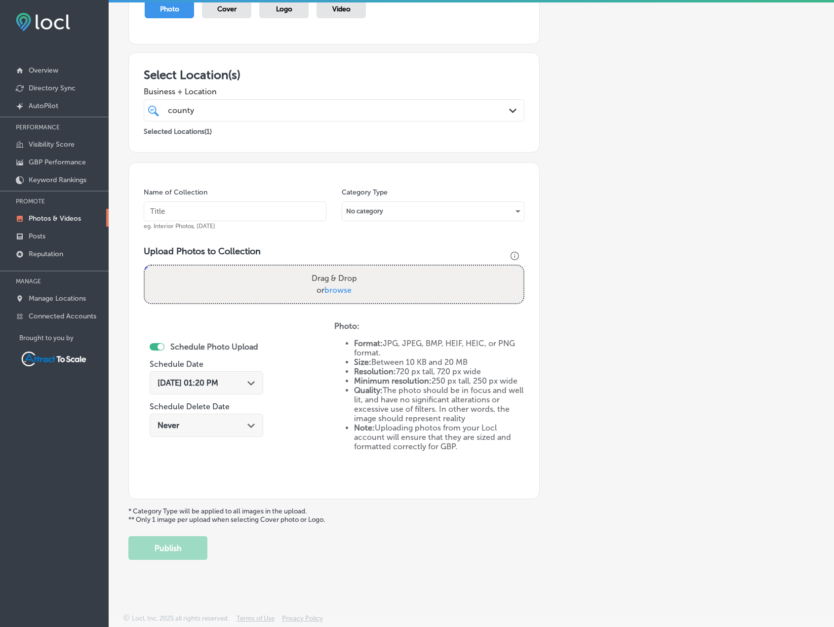
click at [243, 215] on input "text" at bounding box center [235, 211] width 183 height 20
type input "Dumpster"
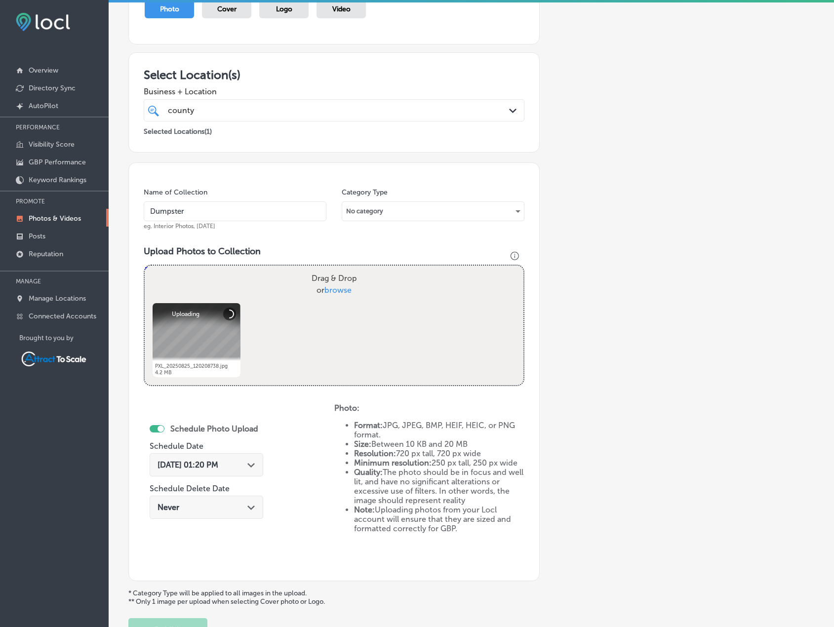
click at [225, 459] on div "[DATE] 01:20 PM Path Created with Sketch." at bounding box center [207, 464] width 114 height 23
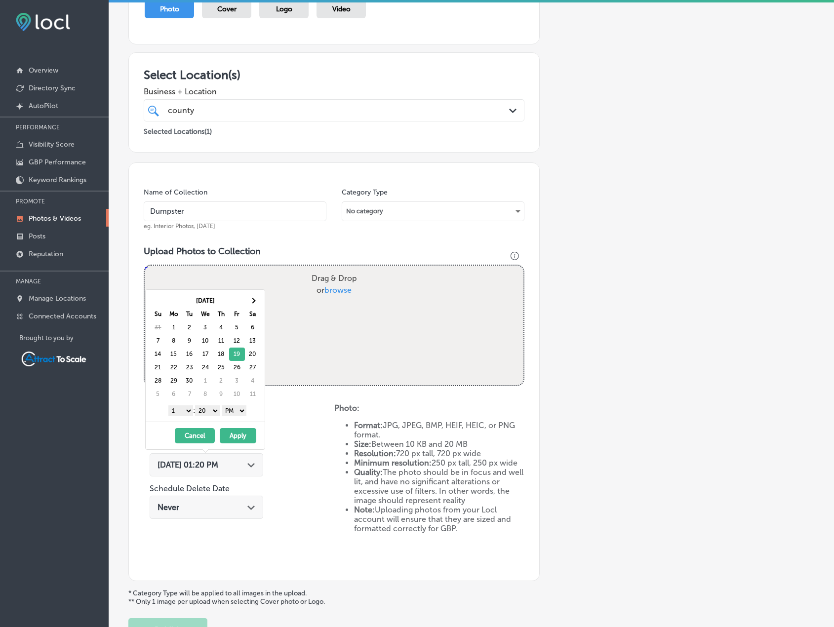
click at [238, 433] on button "Apply" at bounding box center [238, 435] width 37 height 15
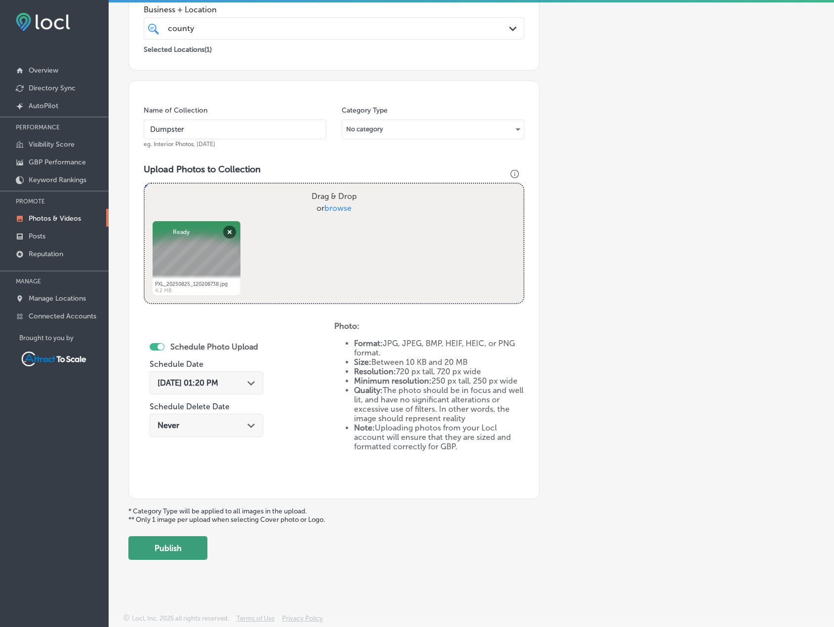
click at [190, 552] on button "Publish" at bounding box center [167, 548] width 79 height 24
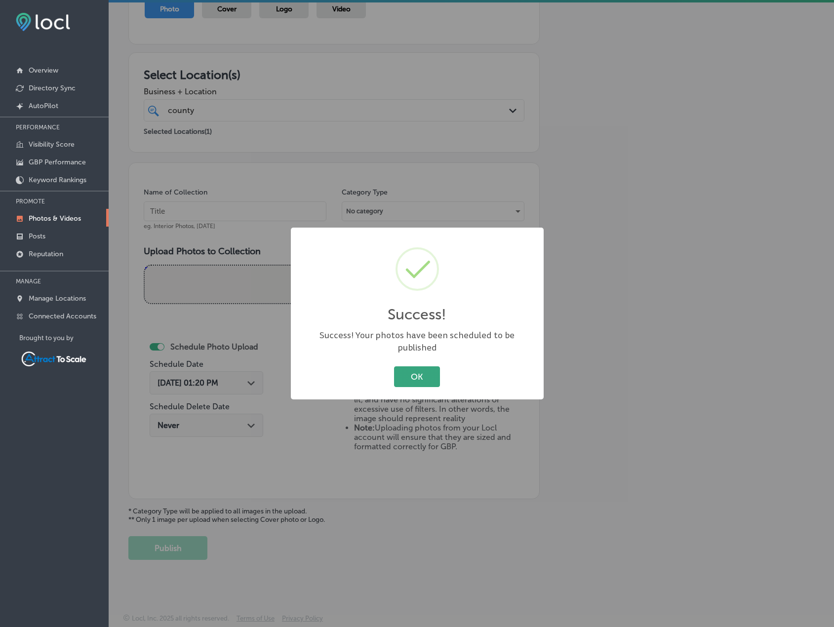
click at [398, 371] on button "OK" at bounding box center [417, 376] width 46 height 20
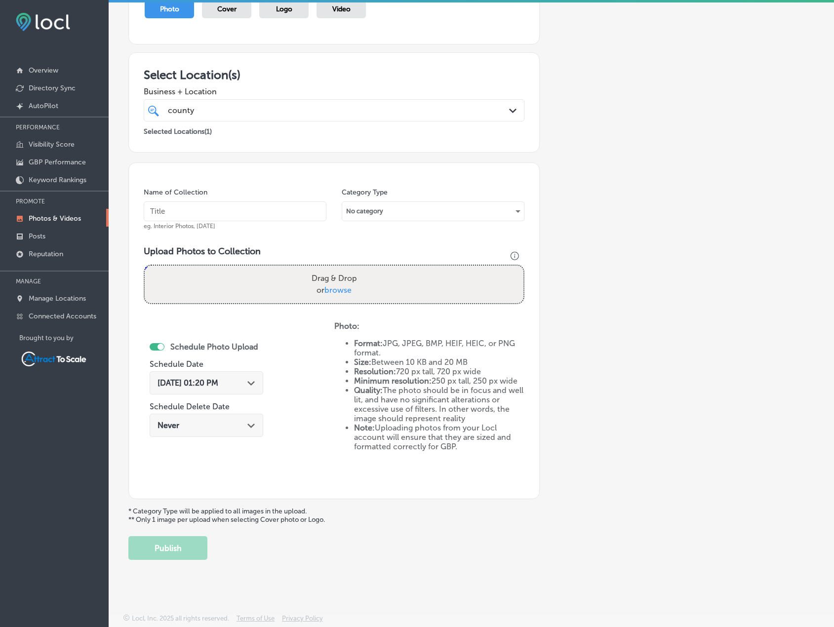
click at [256, 383] on div "[DATE] 01:20 PM Path Created with Sketch." at bounding box center [207, 382] width 114 height 23
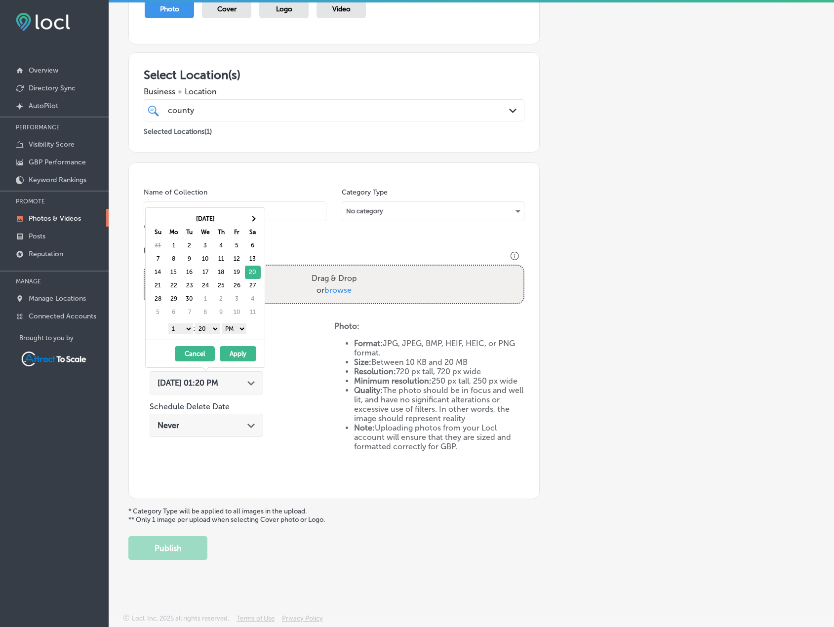
click at [236, 355] on button "Apply" at bounding box center [238, 353] width 37 height 15
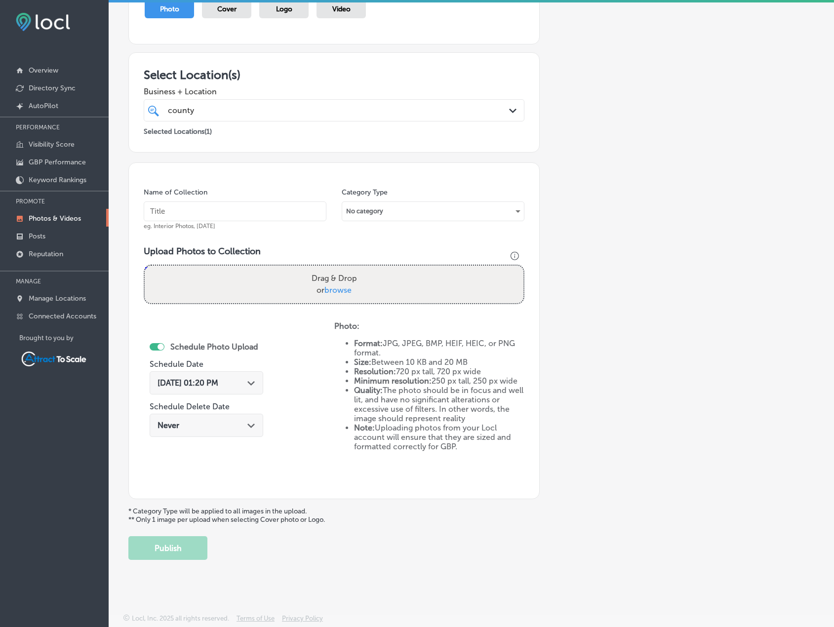
click at [205, 212] on input "text" at bounding box center [235, 211] width 183 height 20
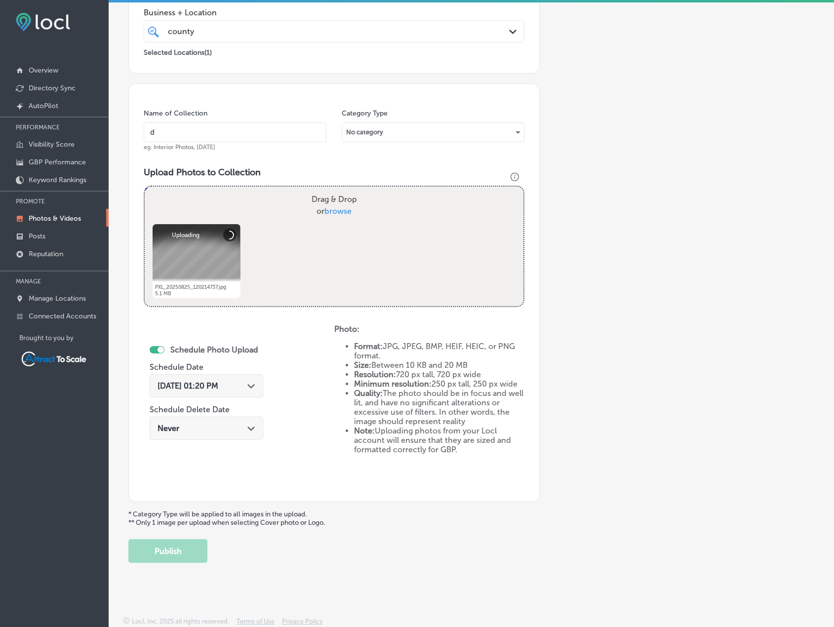
scroll to position [203, 0]
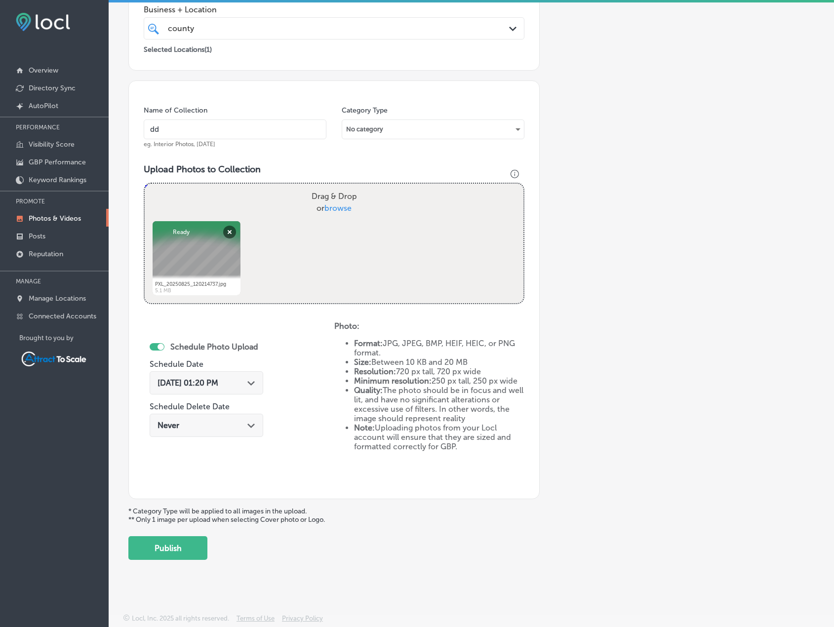
click at [240, 127] on input "dd" at bounding box center [235, 129] width 183 height 20
type input "Dumpster"
click at [178, 552] on button "Publish" at bounding box center [167, 548] width 79 height 24
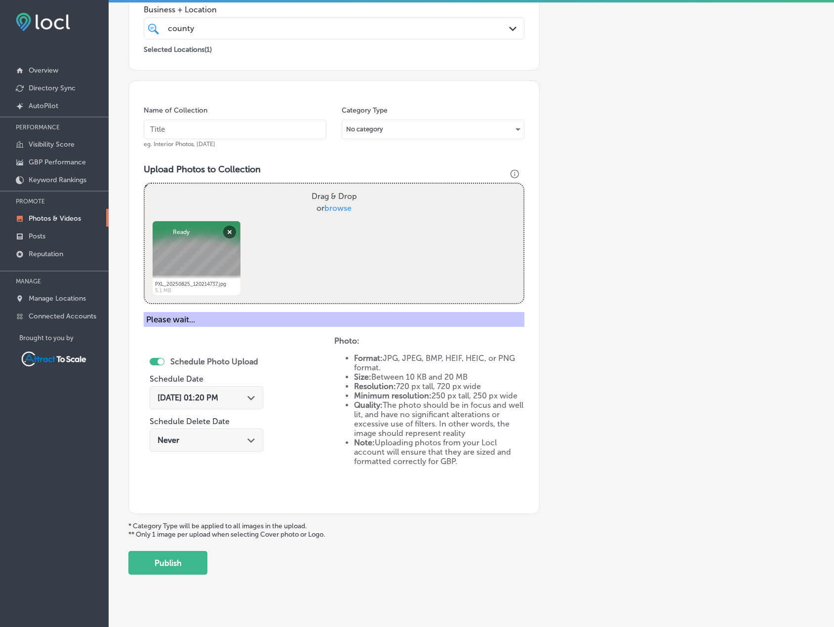
scroll to position [121, 0]
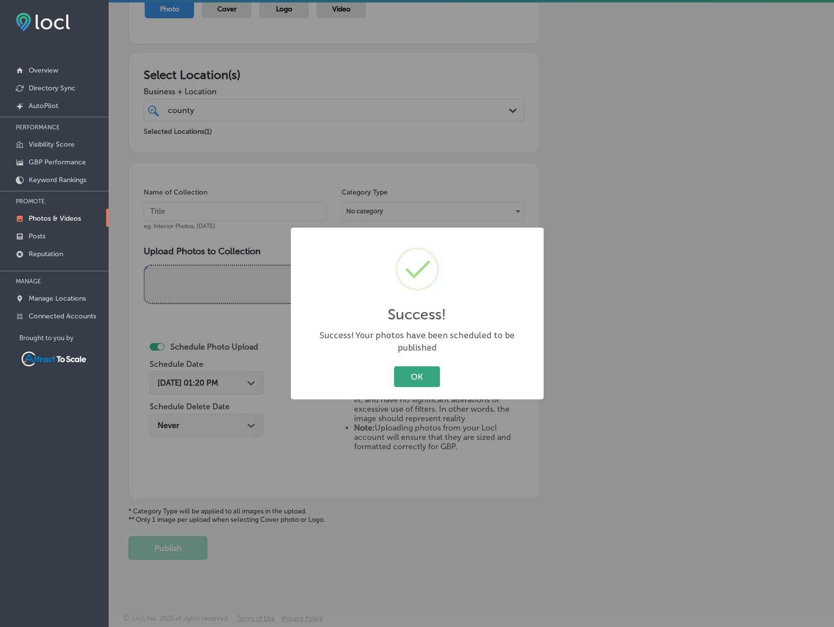
click at [434, 369] on button "OK" at bounding box center [417, 376] width 46 height 20
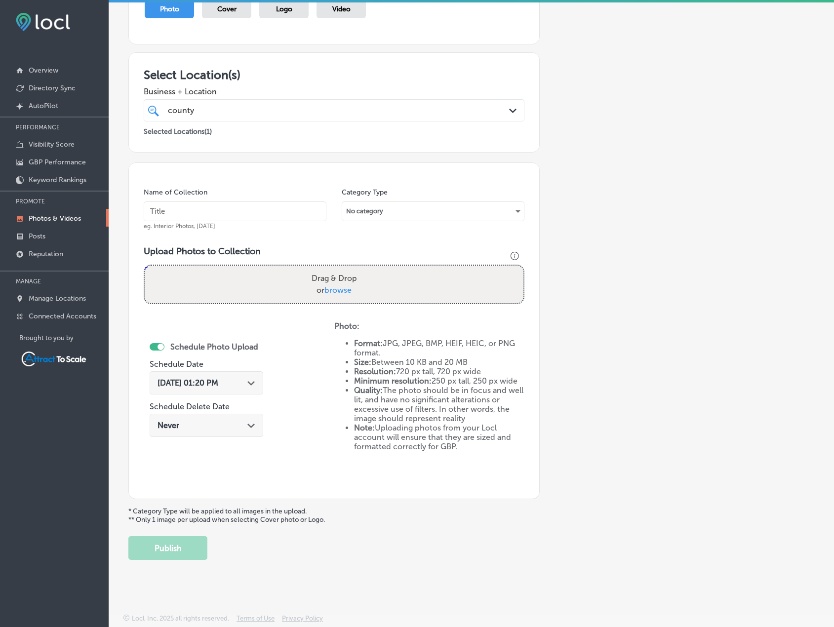
click at [249, 379] on div "Path Created with Sketch." at bounding box center [251, 382] width 8 height 8
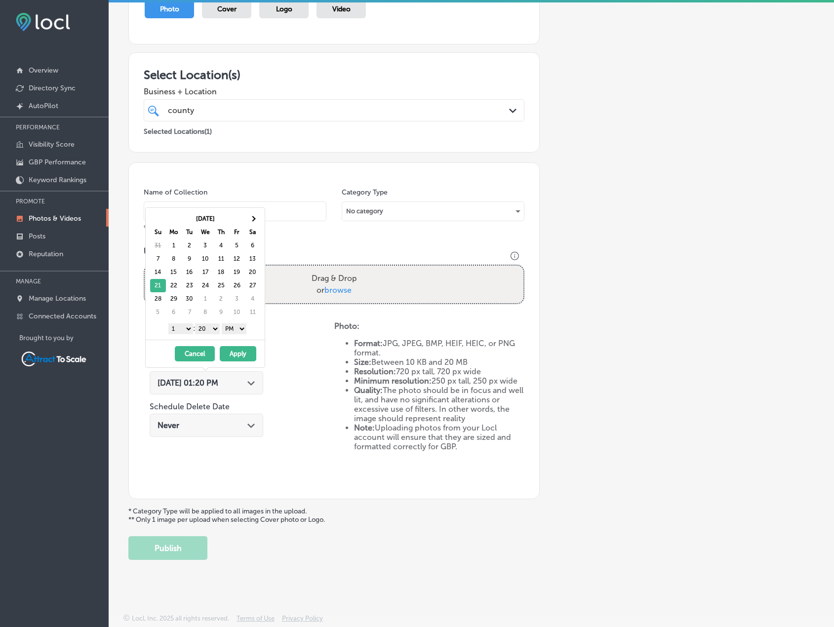
click at [234, 353] on button "Apply" at bounding box center [238, 353] width 37 height 15
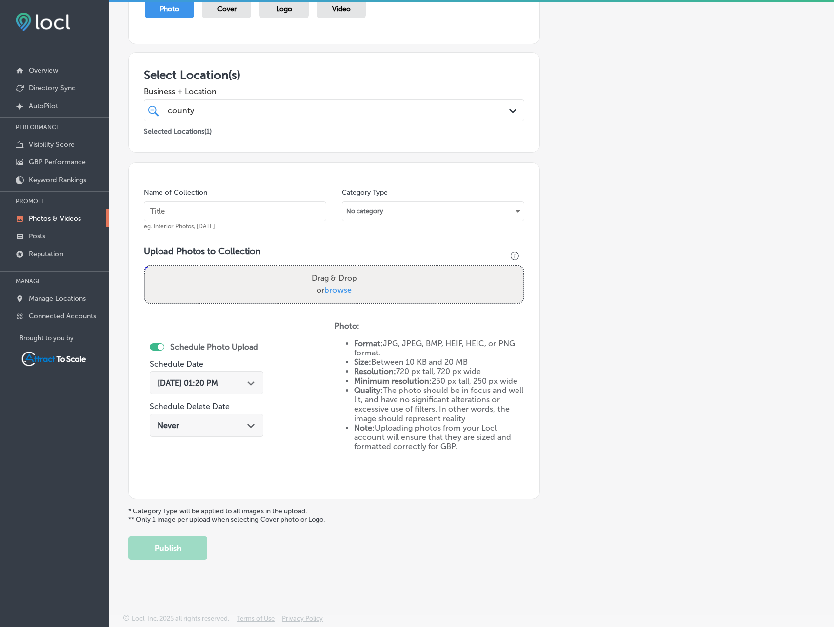
click at [198, 210] on input "text" at bounding box center [235, 211] width 183 height 20
type input "Dumpster"
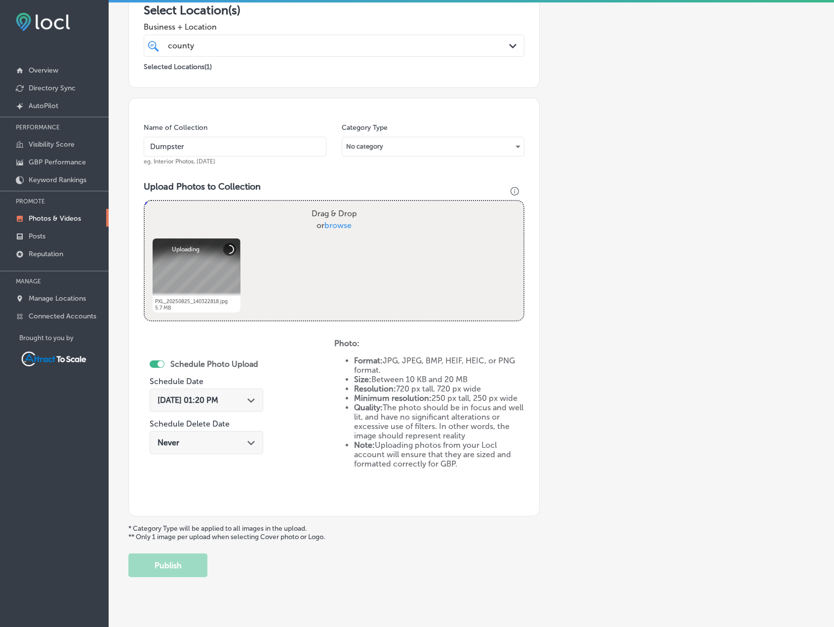
scroll to position [203, 0]
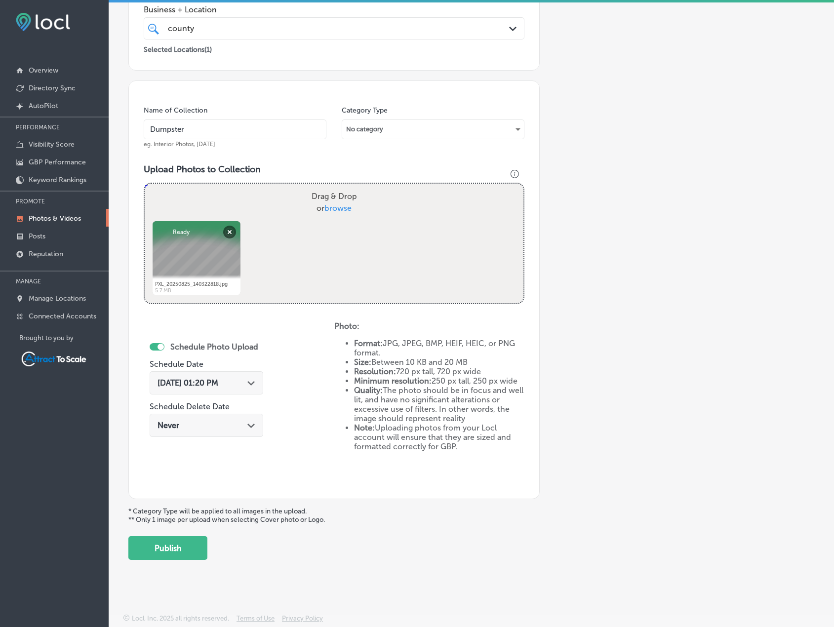
click at [176, 548] on button "Publish" at bounding box center [167, 548] width 79 height 24
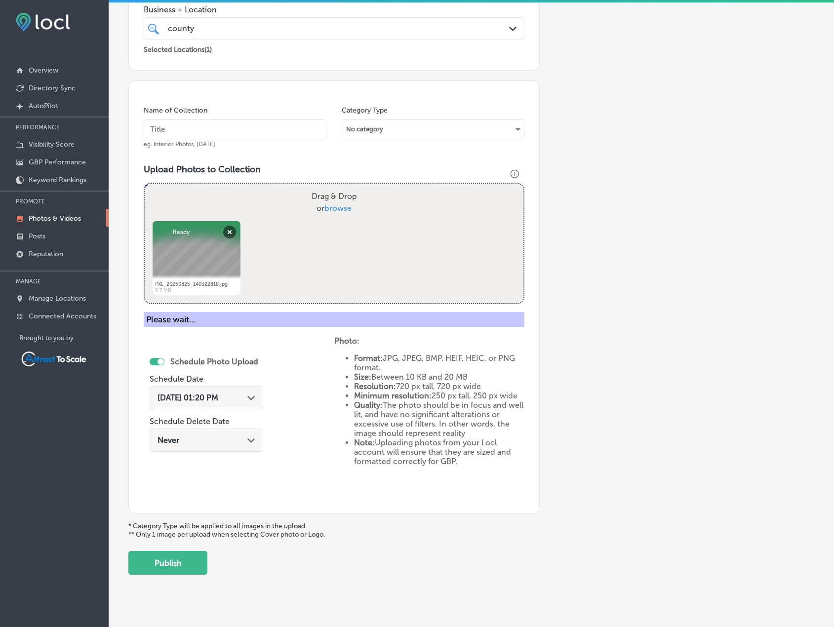
scroll to position [121, 0]
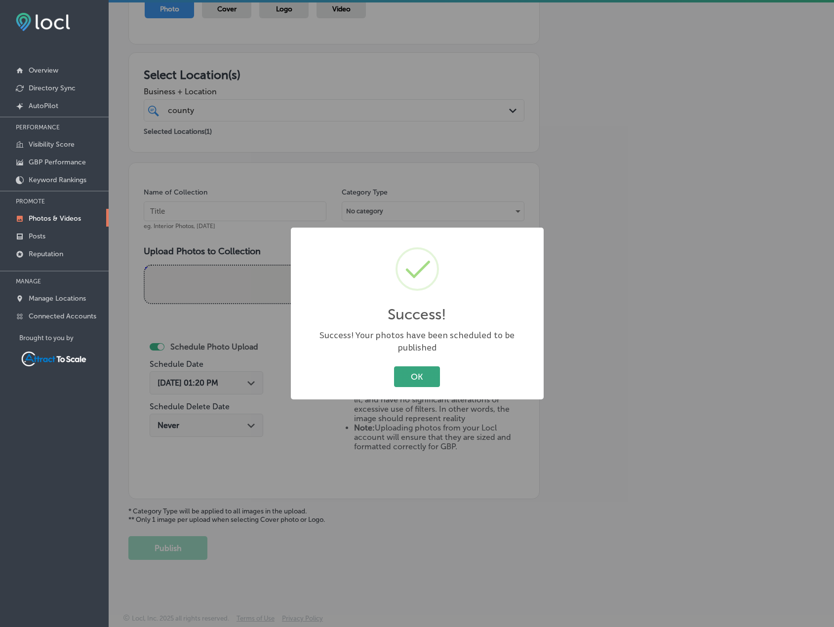
click at [411, 373] on button "OK" at bounding box center [417, 376] width 46 height 20
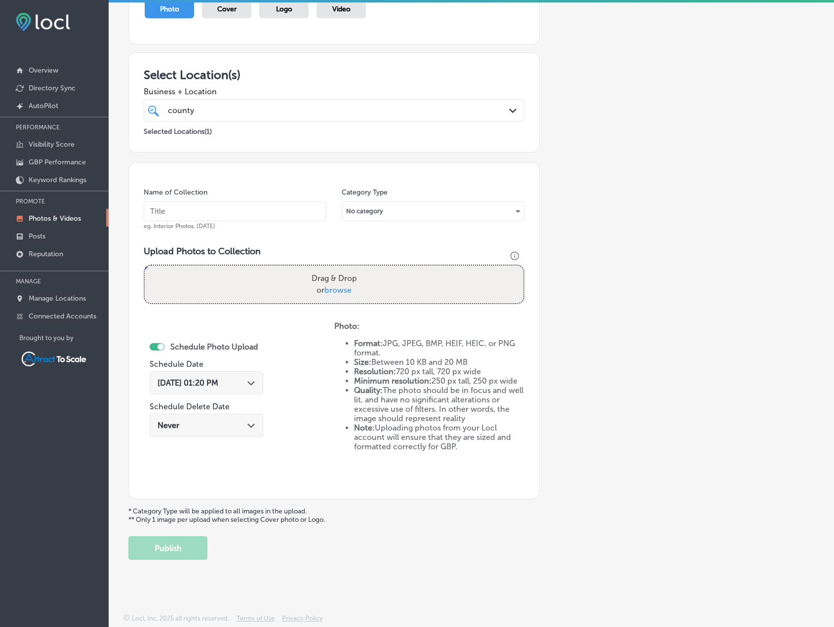
click at [162, 207] on input "text" at bounding box center [235, 211] width 183 height 20
type input "Dumpster"
click at [211, 396] on div "[DATE] 01:20 PM Path Created with Sketch." at bounding box center [207, 385] width 114 height 33
click at [212, 390] on div "[DATE] 01:20 PM Path Created with Sketch." at bounding box center [207, 382] width 114 height 23
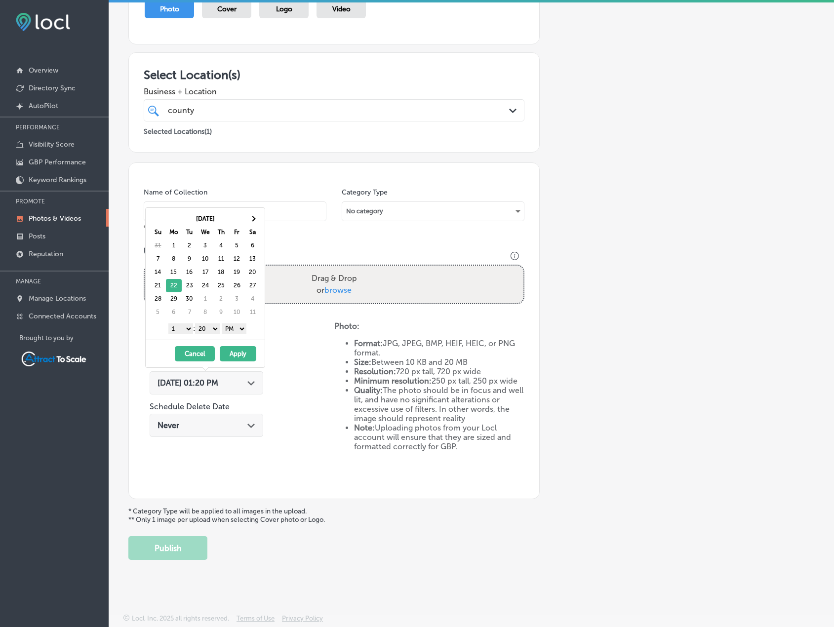
click at [242, 353] on button "Apply" at bounding box center [238, 353] width 37 height 15
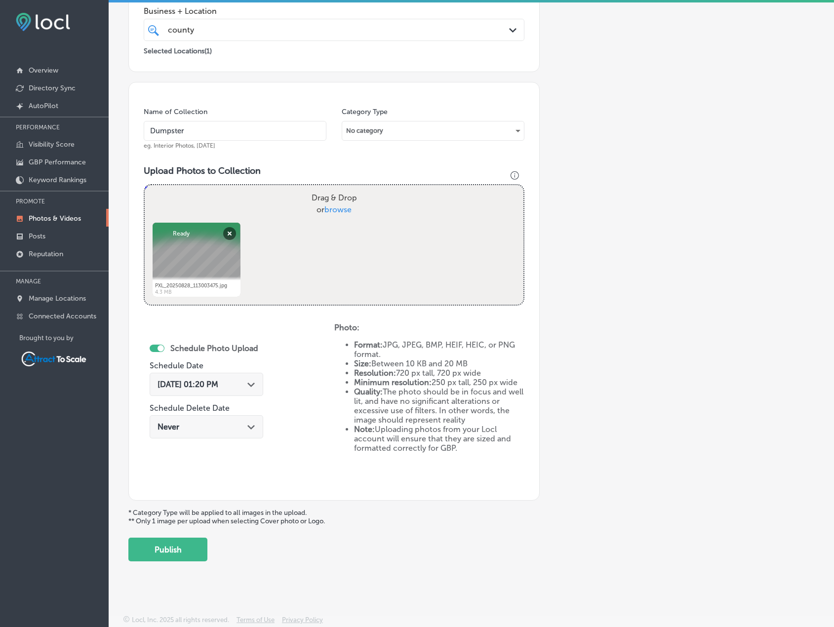
scroll to position [203, 0]
click at [174, 547] on button "Publish" at bounding box center [167, 548] width 79 height 24
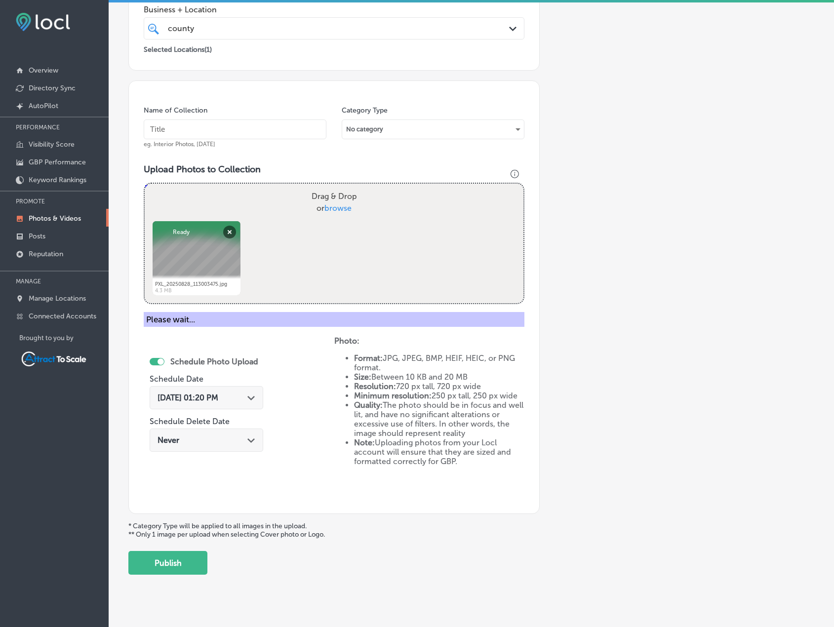
scroll to position [121, 0]
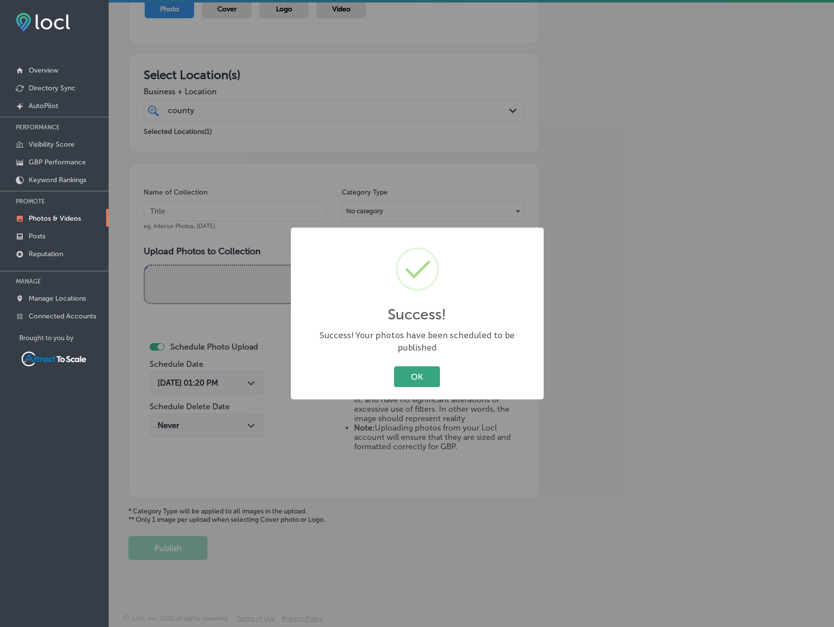
click at [419, 366] on button "OK" at bounding box center [417, 376] width 46 height 20
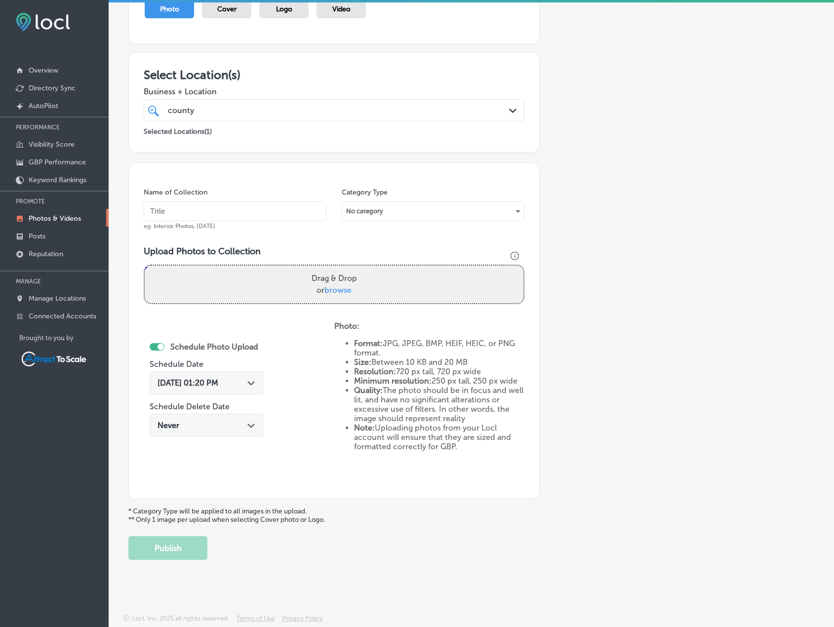
click at [243, 213] on input "text" at bounding box center [235, 211] width 183 height 20
type input "Dumpster"
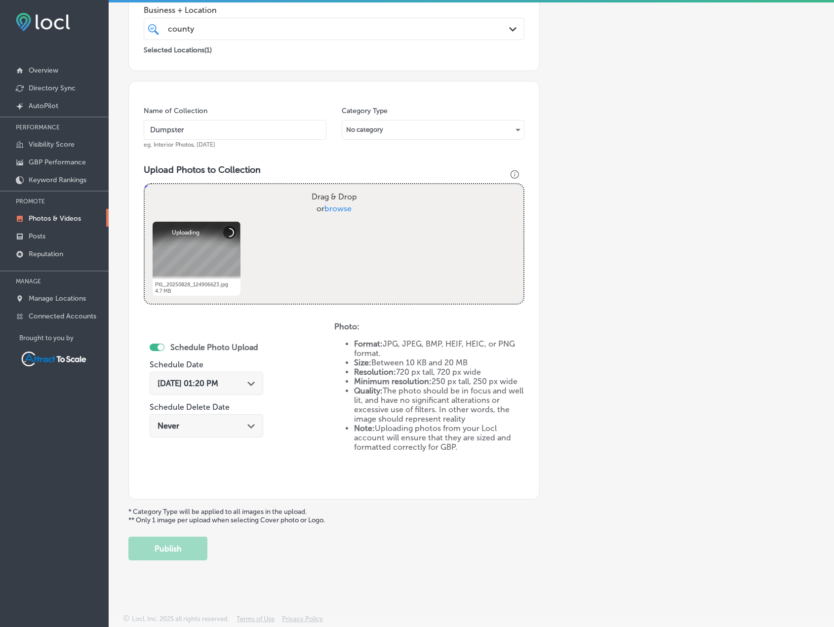
scroll to position [203, 0]
click at [244, 380] on div "[DATE] 01:20 PM Path Created with Sketch." at bounding box center [207, 382] width 98 height 9
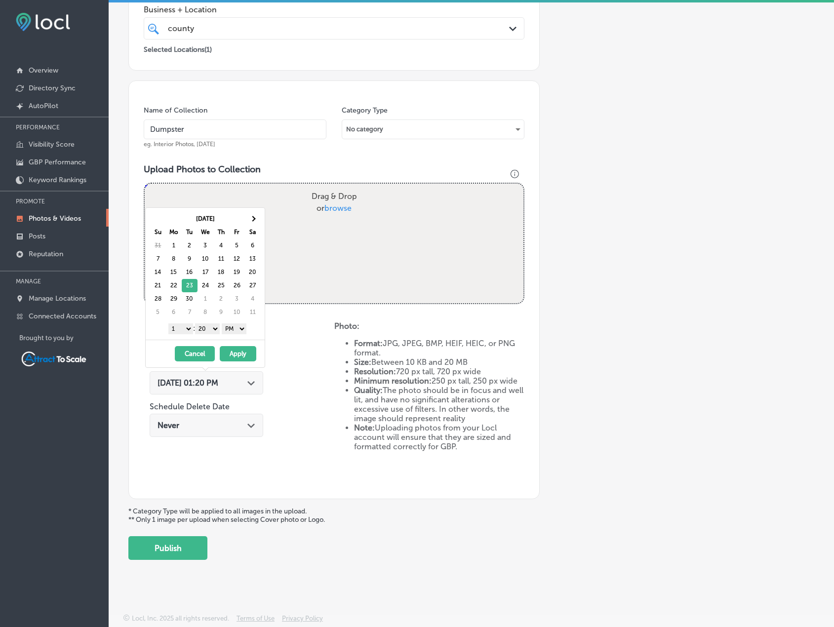
click at [244, 352] on button "Apply" at bounding box center [238, 353] width 37 height 15
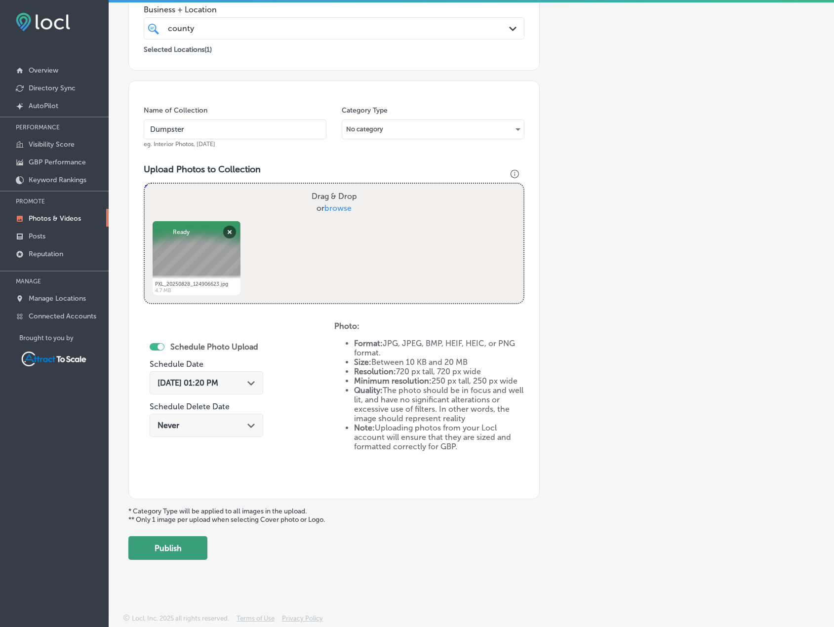
click at [187, 545] on button "Publish" at bounding box center [167, 548] width 79 height 24
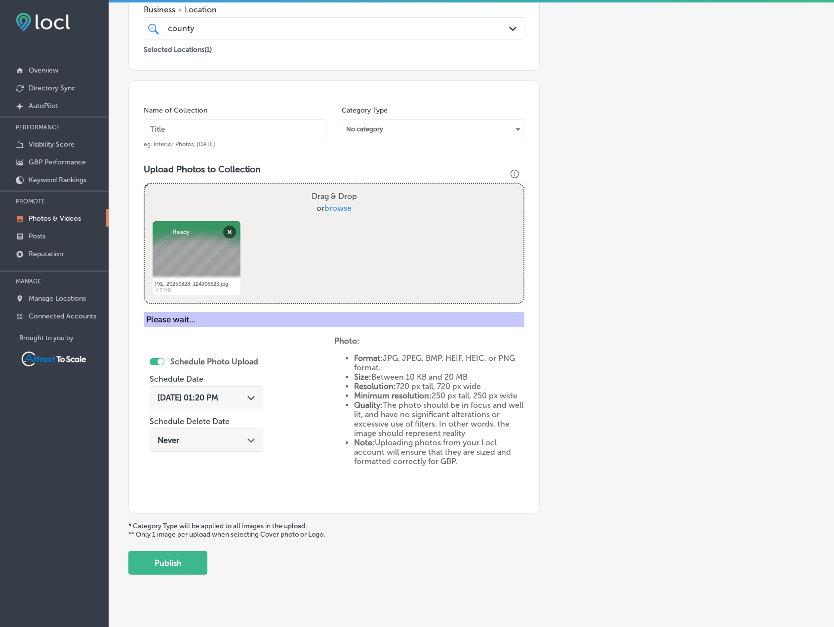
scroll to position [121, 0]
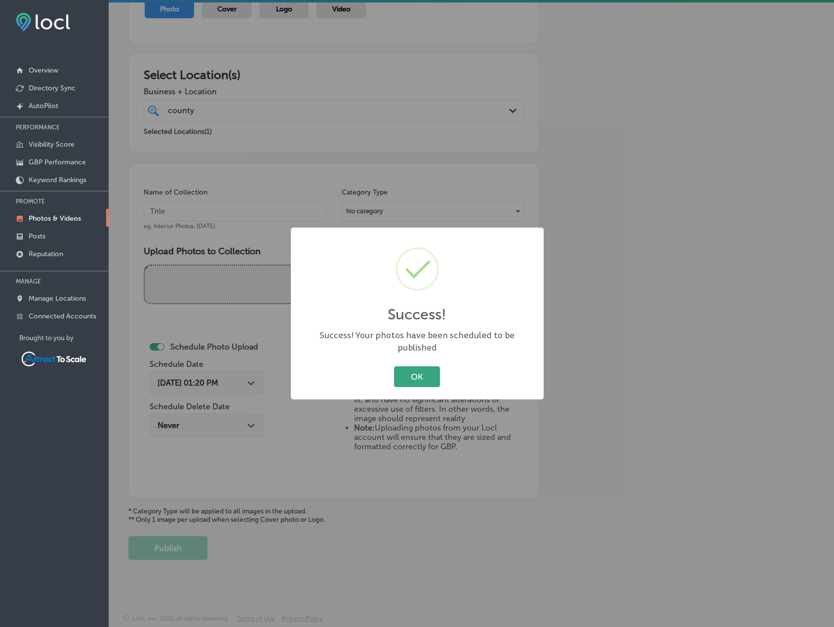
click at [417, 372] on button "OK" at bounding box center [417, 376] width 46 height 20
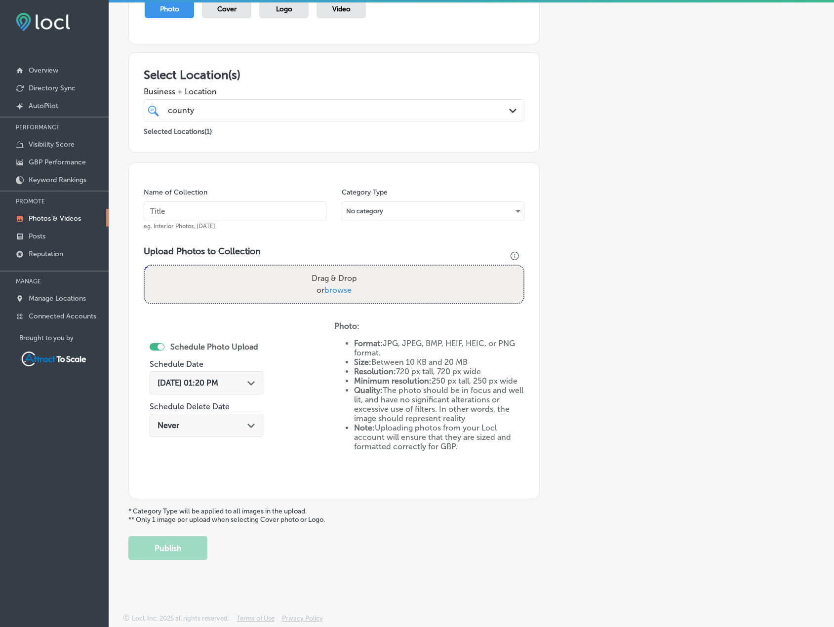
click at [255, 379] on div "[DATE] 01:20 PM Path Created with Sketch." at bounding box center [207, 382] width 114 height 23
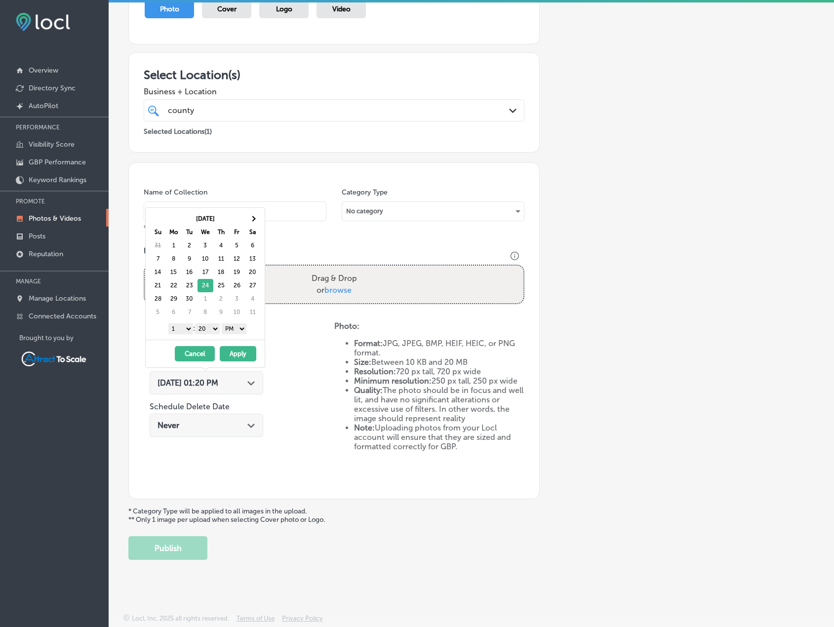
click at [242, 351] on button "Apply" at bounding box center [238, 353] width 37 height 15
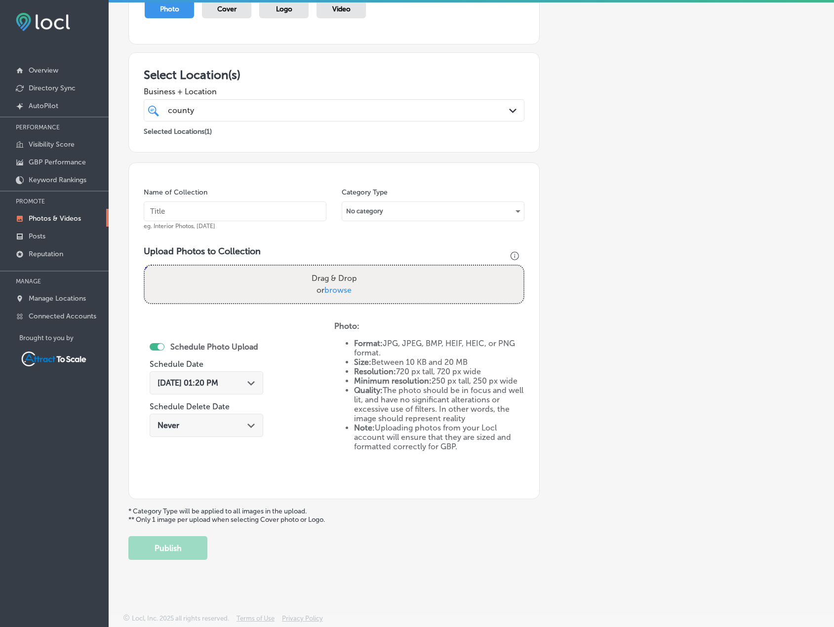
click at [243, 203] on input "text" at bounding box center [235, 211] width 183 height 20
type input "Dumpster"
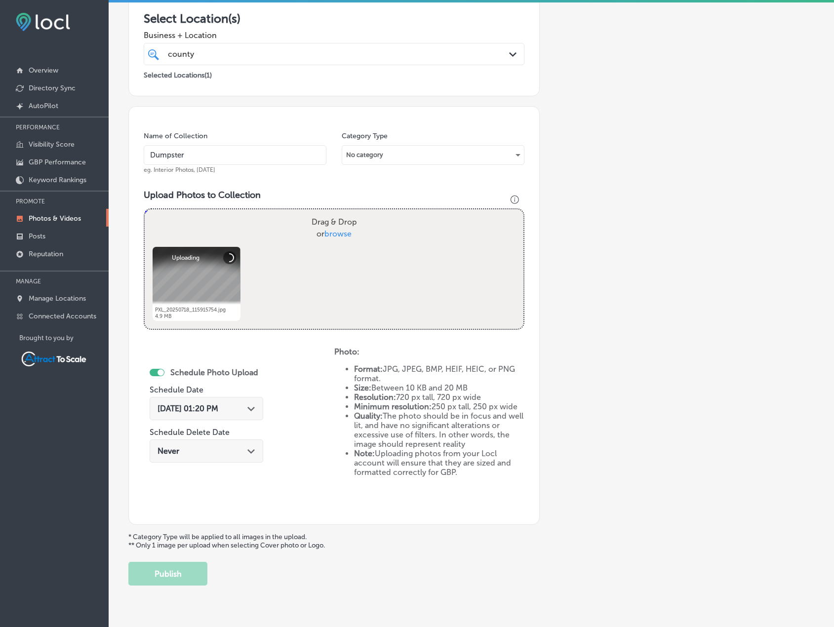
scroll to position [203, 0]
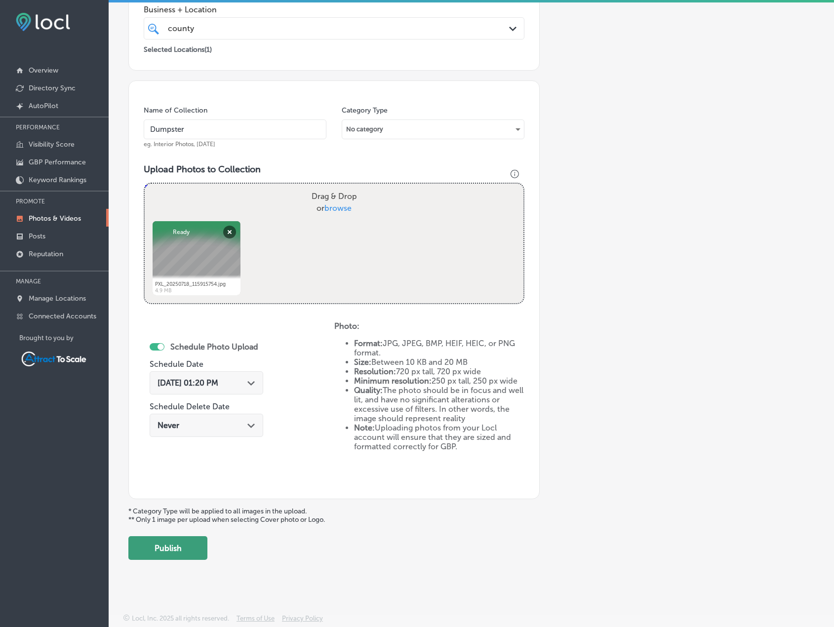
click at [176, 548] on button "Publish" at bounding box center [167, 548] width 79 height 24
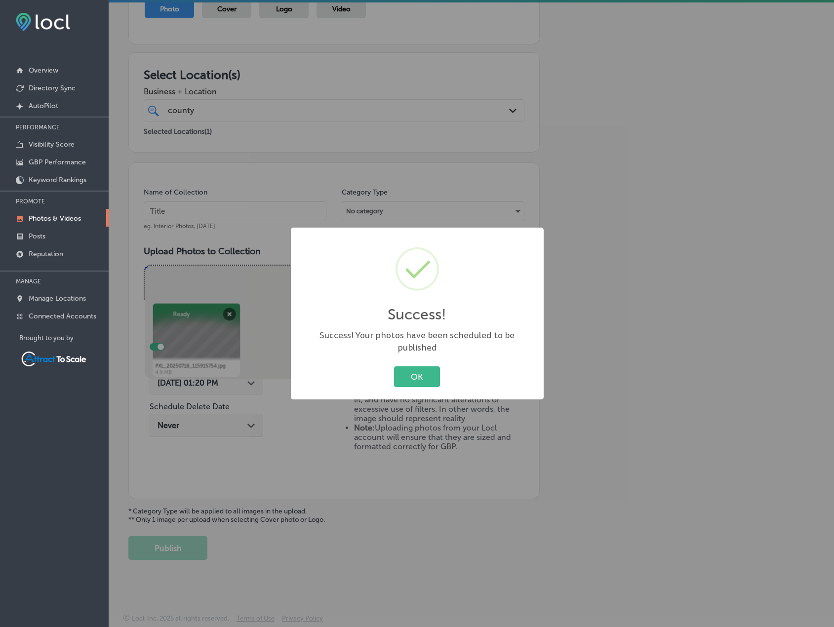
scroll to position [121, 0]
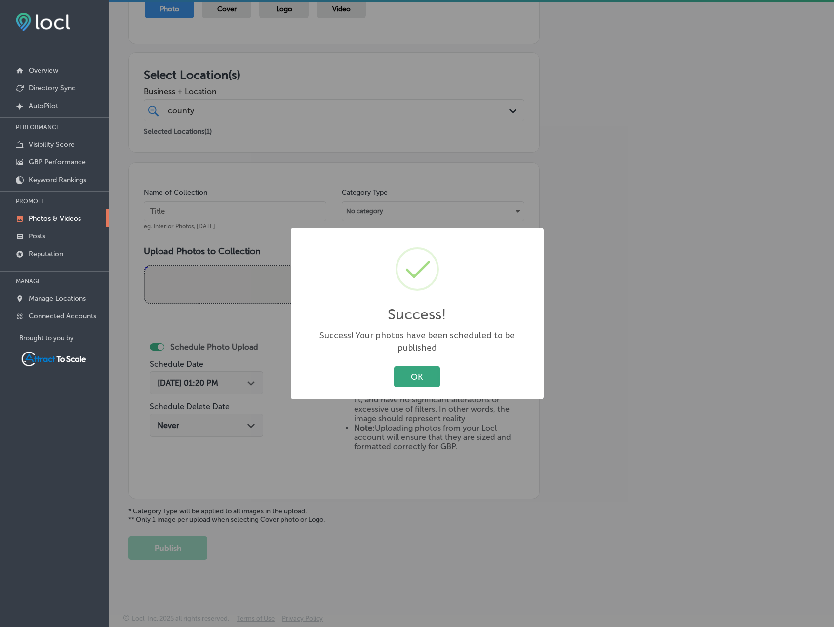
drag, startPoint x: 414, startPoint y: 367, endPoint x: 302, endPoint y: 371, distance: 112.7
click at [414, 367] on button "OK" at bounding box center [417, 376] width 46 height 20
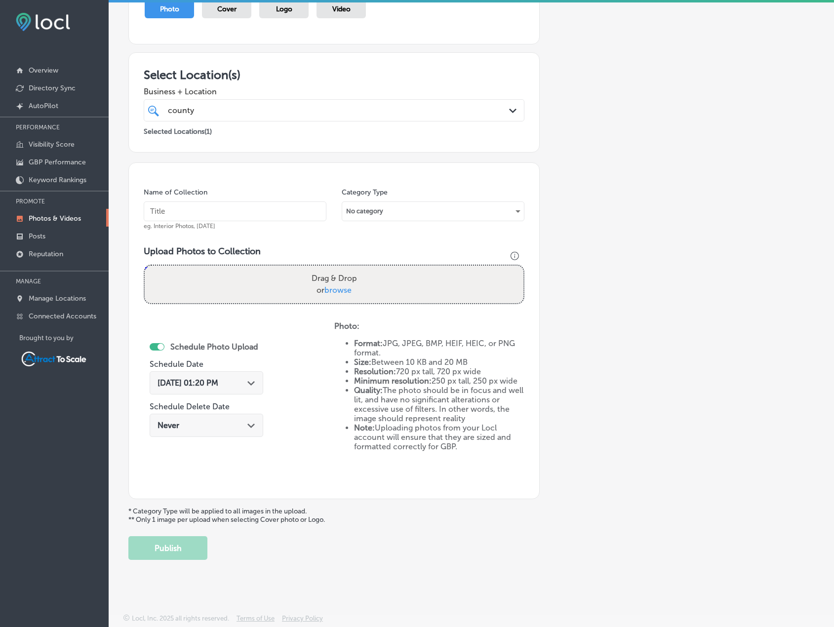
drag, startPoint x: 265, startPoint y: 377, endPoint x: 257, endPoint y: 380, distance: 7.8
click at [264, 377] on div "Schedule Photo Upload Schedule Date [DATE] 01:20 PM Path Created with Sketch. S…" at bounding box center [210, 390] width 121 height 107
click at [247, 381] on div "Path Created with Sketch." at bounding box center [251, 382] width 8 height 8
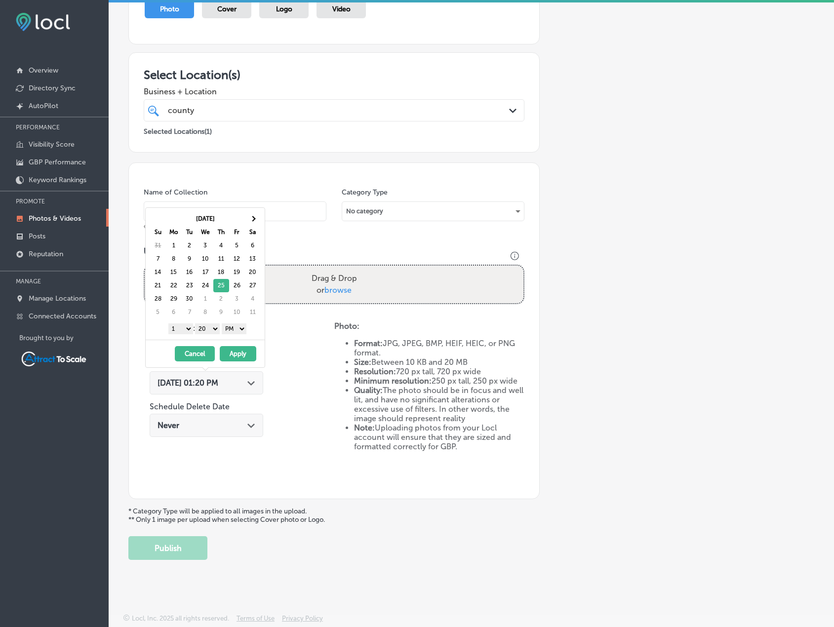
click at [242, 351] on button "Apply" at bounding box center [238, 353] width 37 height 15
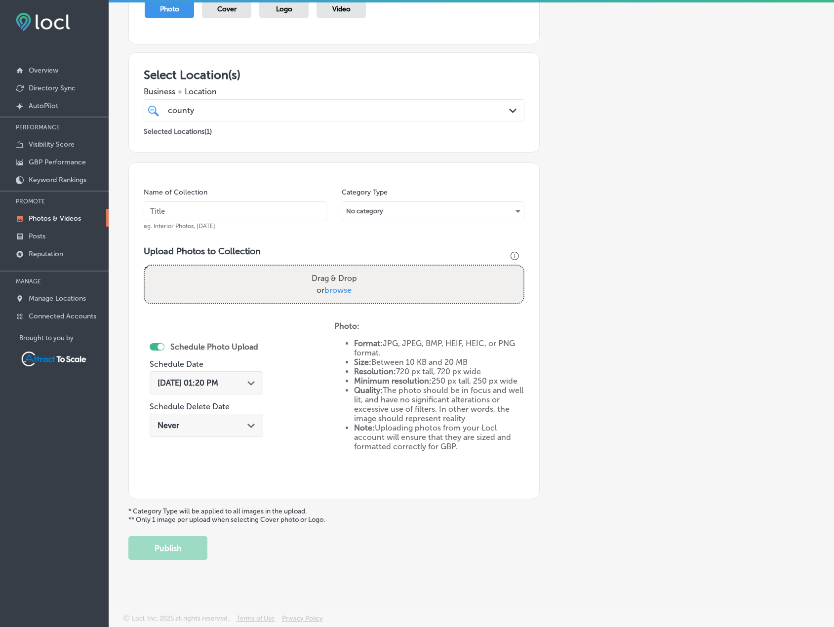
click at [237, 219] on input "text" at bounding box center [235, 211] width 183 height 20
type input "Dumpster"
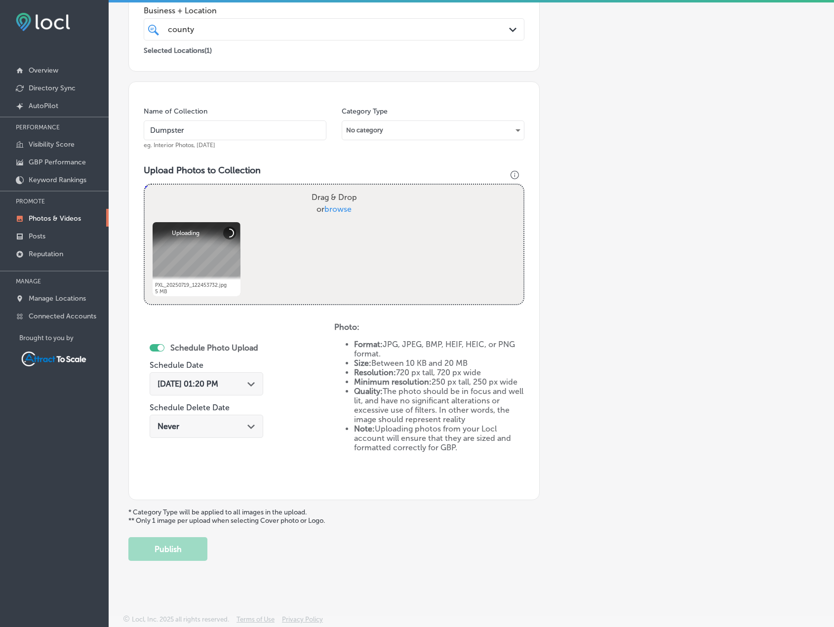
scroll to position [203, 0]
click at [188, 542] on button "Publish" at bounding box center [167, 548] width 79 height 24
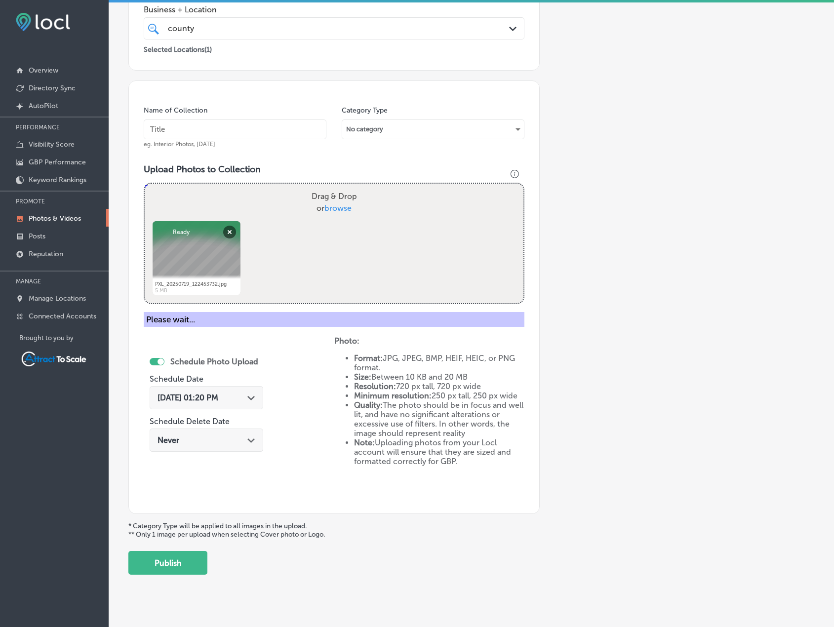
scroll to position [121, 0]
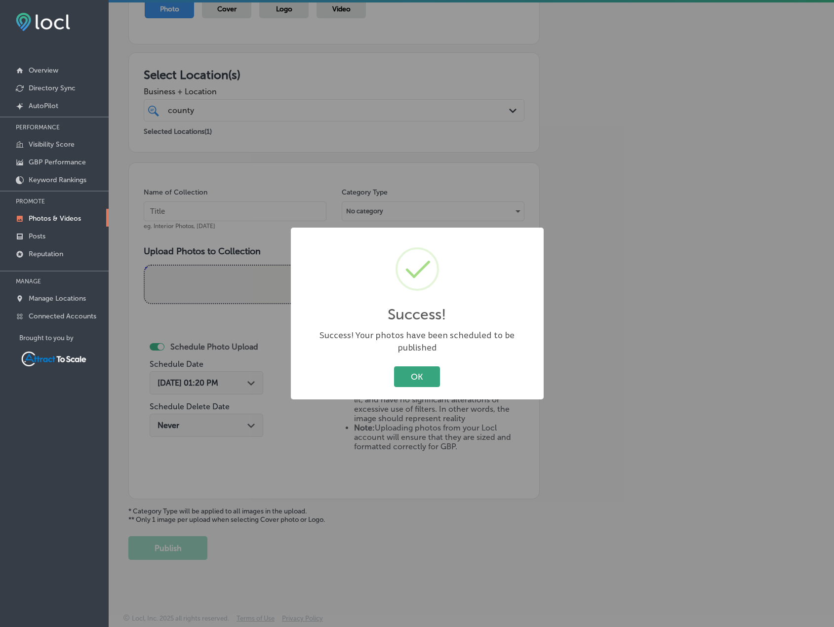
click at [413, 374] on button "OK" at bounding box center [417, 376] width 46 height 20
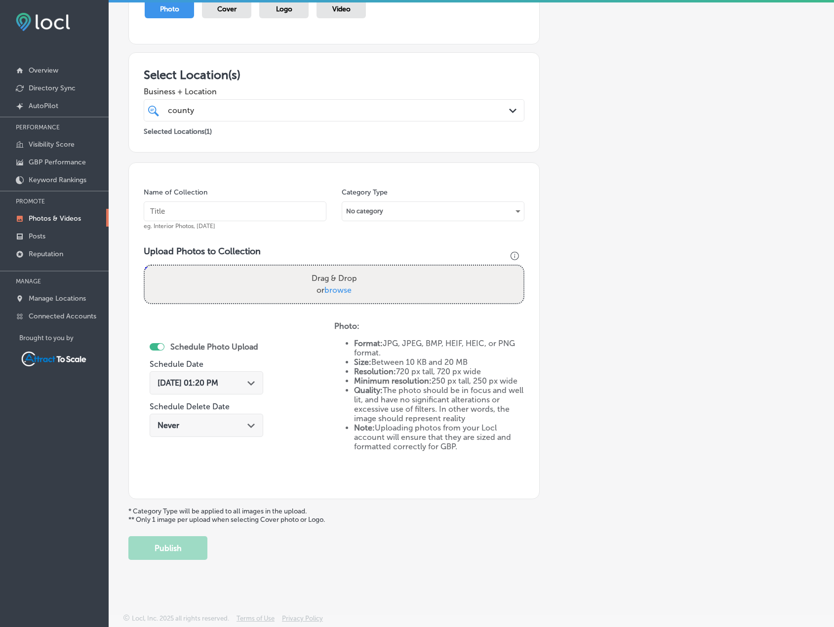
click at [276, 217] on input "text" at bounding box center [235, 211] width 183 height 20
type input "Dumpster"
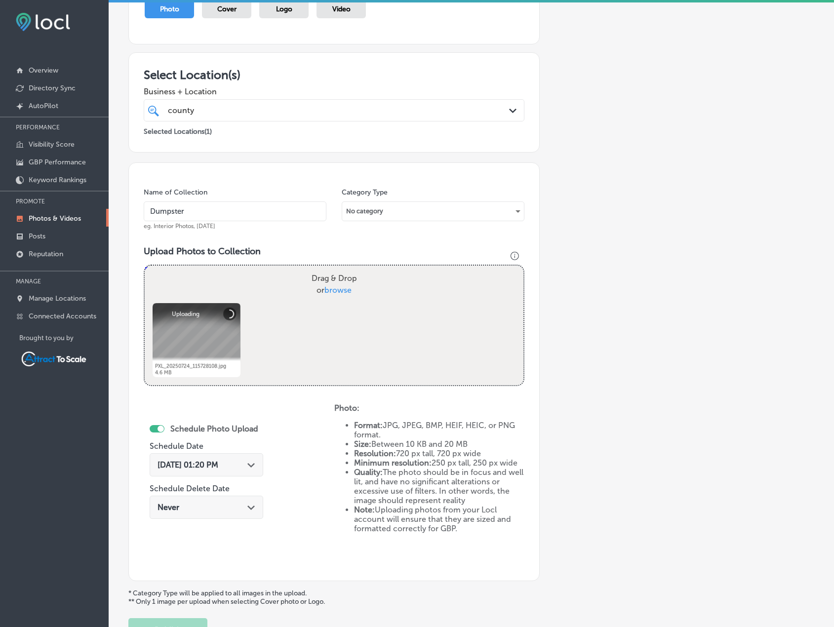
click at [218, 461] on span "[DATE] 01:20 PM" at bounding box center [188, 464] width 61 height 9
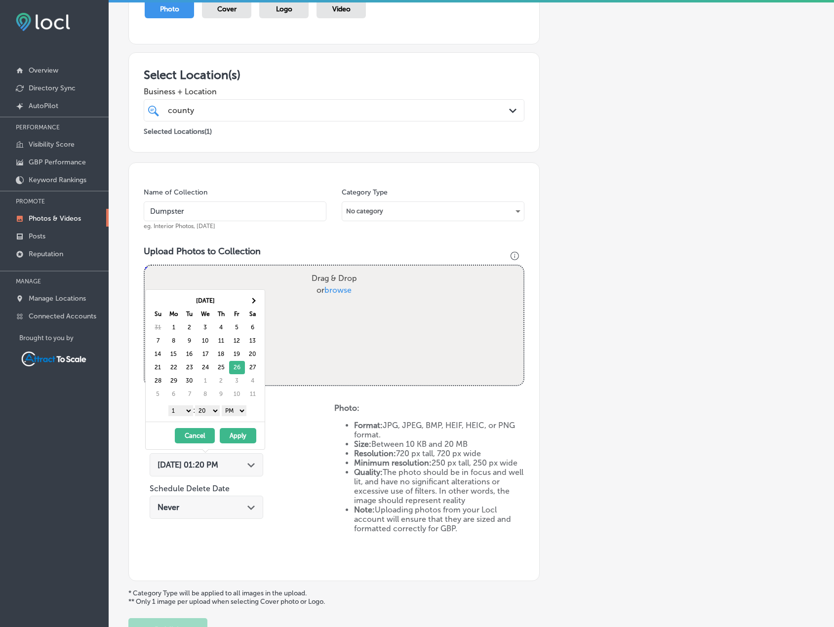
click at [242, 434] on button "Apply" at bounding box center [238, 435] width 37 height 15
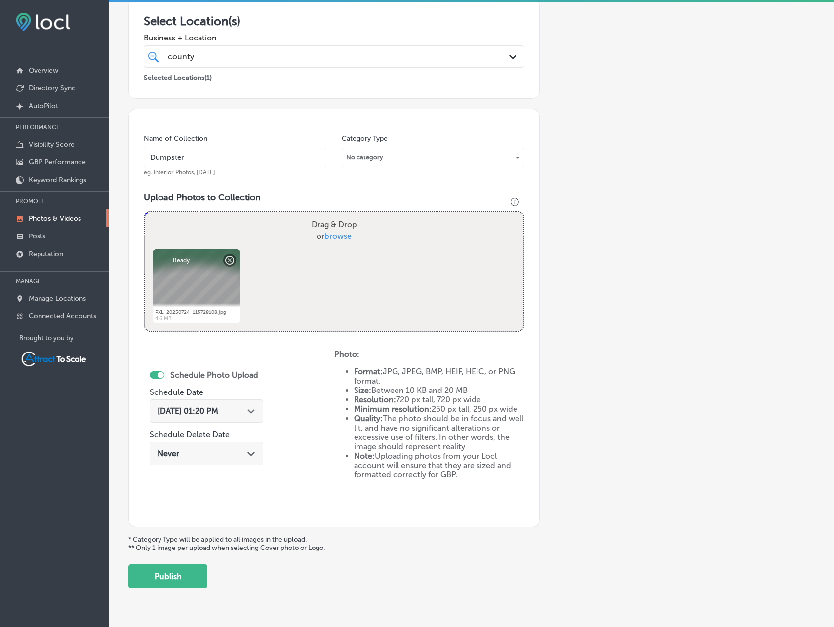
scroll to position [203, 0]
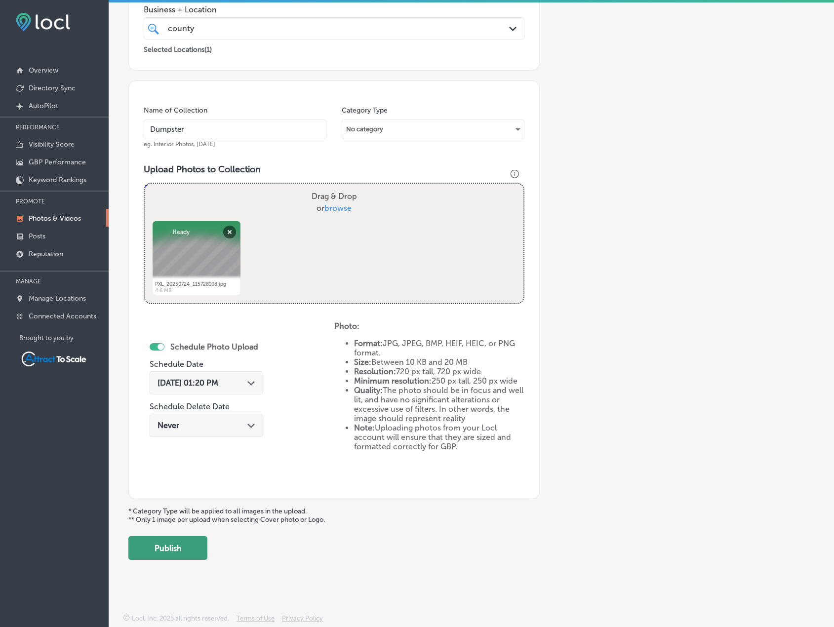
click at [190, 542] on button "Publish" at bounding box center [167, 548] width 79 height 24
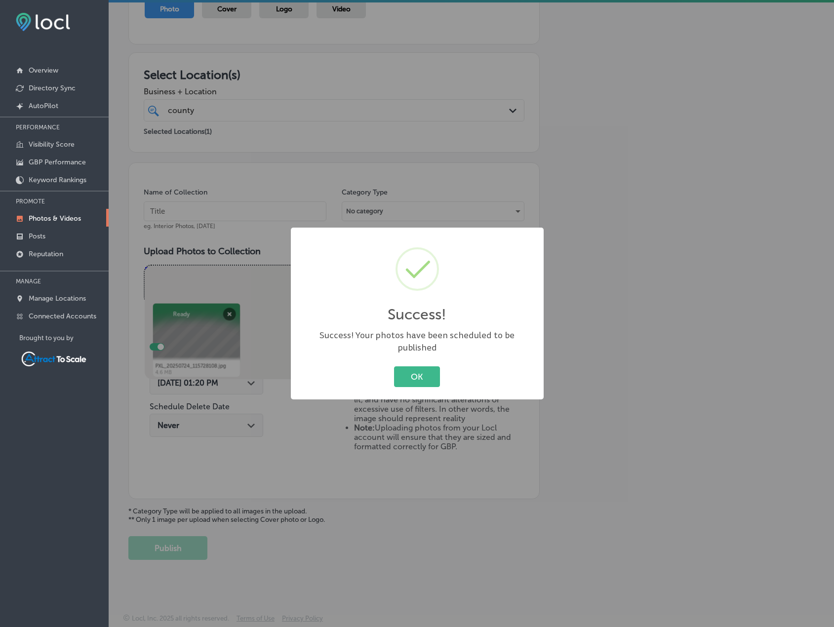
scroll to position [121, 0]
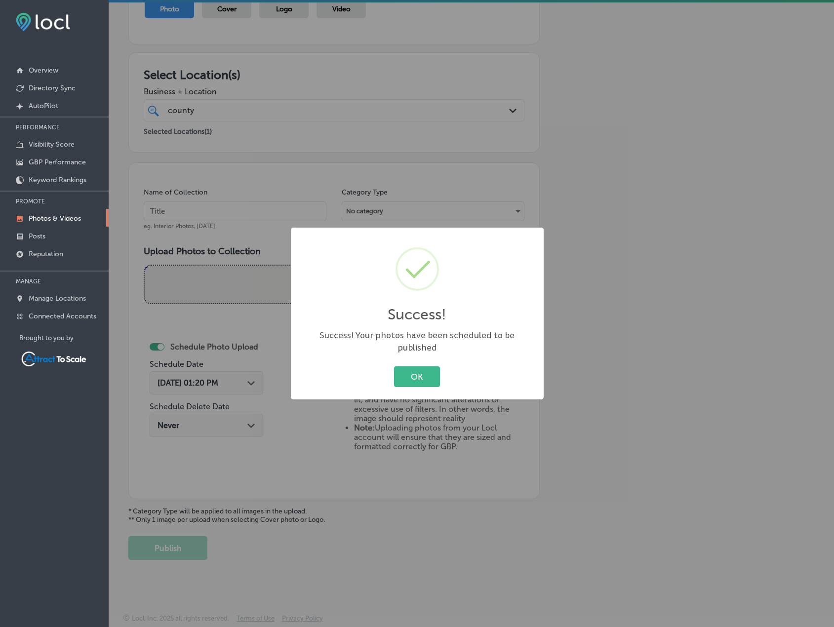
drag, startPoint x: 415, startPoint y: 376, endPoint x: 284, endPoint y: 375, distance: 131.3
click at [416, 375] on button "OK" at bounding box center [417, 376] width 46 height 20
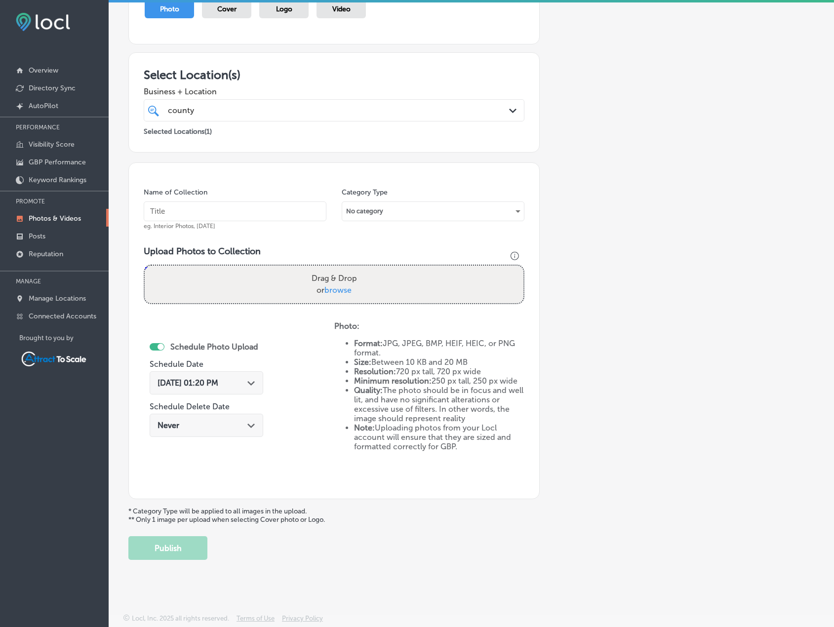
click at [251, 380] on div "Path Created with Sketch." at bounding box center [251, 382] width 8 height 8
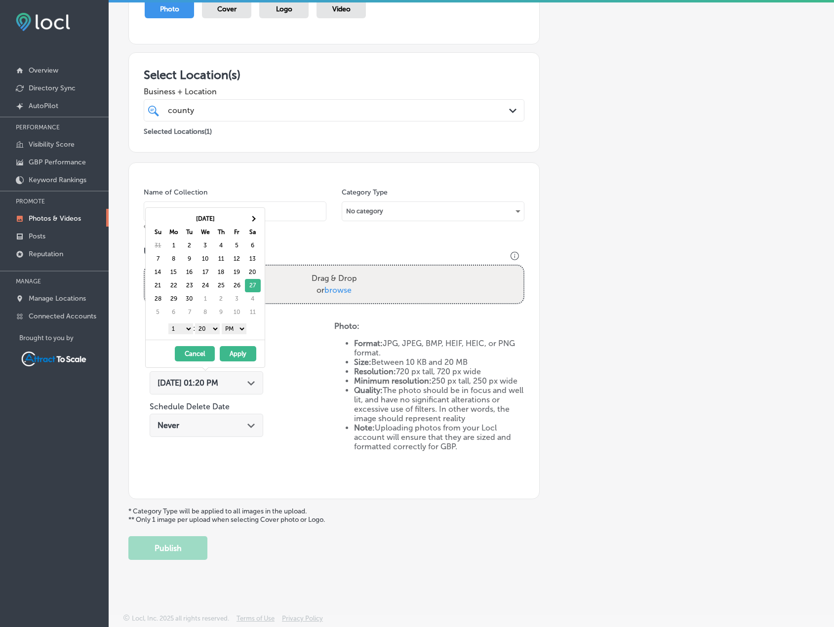
click at [241, 350] on button "Apply" at bounding box center [238, 353] width 37 height 15
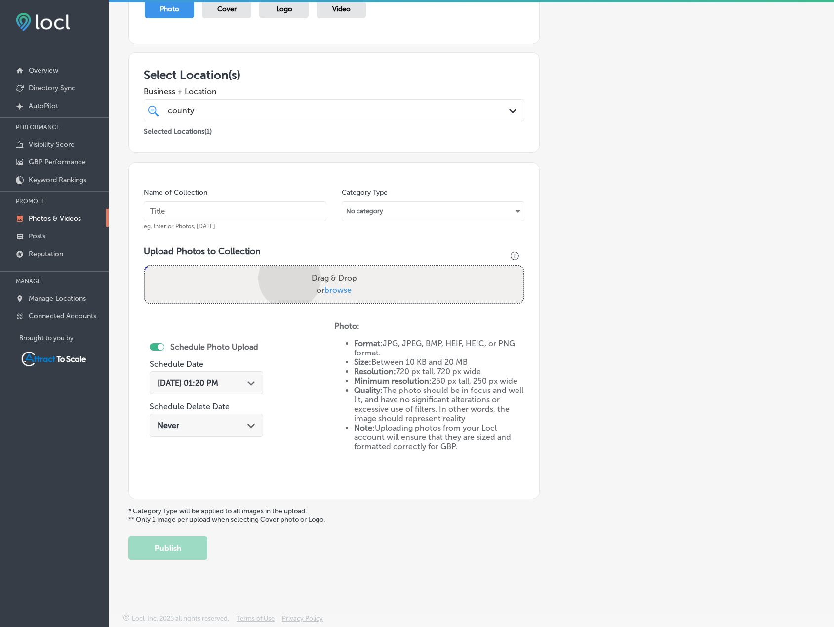
scroll to position [203, 0]
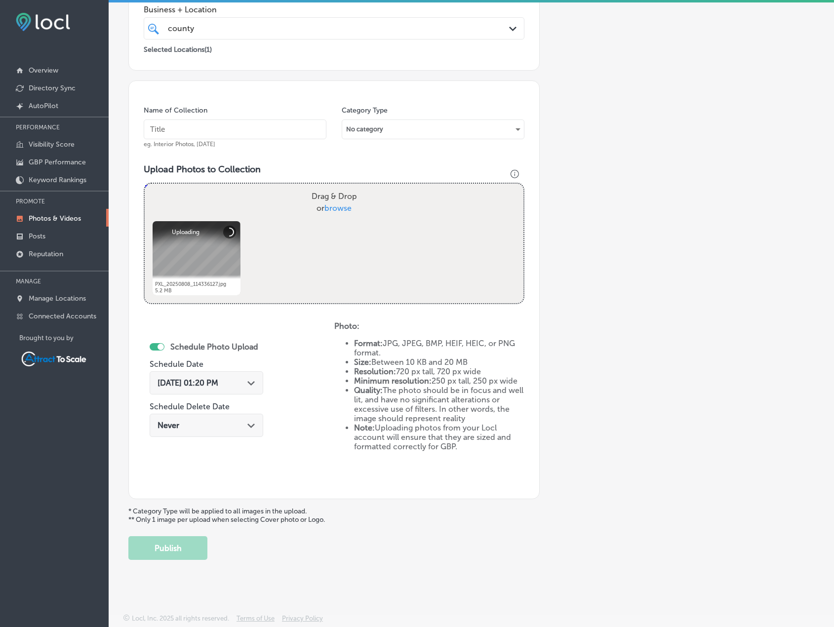
click at [222, 124] on input "text" at bounding box center [235, 129] width 183 height 20
type input "Dumpster"
click at [195, 543] on button "Publish" at bounding box center [167, 548] width 79 height 24
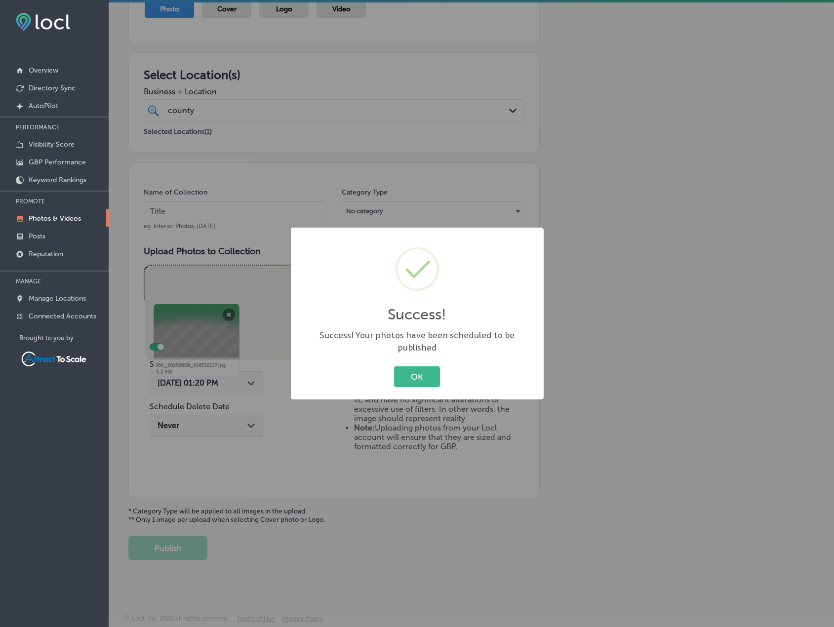
scroll to position [121, 0]
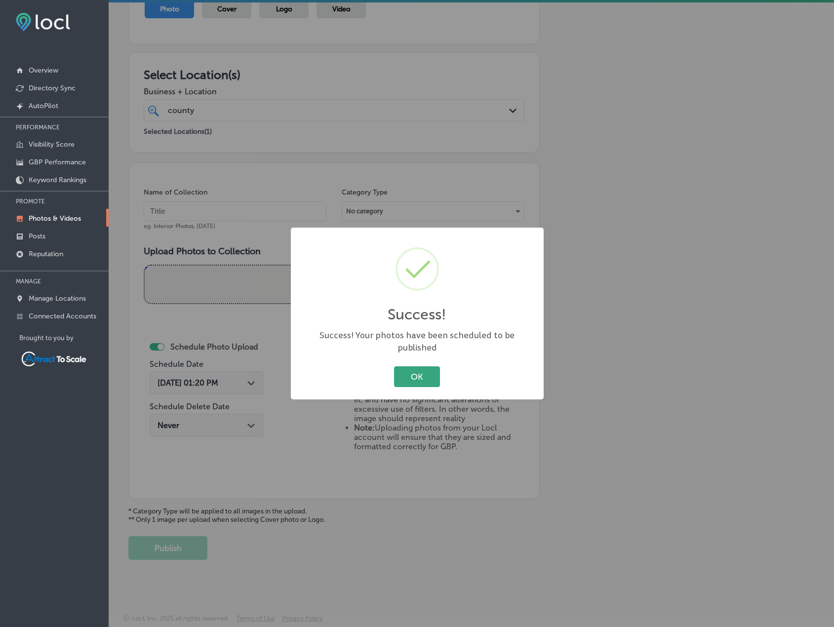
click at [402, 374] on button "OK" at bounding box center [417, 376] width 46 height 20
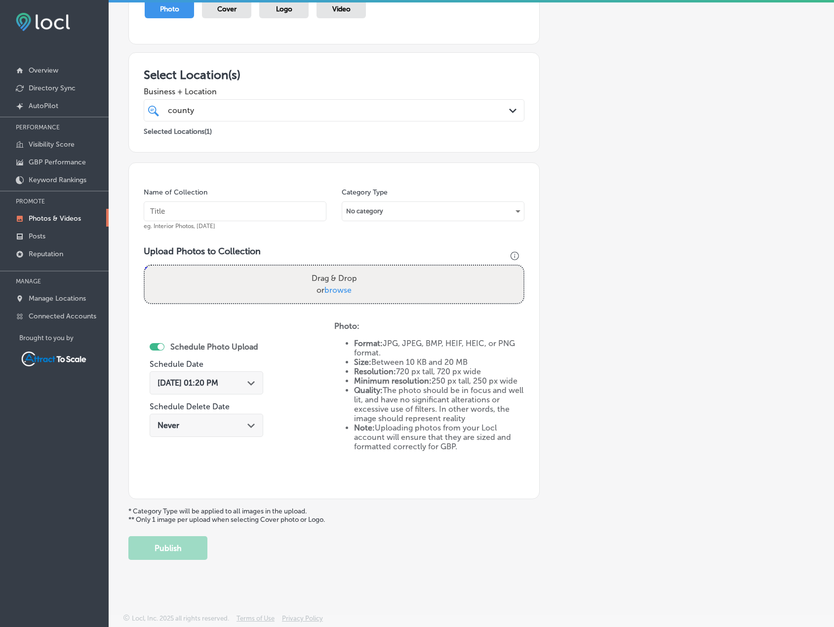
click at [231, 388] on div "[DATE] 01:20 PM Path Created with Sketch." at bounding box center [207, 382] width 114 height 23
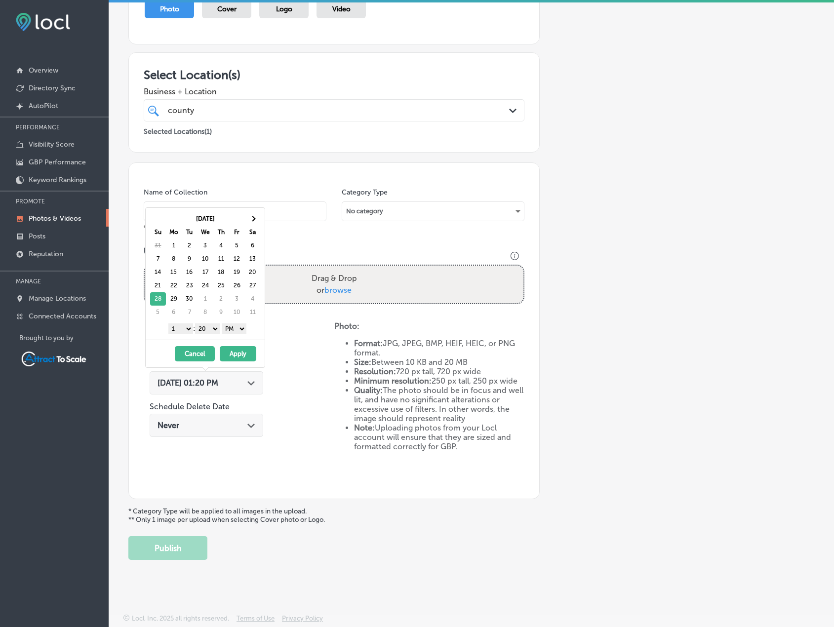
click at [239, 352] on button "Apply" at bounding box center [238, 353] width 37 height 15
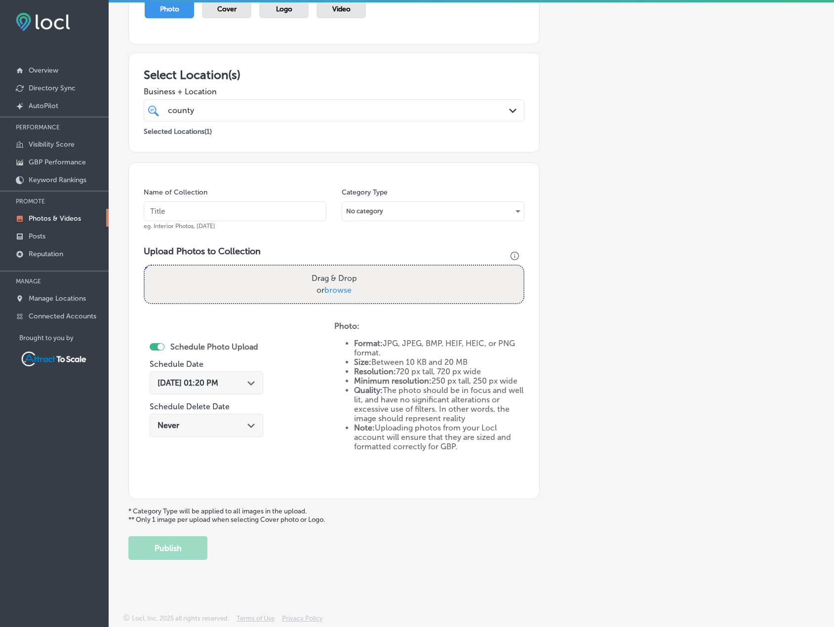
click at [207, 211] on input "text" at bounding box center [235, 211] width 183 height 20
type input "Dumpster"
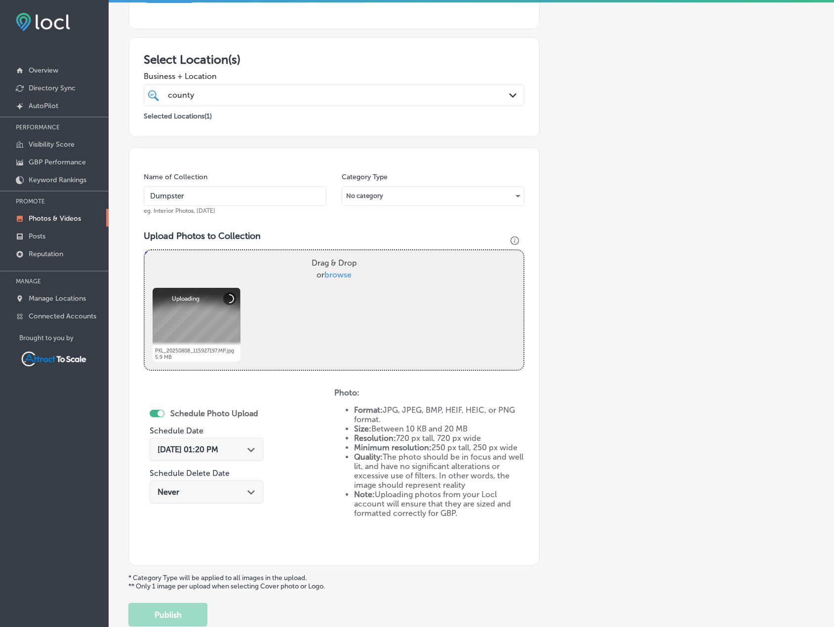
scroll to position [203, 0]
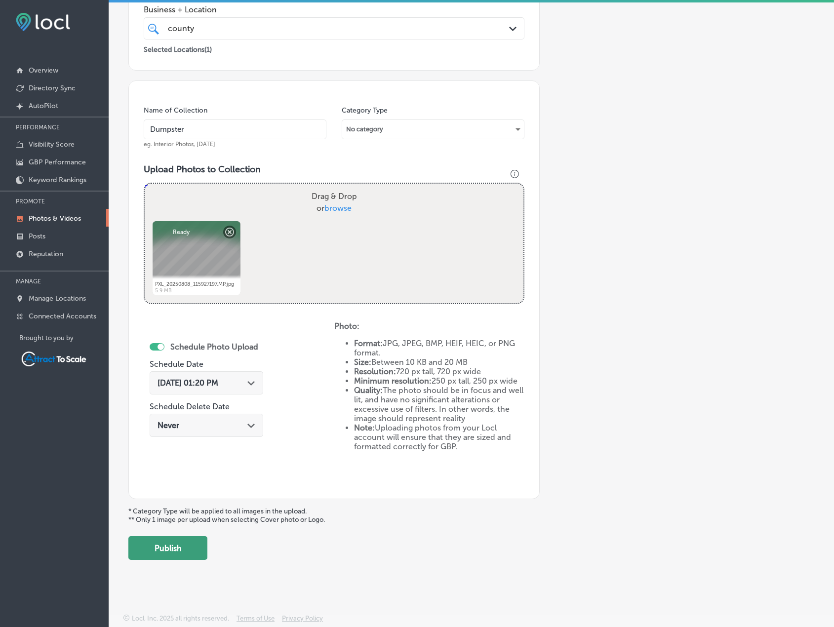
click at [176, 547] on button "Publish" at bounding box center [167, 548] width 79 height 24
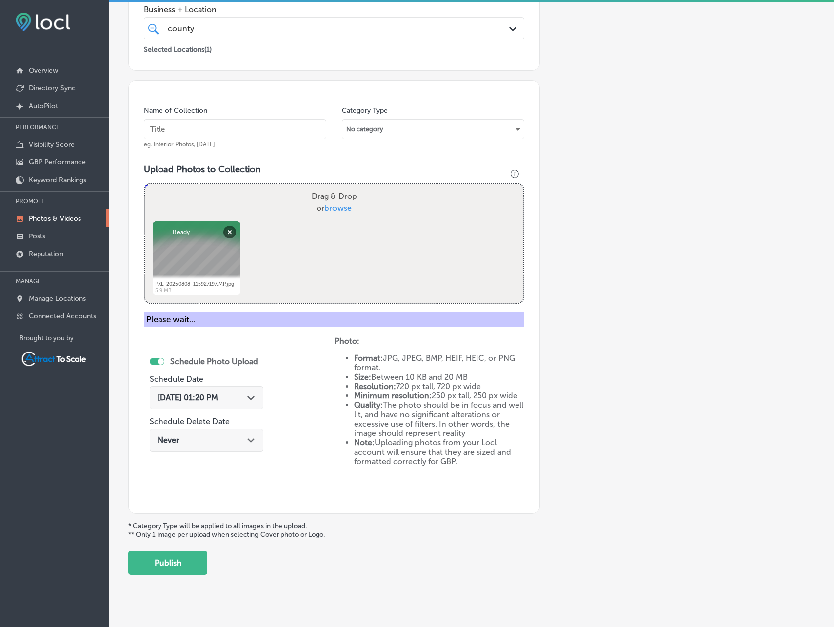
scroll to position [121, 0]
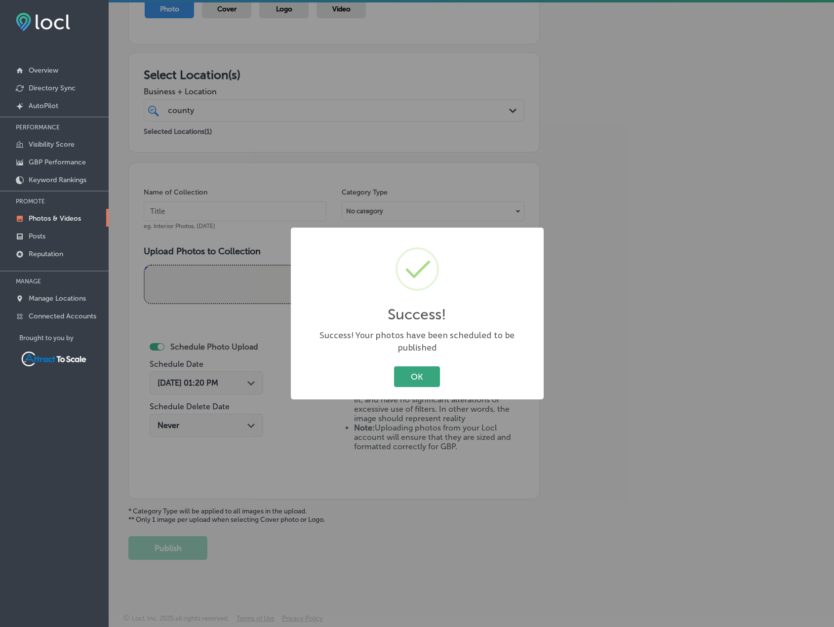
drag, startPoint x: 404, startPoint y: 362, endPoint x: 337, endPoint y: 366, distance: 67.3
click at [404, 366] on button "OK" at bounding box center [417, 376] width 46 height 20
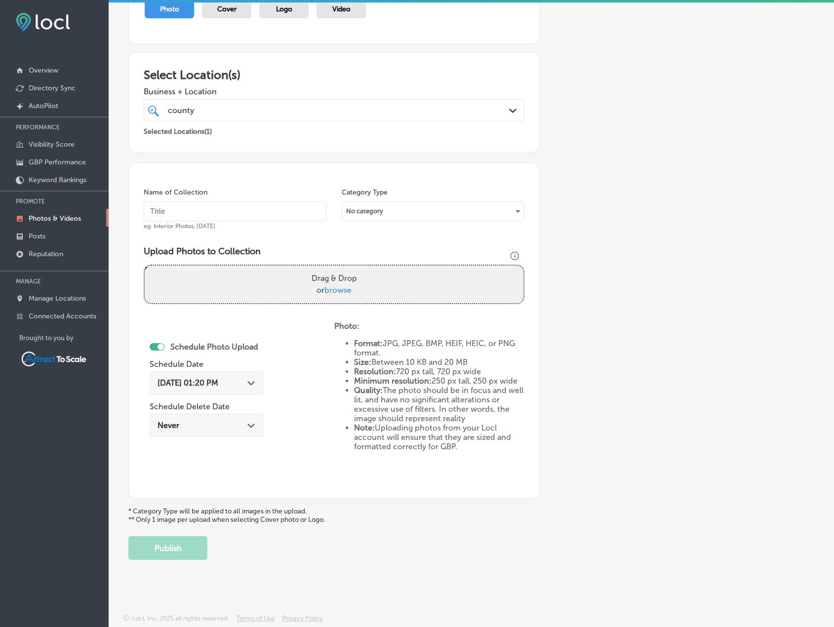
click at [250, 388] on div "[DATE] 01:20 PM Path Created with Sketch." at bounding box center [207, 382] width 114 height 23
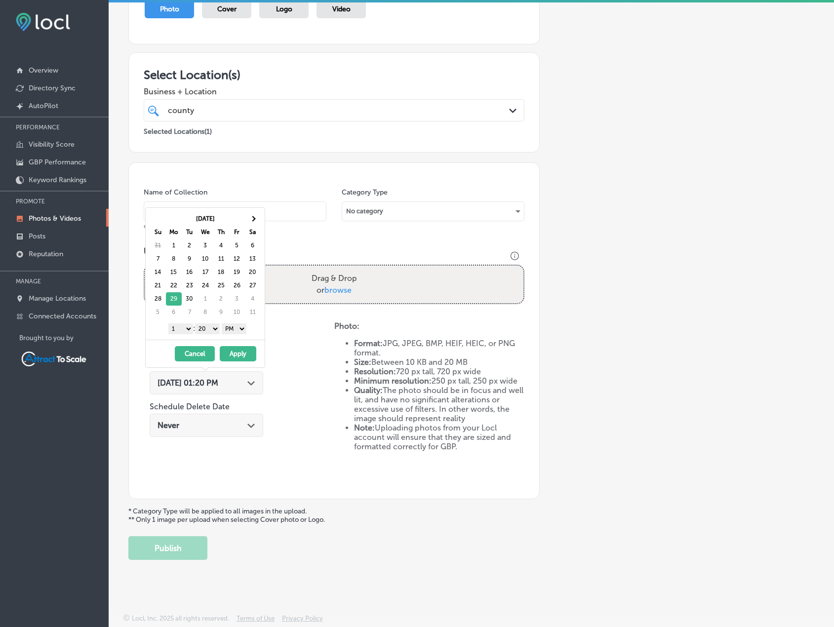
click at [236, 356] on button "Apply" at bounding box center [238, 353] width 37 height 15
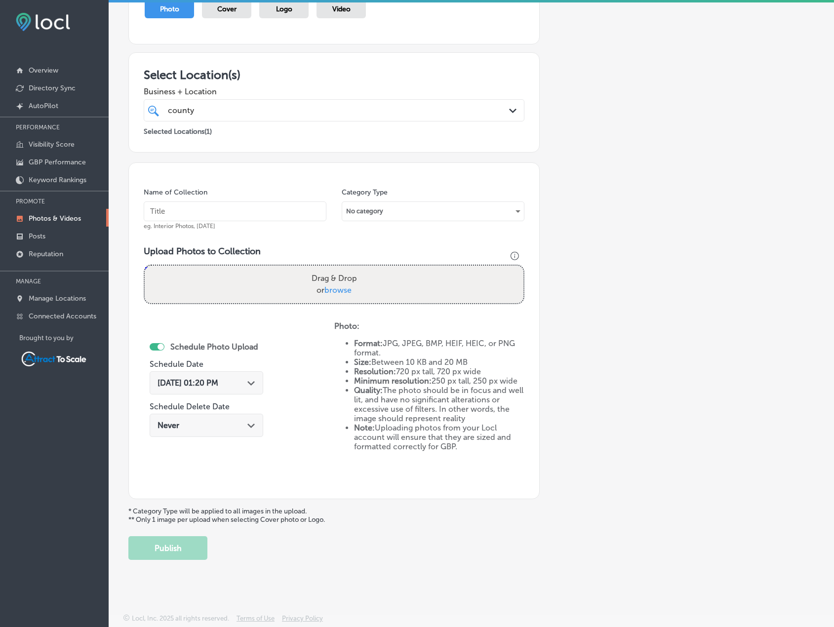
click at [213, 217] on input "text" at bounding box center [235, 211] width 183 height 20
type input "Dumpster"
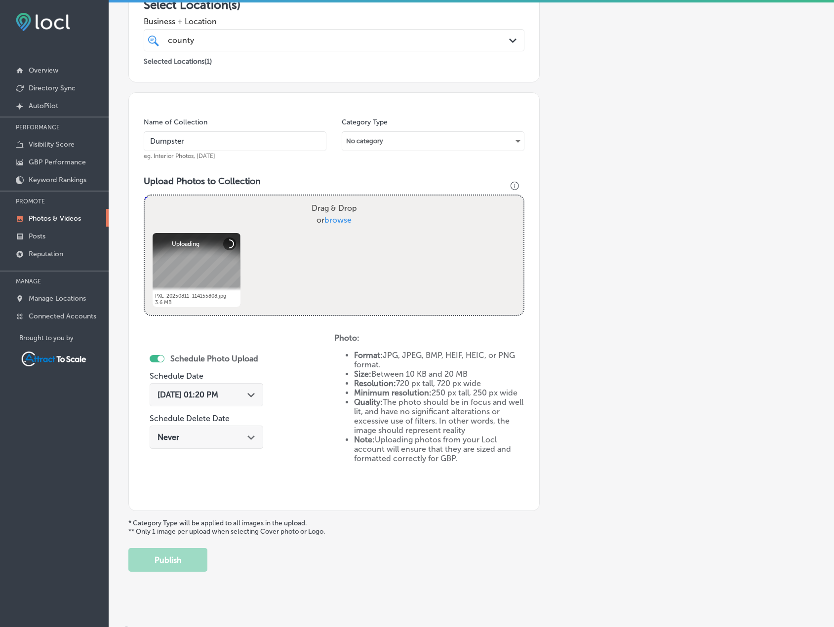
scroll to position [203, 0]
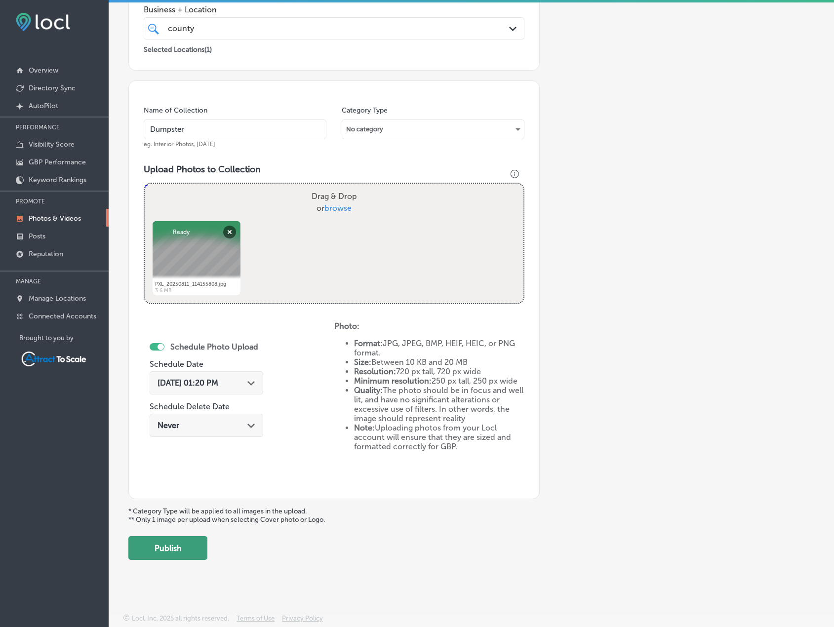
click at [182, 554] on button "Publish" at bounding box center [167, 548] width 79 height 24
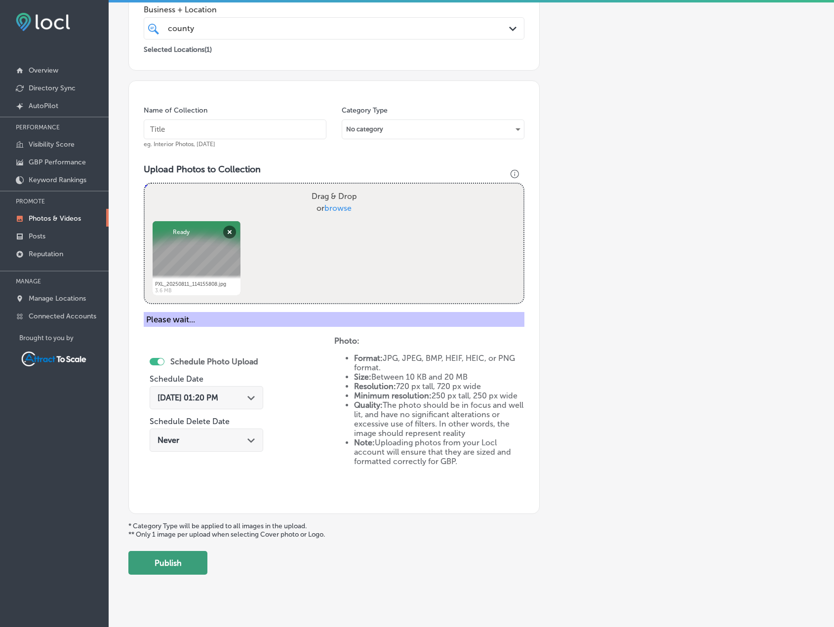
scroll to position [121, 0]
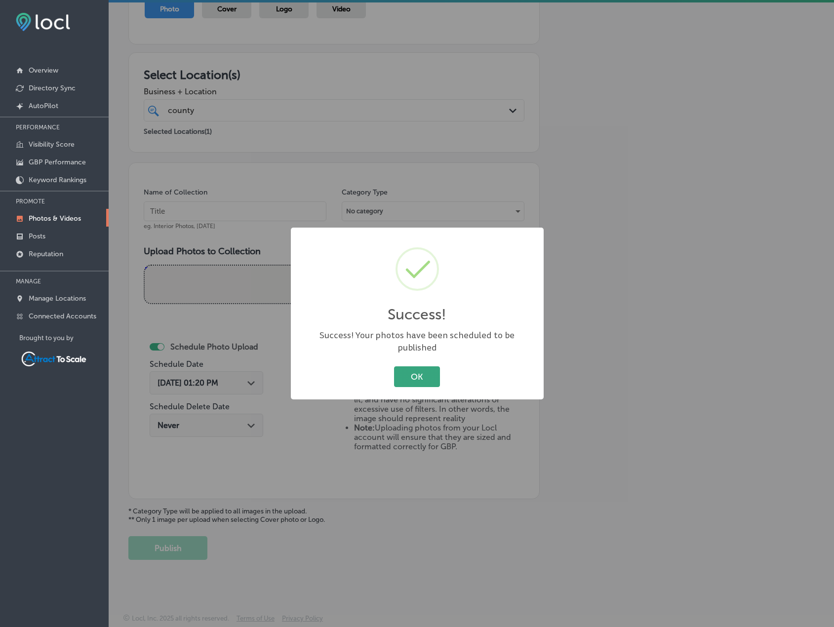
click at [407, 366] on button "OK" at bounding box center [417, 376] width 46 height 20
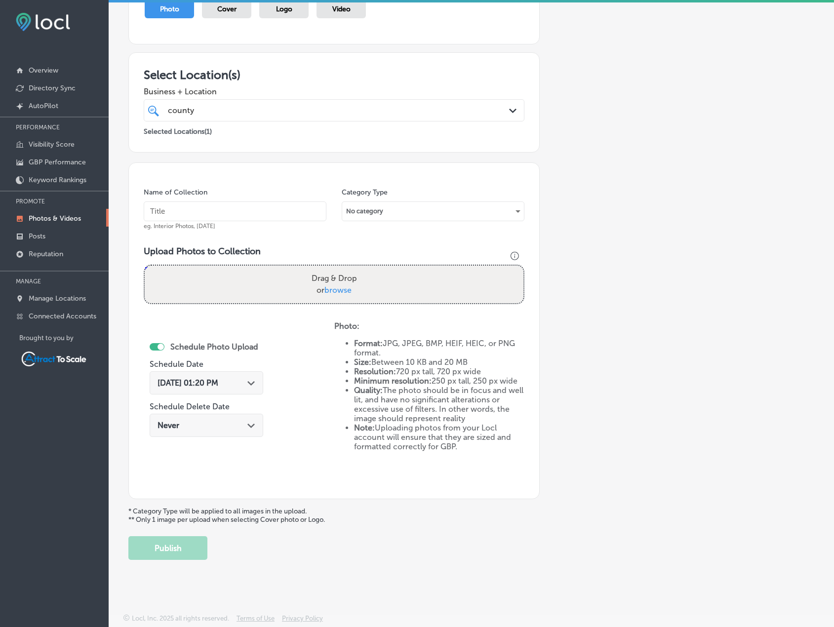
click at [221, 213] on input "text" at bounding box center [235, 211] width 183 height 20
type input "Dumpster"
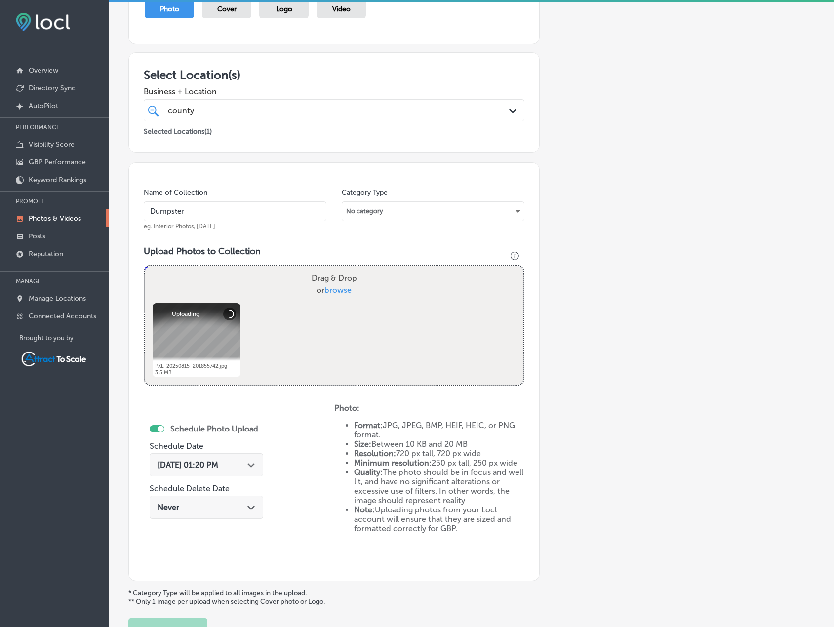
click at [218, 462] on span "[DATE] 01:20 PM" at bounding box center [188, 464] width 61 height 9
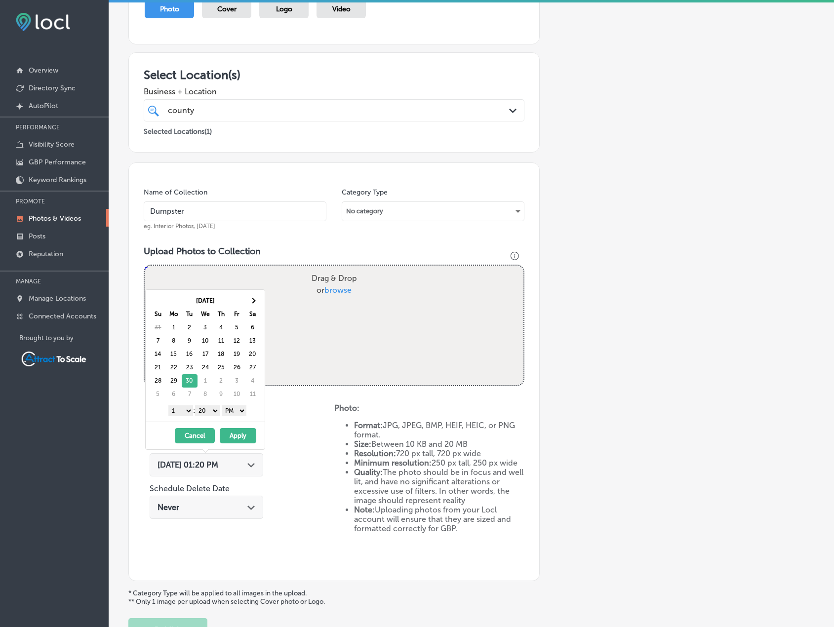
click at [243, 434] on button "Apply" at bounding box center [238, 435] width 37 height 15
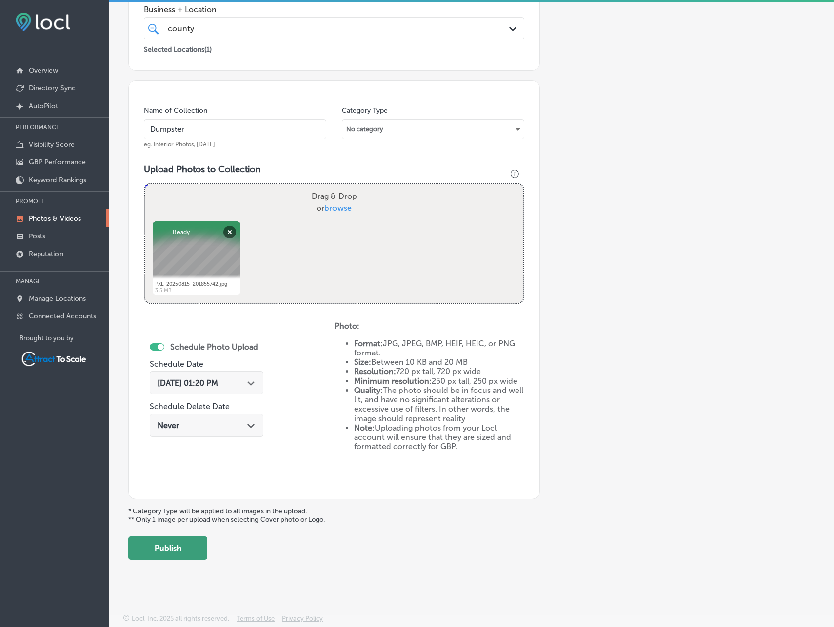
click at [194, 541] on button "Publish" at bounding box center [167, 548] width 79 height 24
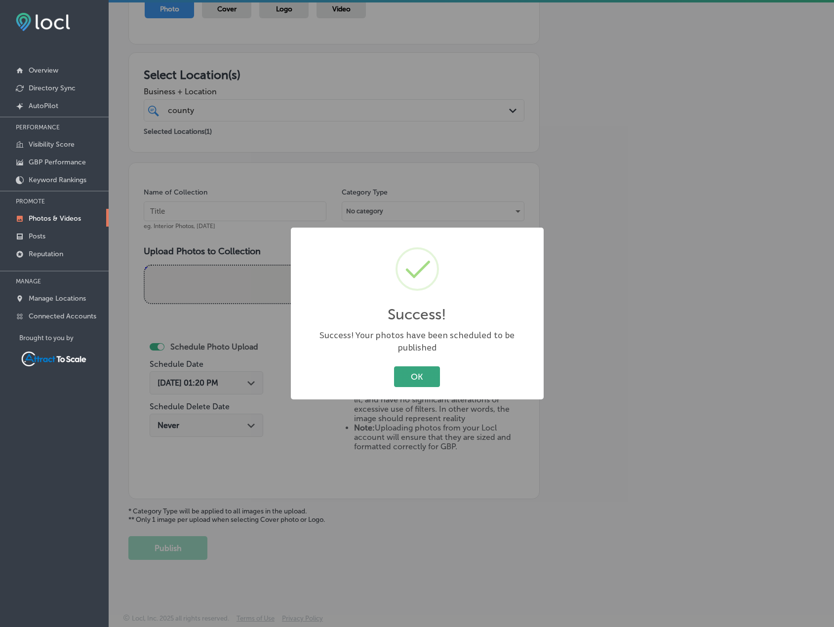
click at [417, 379] on button "OK" at bounding box center [417, 376] width 46 height 20
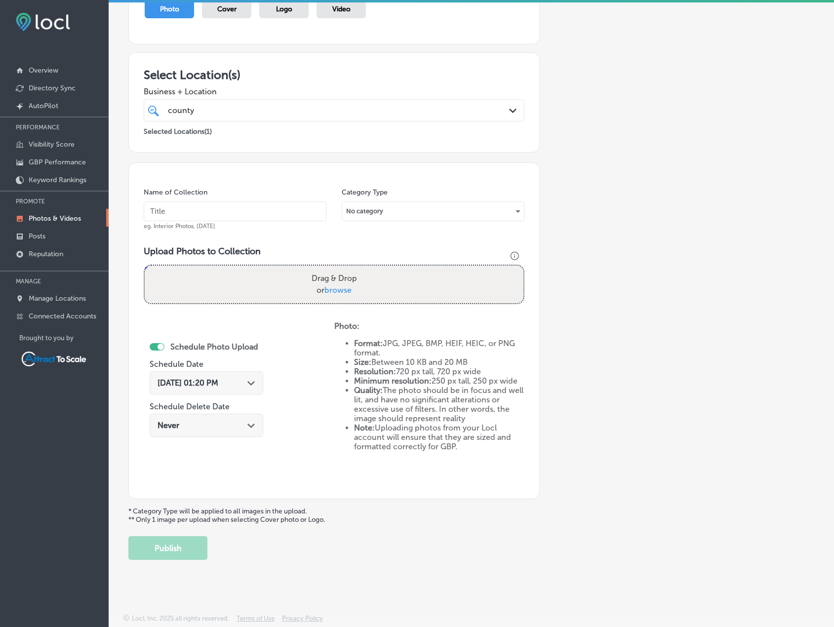
click at [250, 383] on icon "Path Created with Sketch." at bounding box center [250, 383] width 7 height 4
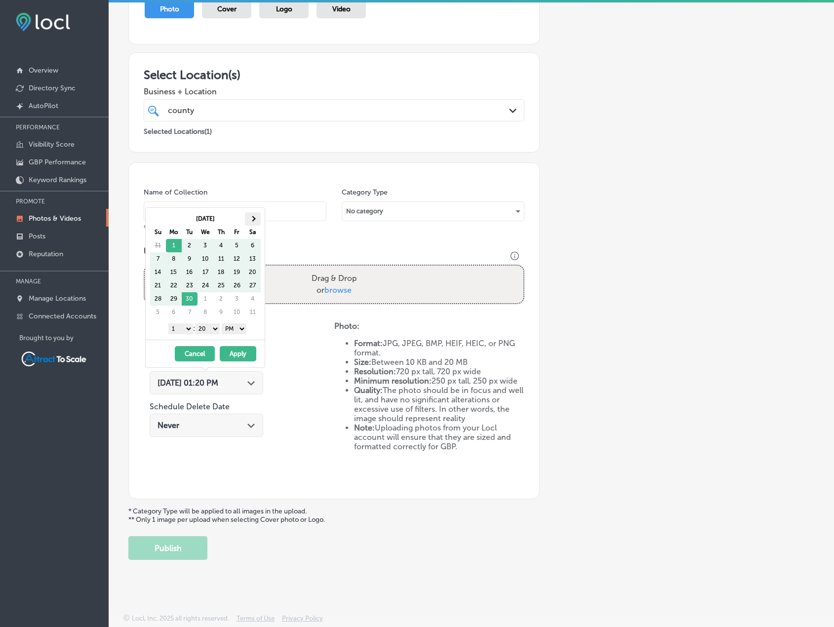
click at [256, 215] on th at bounding box center [253, 218] width 16 height 13
click at [233, 355] on button "Apply" at bounding box center [238, 353] width 37 height 15
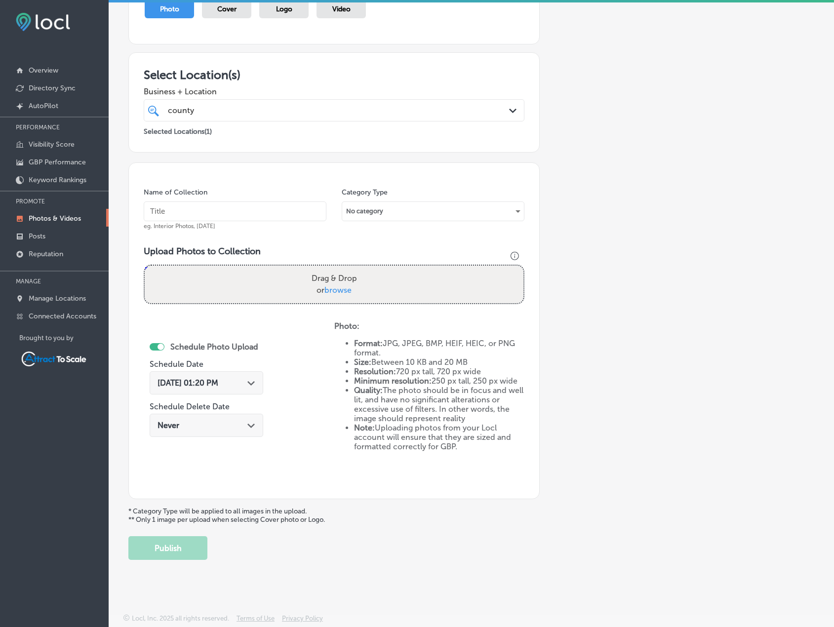
click at [202, 217] on input "text" at bounding box center [235, 211] width 183 height 20
type input "Dumpster"
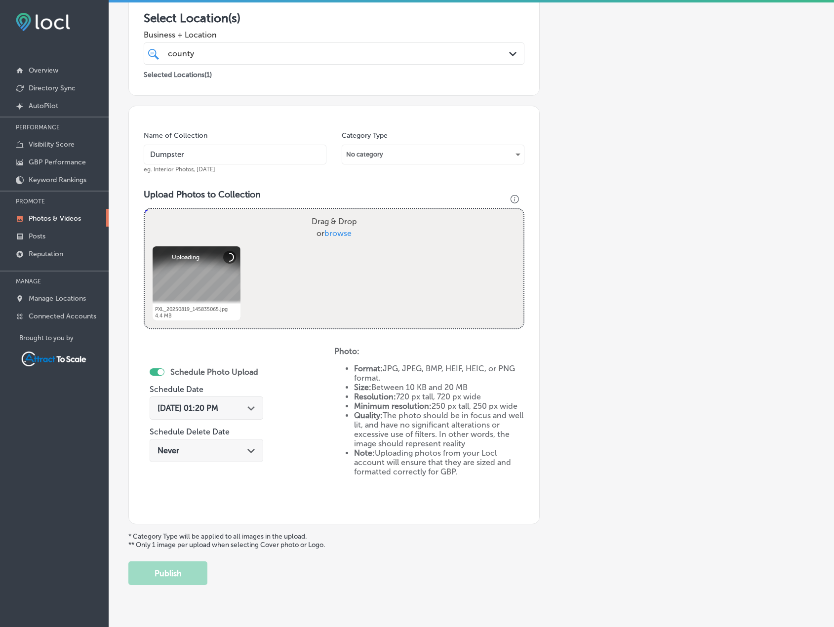
scroll to position [203, 0]
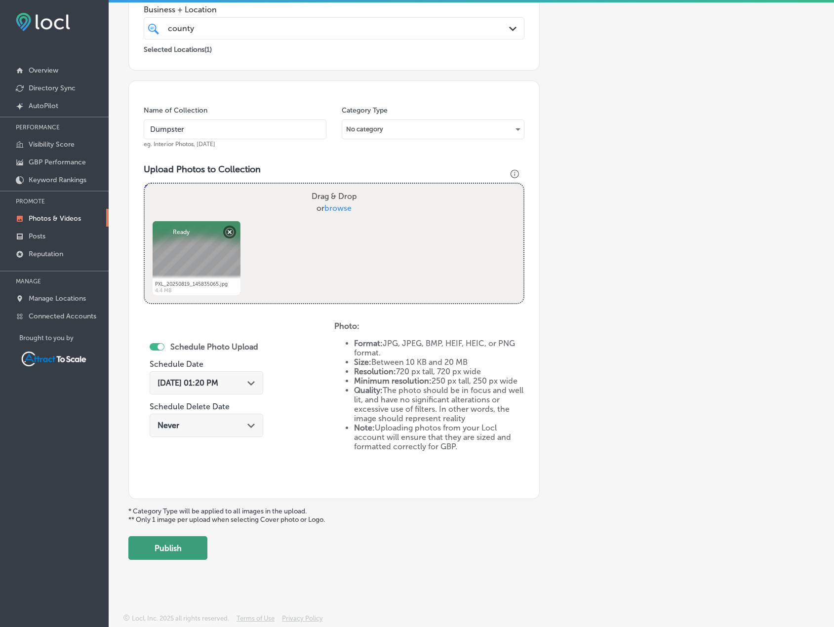
click at [186, 548] on button "Publish" at bounding box center [167, 548] width 79 height 24
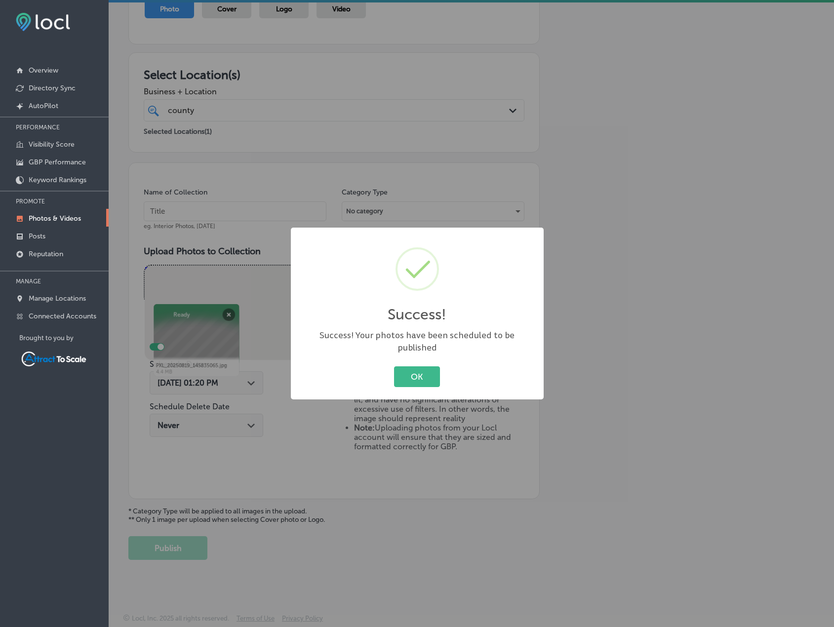
scroll to position [121, 0]
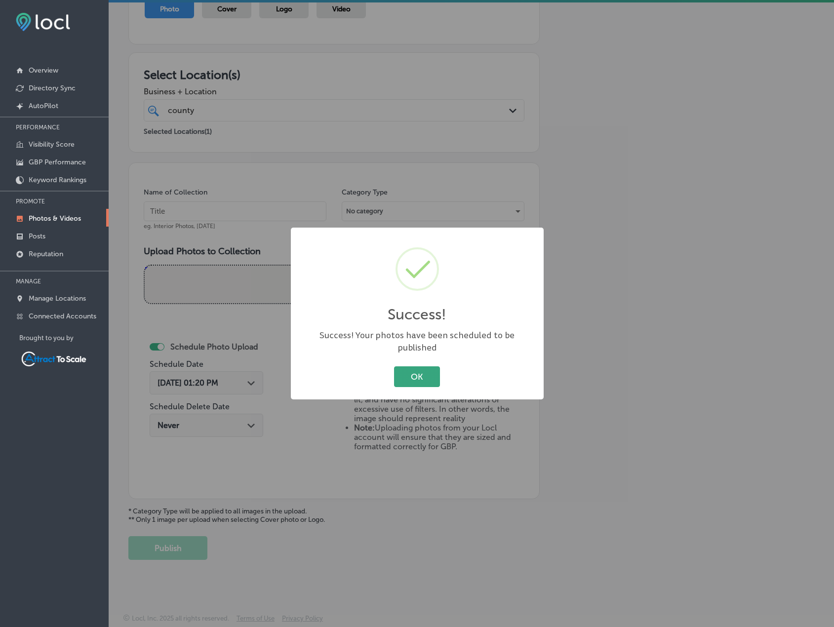
click at [412, 374] on button "OK" at bounding box center [417, 376] width 46 height 20
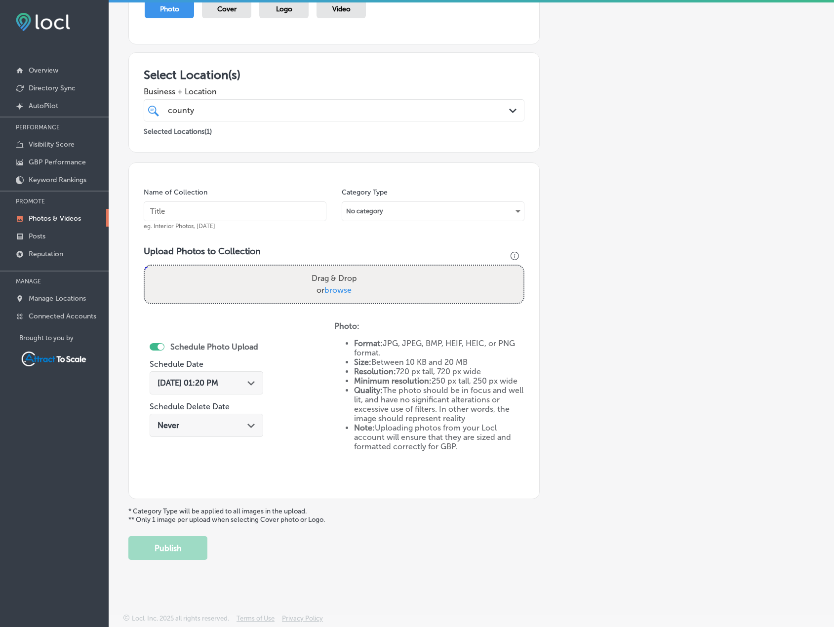
click at [236, 203] on input "text" at bounding box center [235, 211] width 183 height 20
type input "Dumpster"
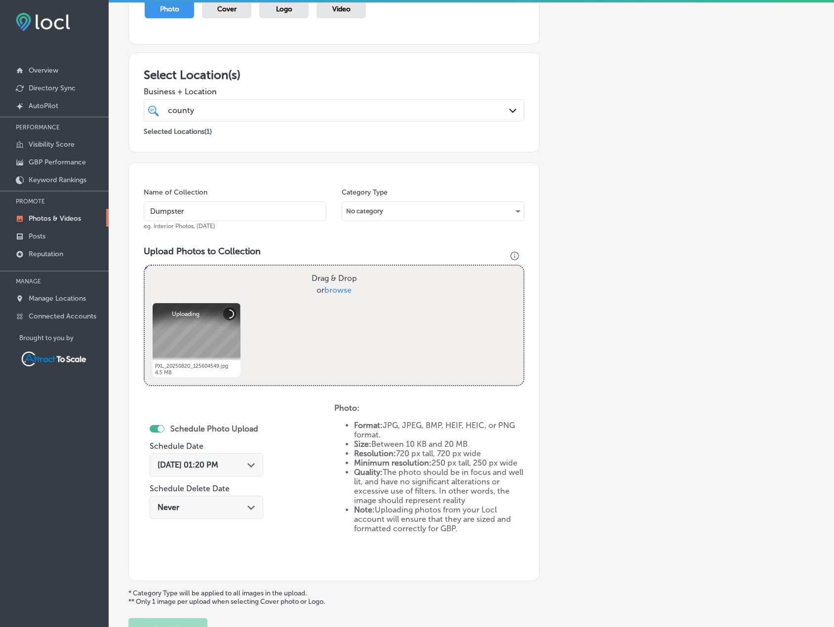
click at [258, 468] on div "[DATE] 01:20 PM Path Created with Sketch." at bounding box center [207, 464] width 114 height 23
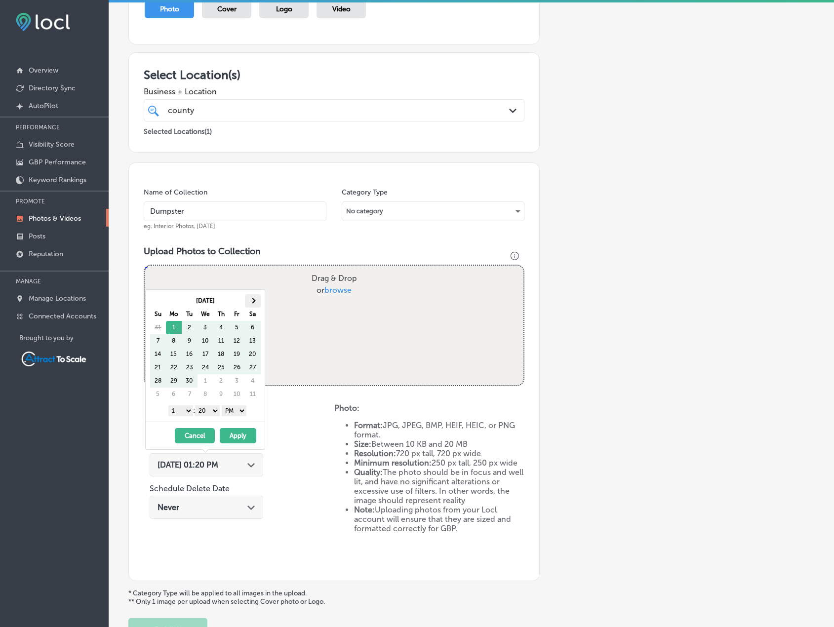
click at [253, 303] on span at bounding box center [252, 300] width 5 height 5
click at [241, 436] on button "Apply" at bounding box center [238, 435] width 37 height 15
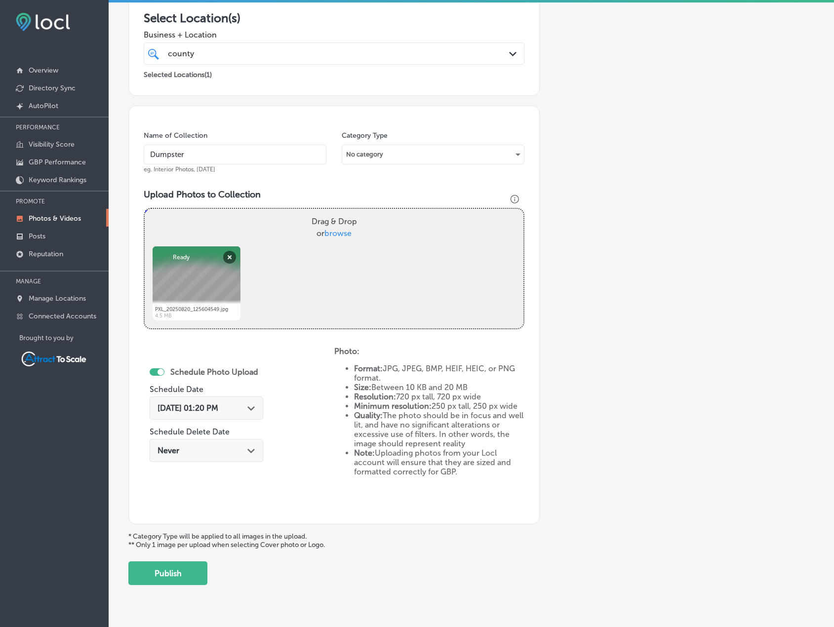
scroll to position [203, 0]
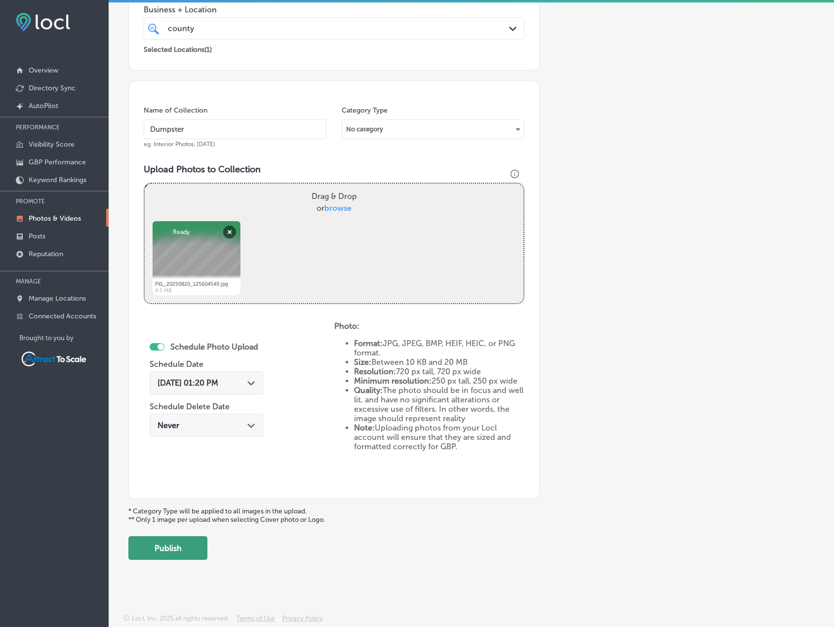
click at [182, 546] on button "Publish" at bounding box center [167, 548] width 79 height 24
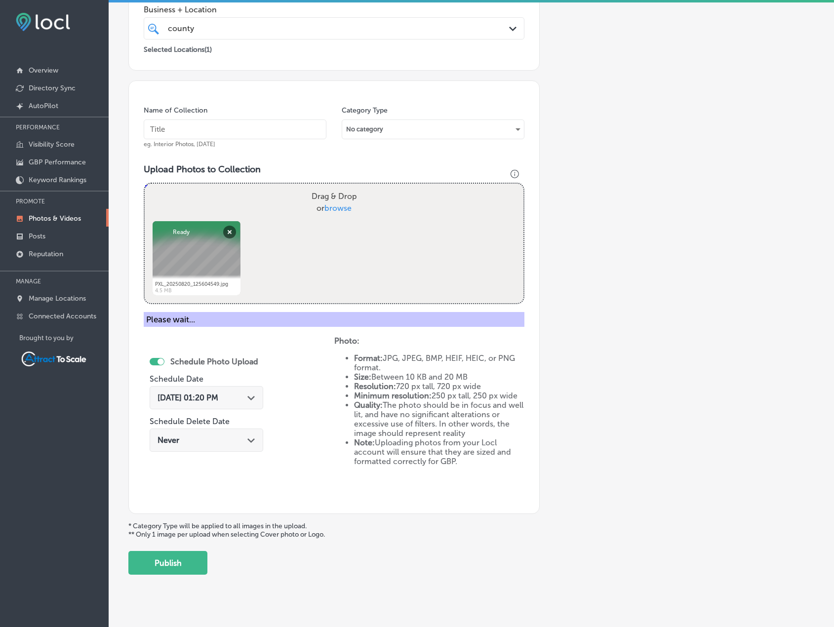
scroll to position [121, 0]
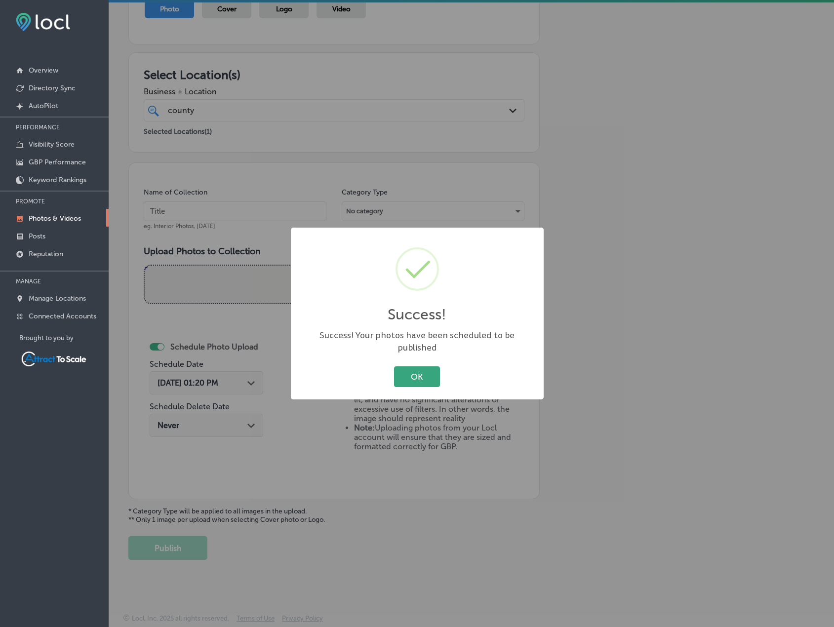
click at [418, 366] on button "OK" at bounding box center [417, 376] width 46 height 20
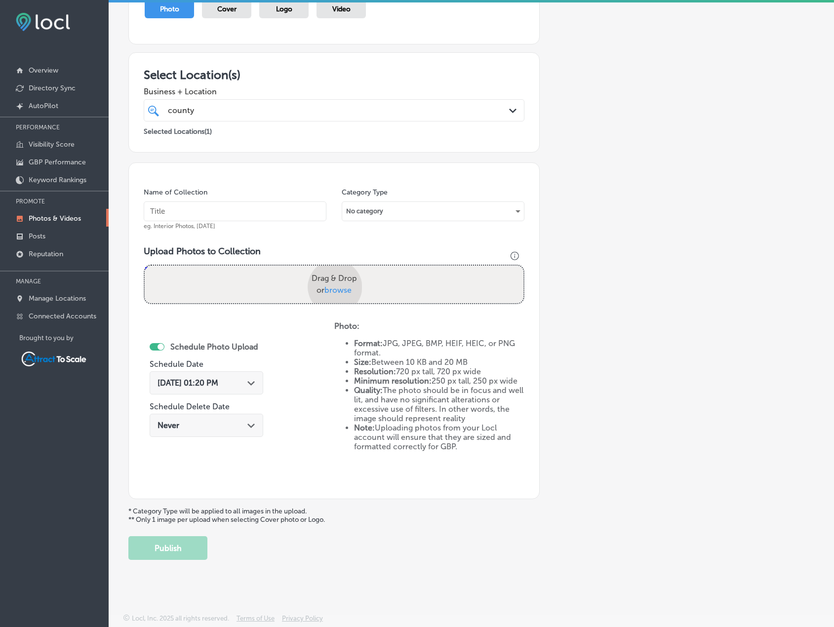
scroll to position [203, 0]
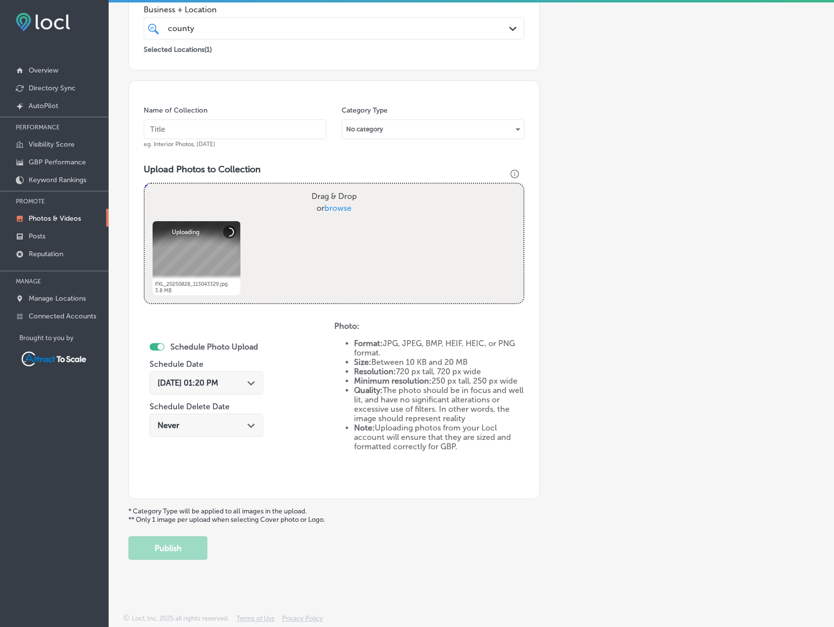
click at [191, 132] on input "text" at bounding box center [235, 129] width 183 height 20
type input "Dumpster"
click at [247, 378] on div "Path Created with Sketch." at bounding box center [251, 382] width 8 height 8
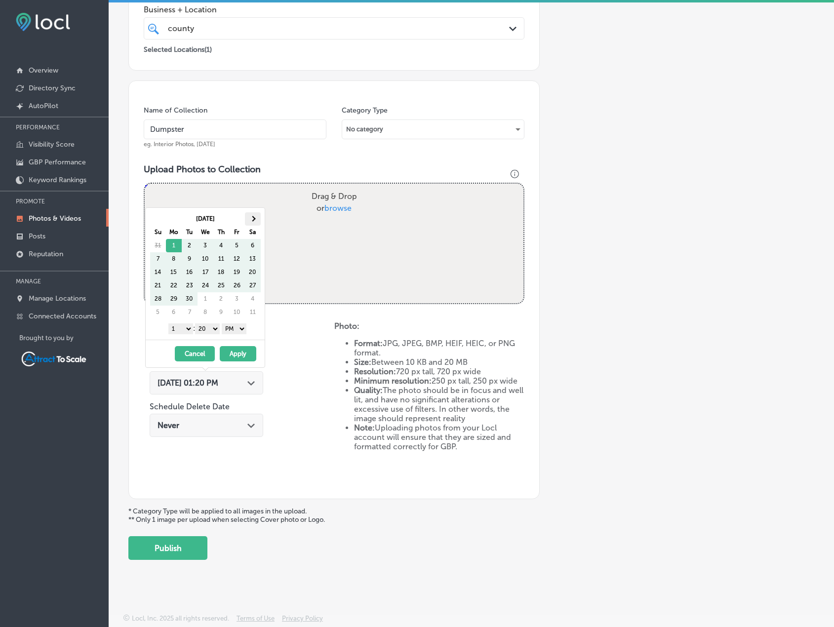
click at [253, 219] on span at bounding box center [252, 218] width 5 height 5
click at [242, 355] on button "Apply" at bounding box center [238, 353] width 37 height 15
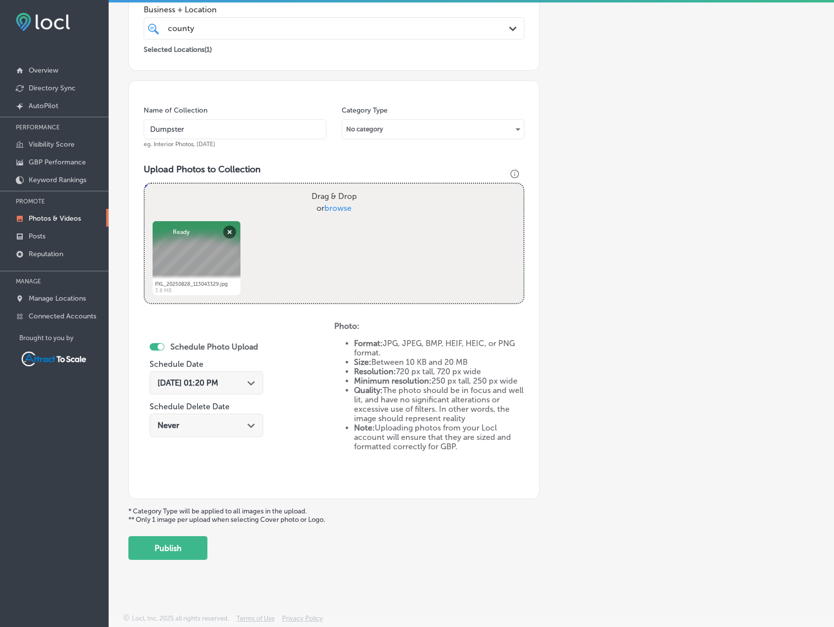
click at [184, 549] on button "Publish" at bounding box center [167, 548] width 79 height 24
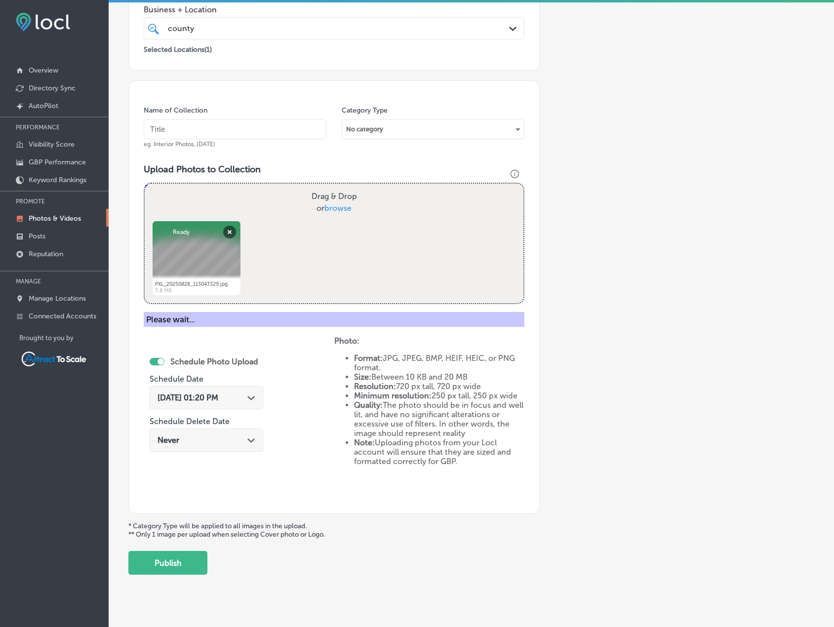
scroll to position [121, 0]
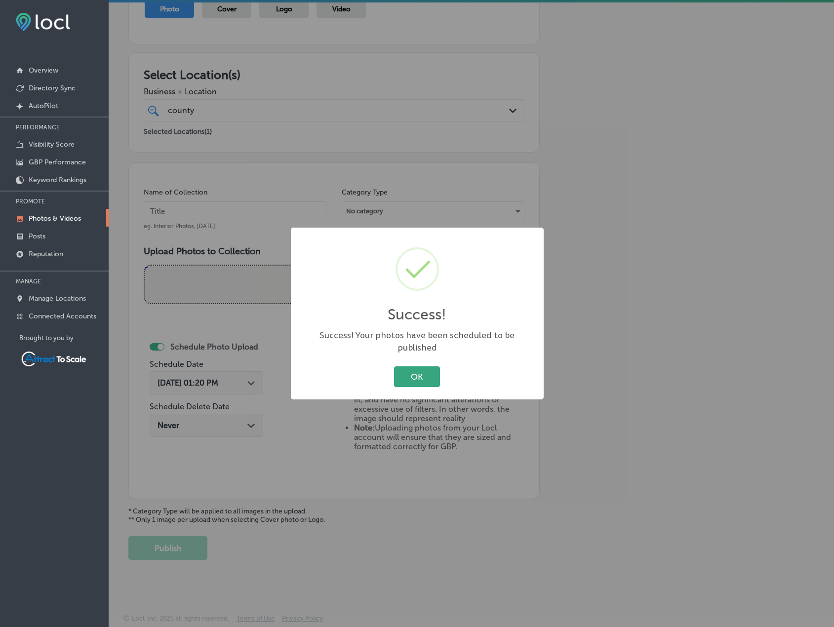
drag, startPoint x: 419, startPoint y: 370, endPoint x: 306, endPoint y: 373, distance: 113.1
click at [419, 370] on button "OK" at bounding box center [417, 376] width 46 height 20
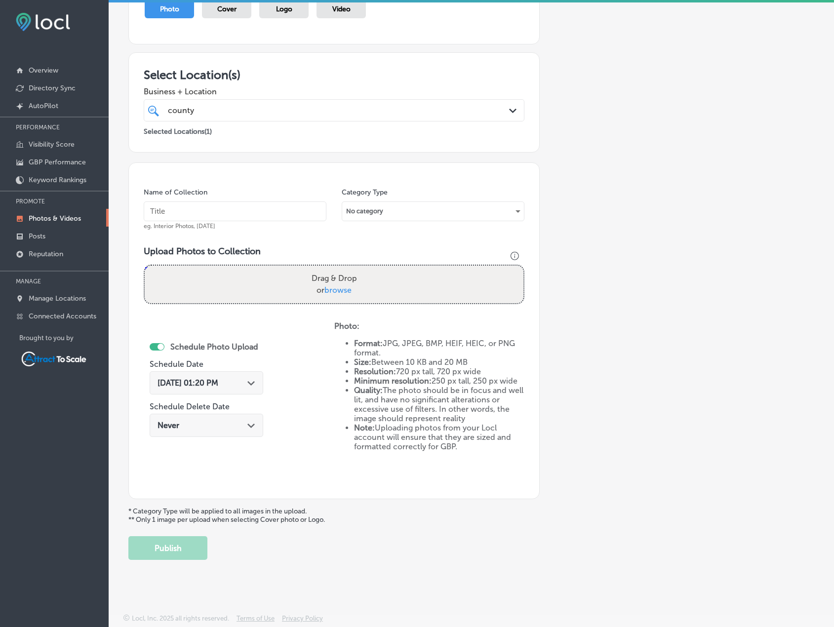
click at [247, 384] on icon "Path Created with Sketch." at bounding box center [250, 383] width 7 height 4
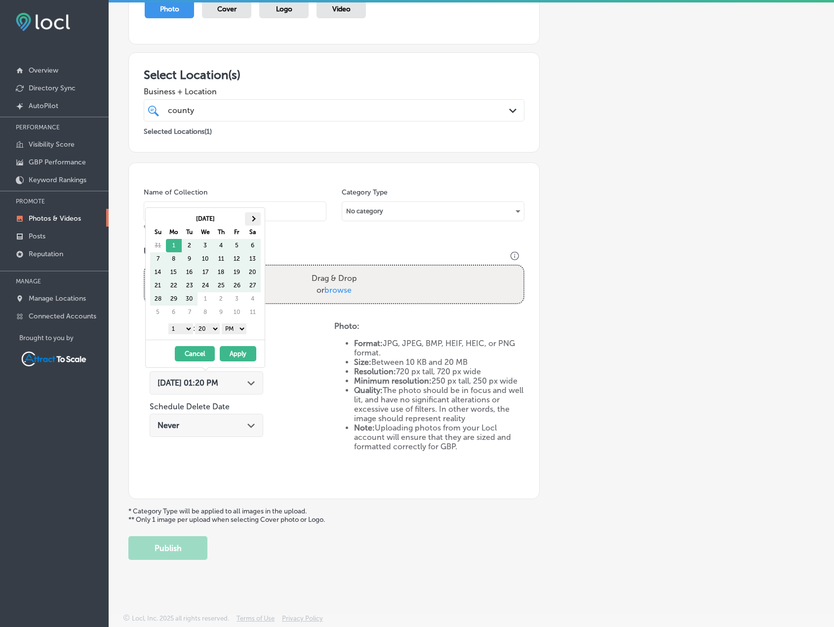
click at [251, 217] on th at bounding box center [253, 218] width 16 height 13
click at [241, 352] on button "Apply" at bounding box center [238, 353] width 37 height 15
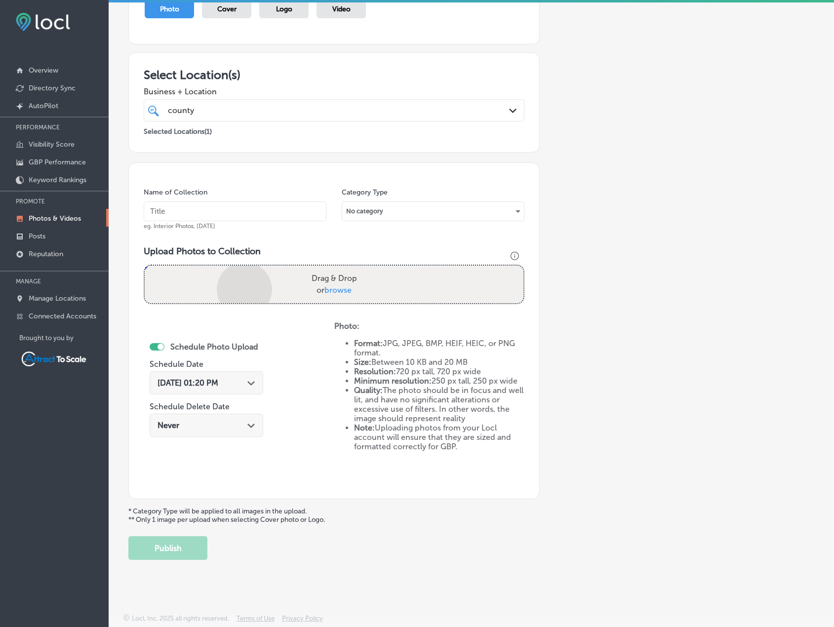
scroll to position [203, 0]
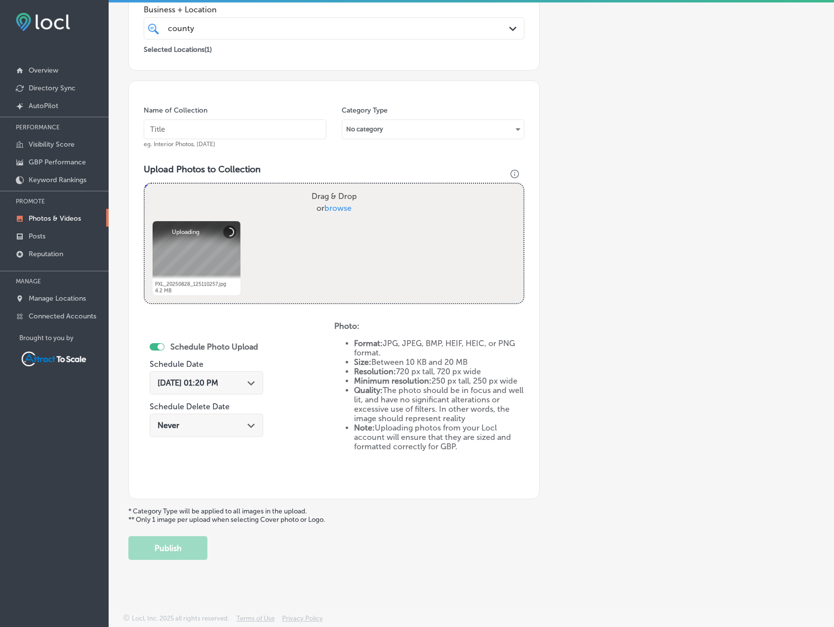
click at [213, 130] on input "text" at bounding box center [235, 129] width 183 height 20
type input "Dumpster"
click at [320, 339] on div "Schedule Photo Upload Schedule Date [DATE] 01:20 PM Path Created with Sketch. S…" at bounding box center [239, 402] width 191 height 162
click at [183, 552] on button "Publish" at bounding box center [167, 548] width 79 height 24
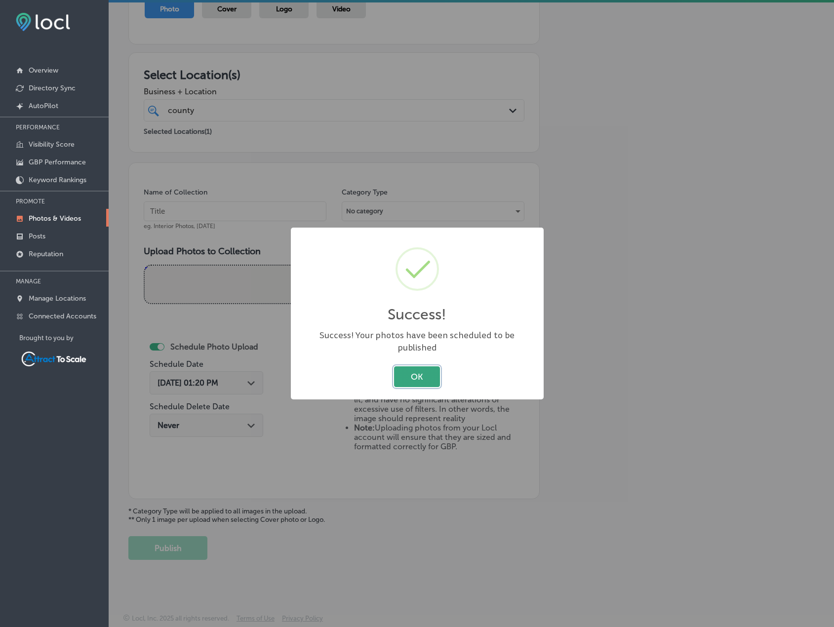
click at [428, 369] on button "OK" at bounding box center [417, 376] width 46 height 20
